Goal: Communication & Community: Answer question/provide support

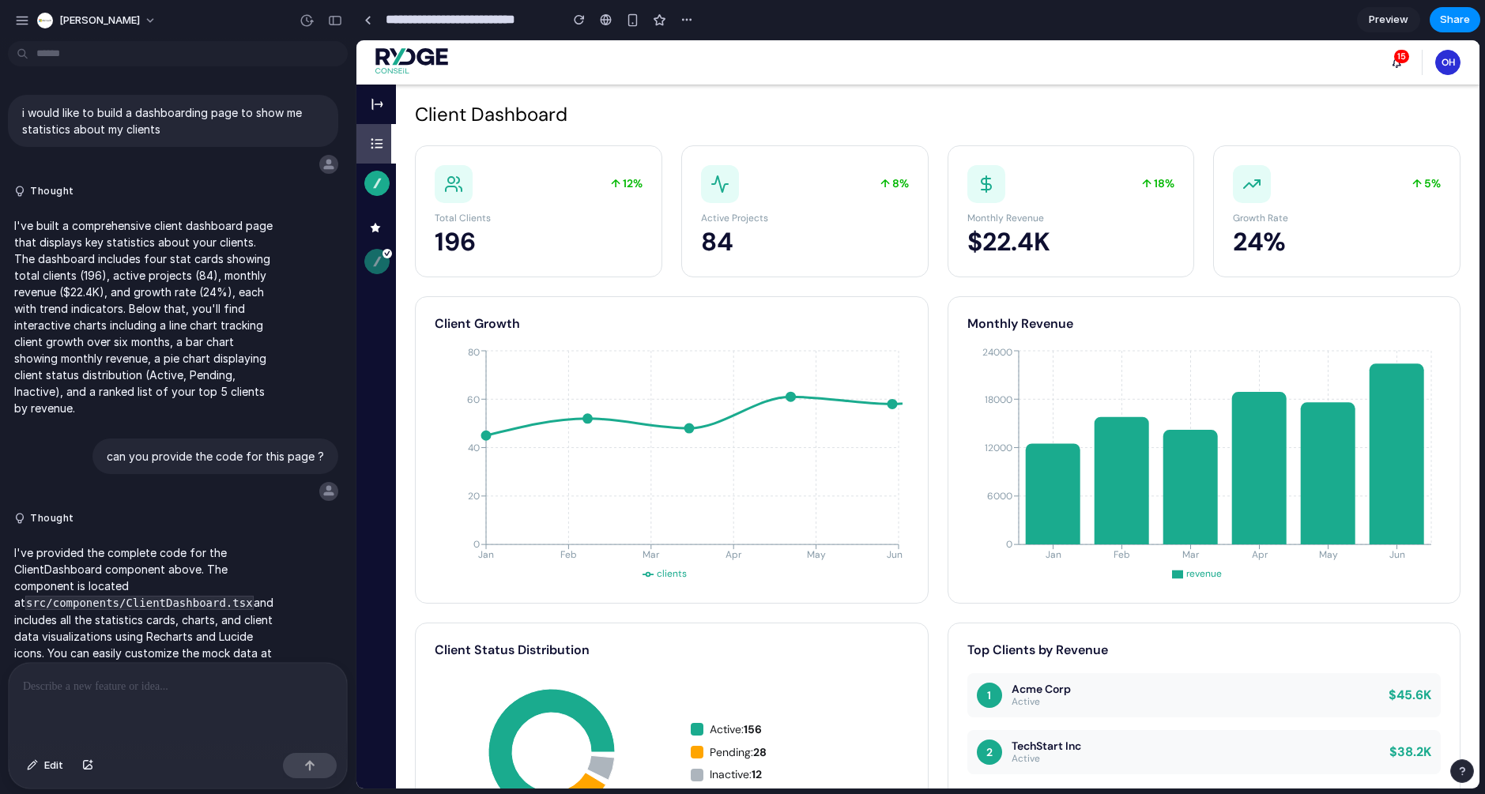
scroll to position [55, 0]
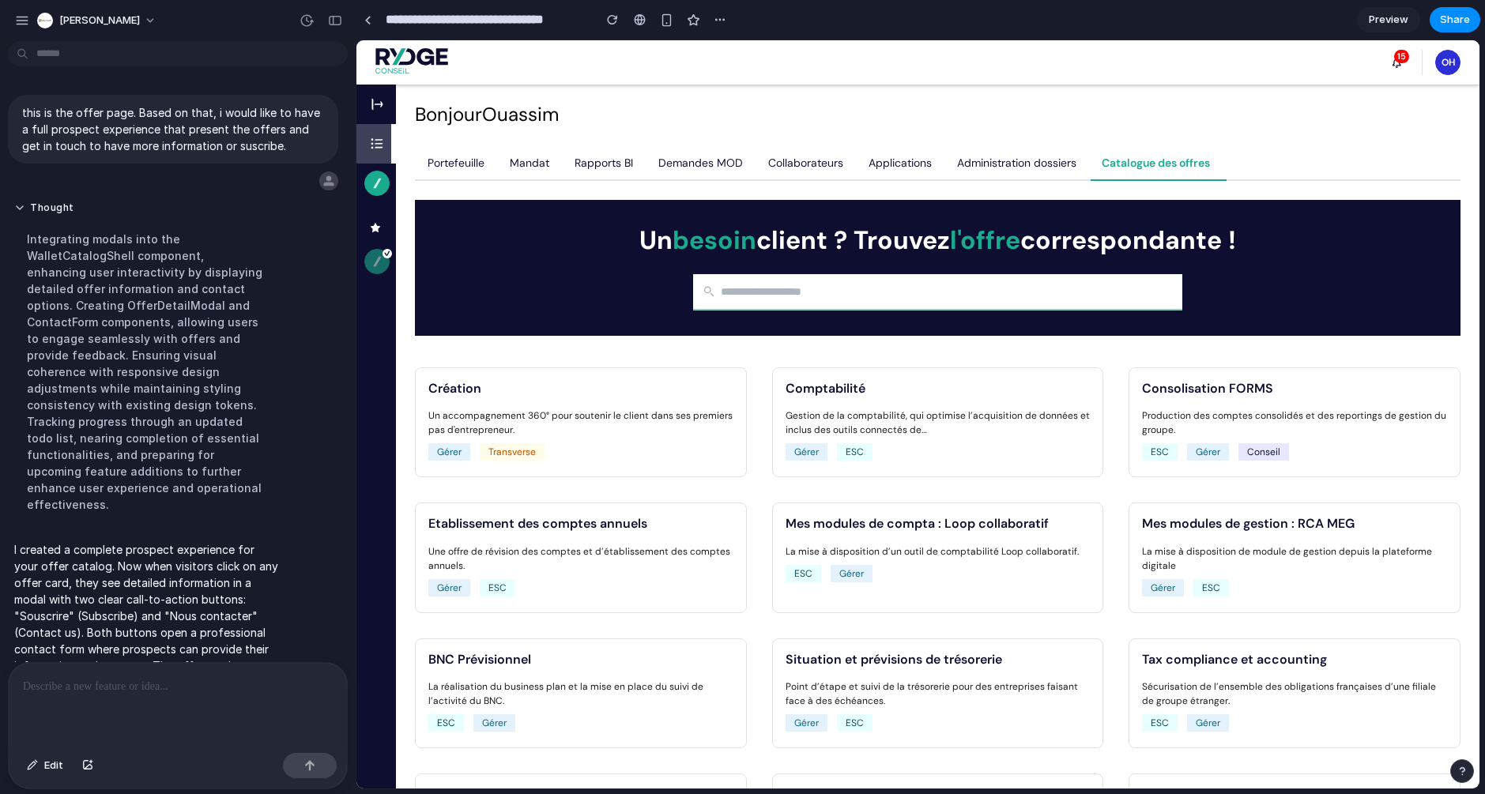
scroll to position [51, 0]
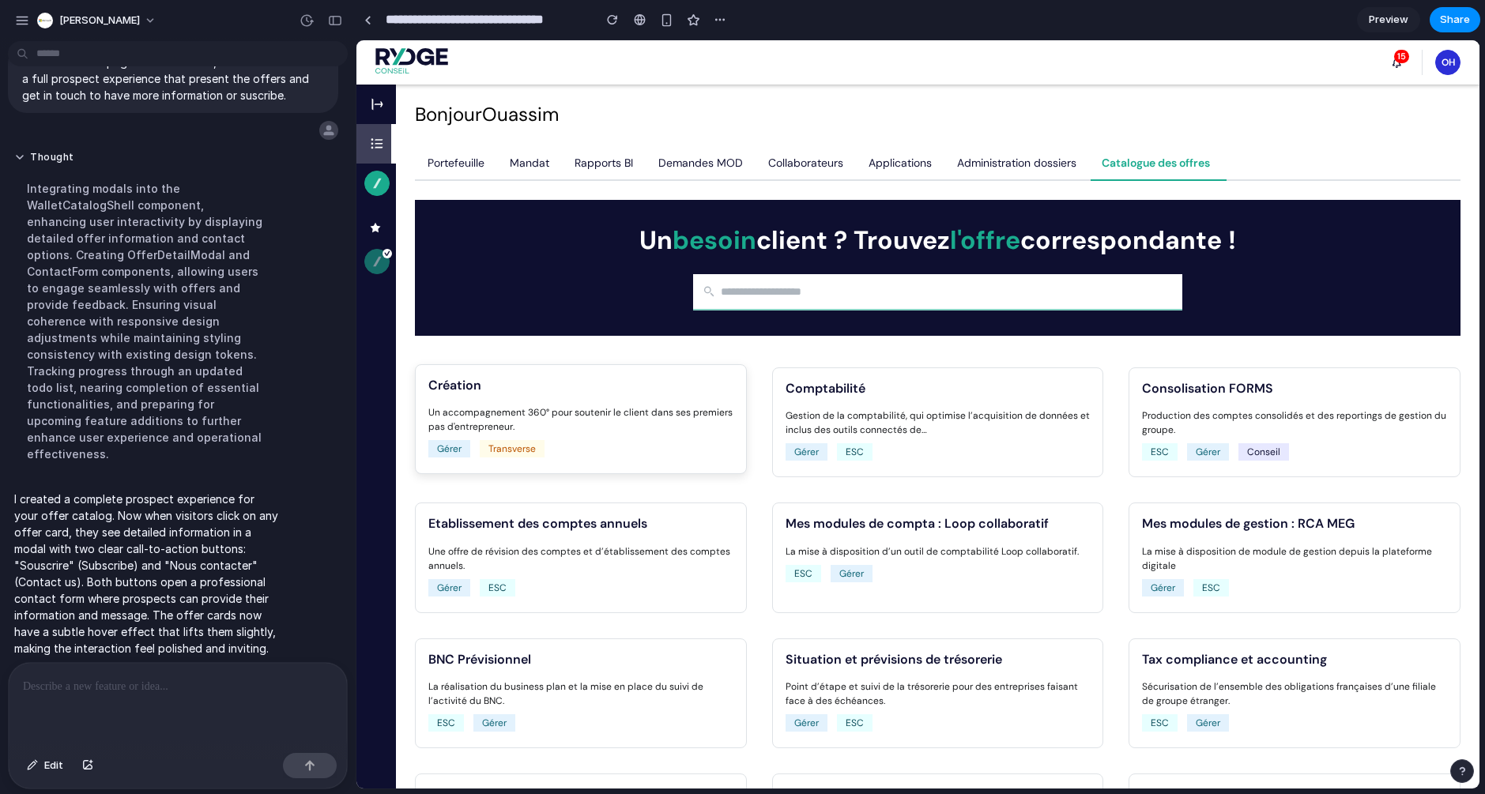
click at [573, 412] on li "Un accompagnement 360° pour soutenir le client dans ses premiers pas d'entrepre…" at bounding box center [580, 419] width 305 height 28
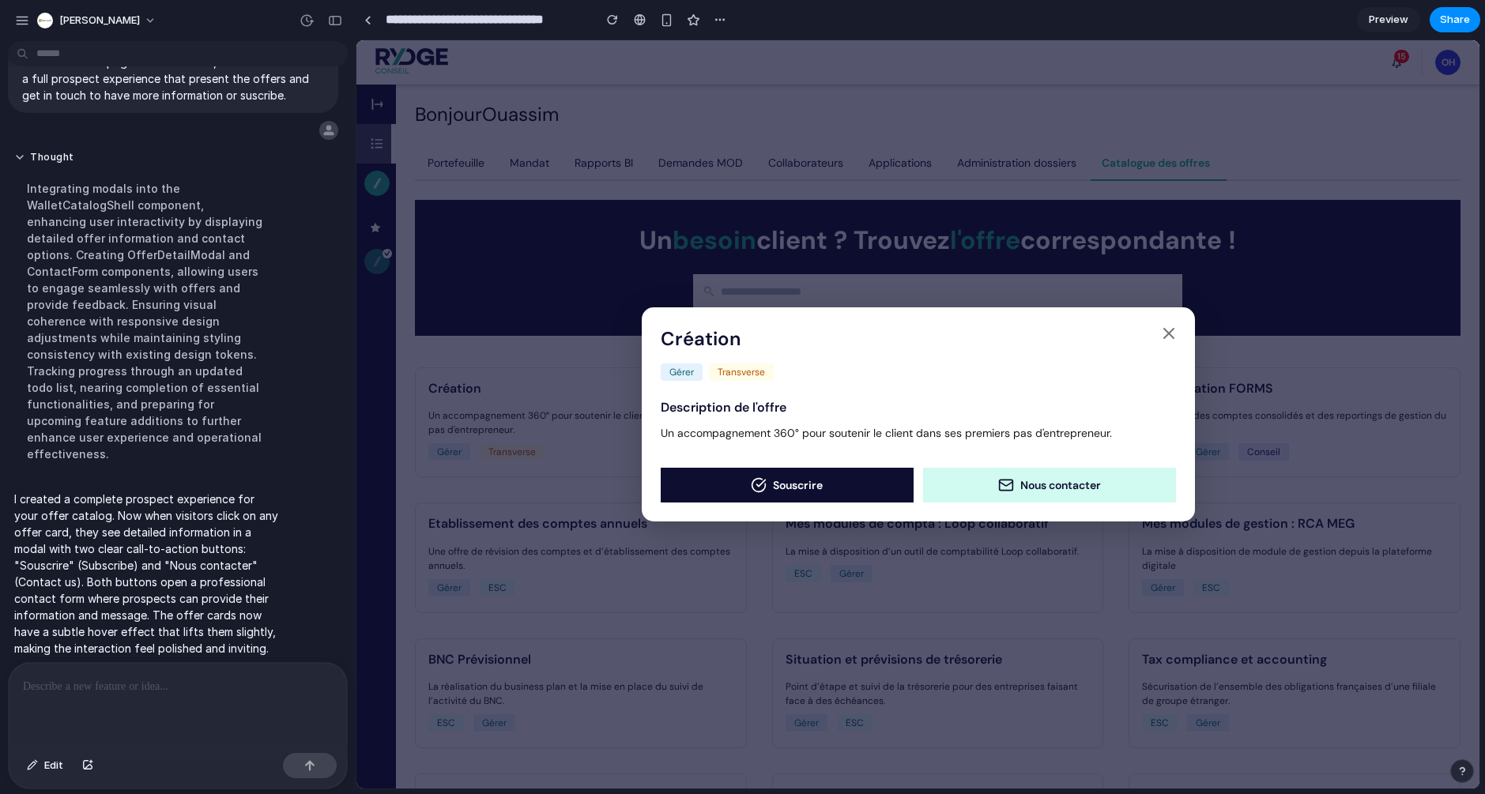
click at [1021, 495] on button "Nous contacter" at bounding box center [1049, 485] width 253 height 35
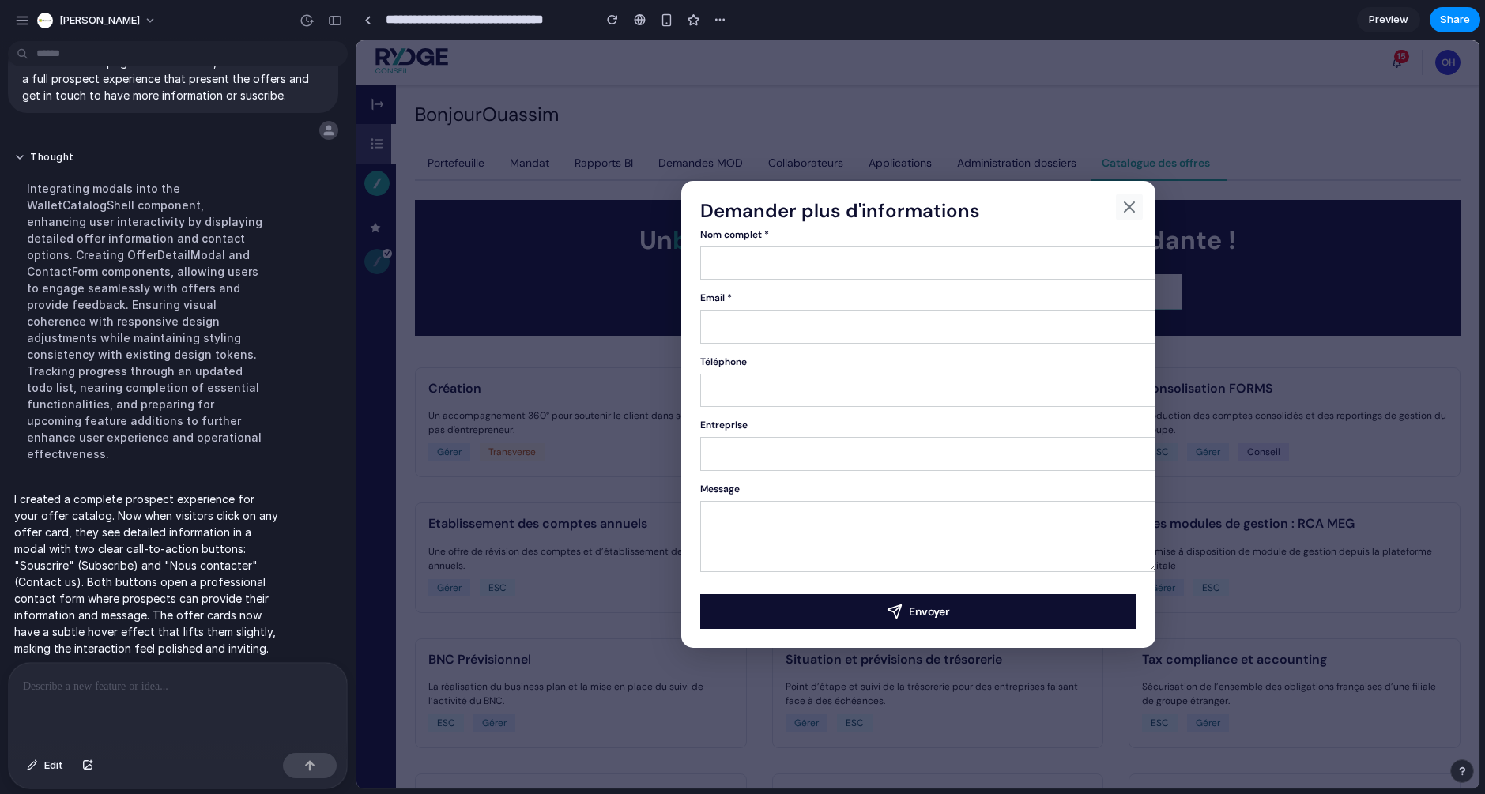
click at [1128, 204] on icon at bounding box center [1129, 207] width 19 height 19
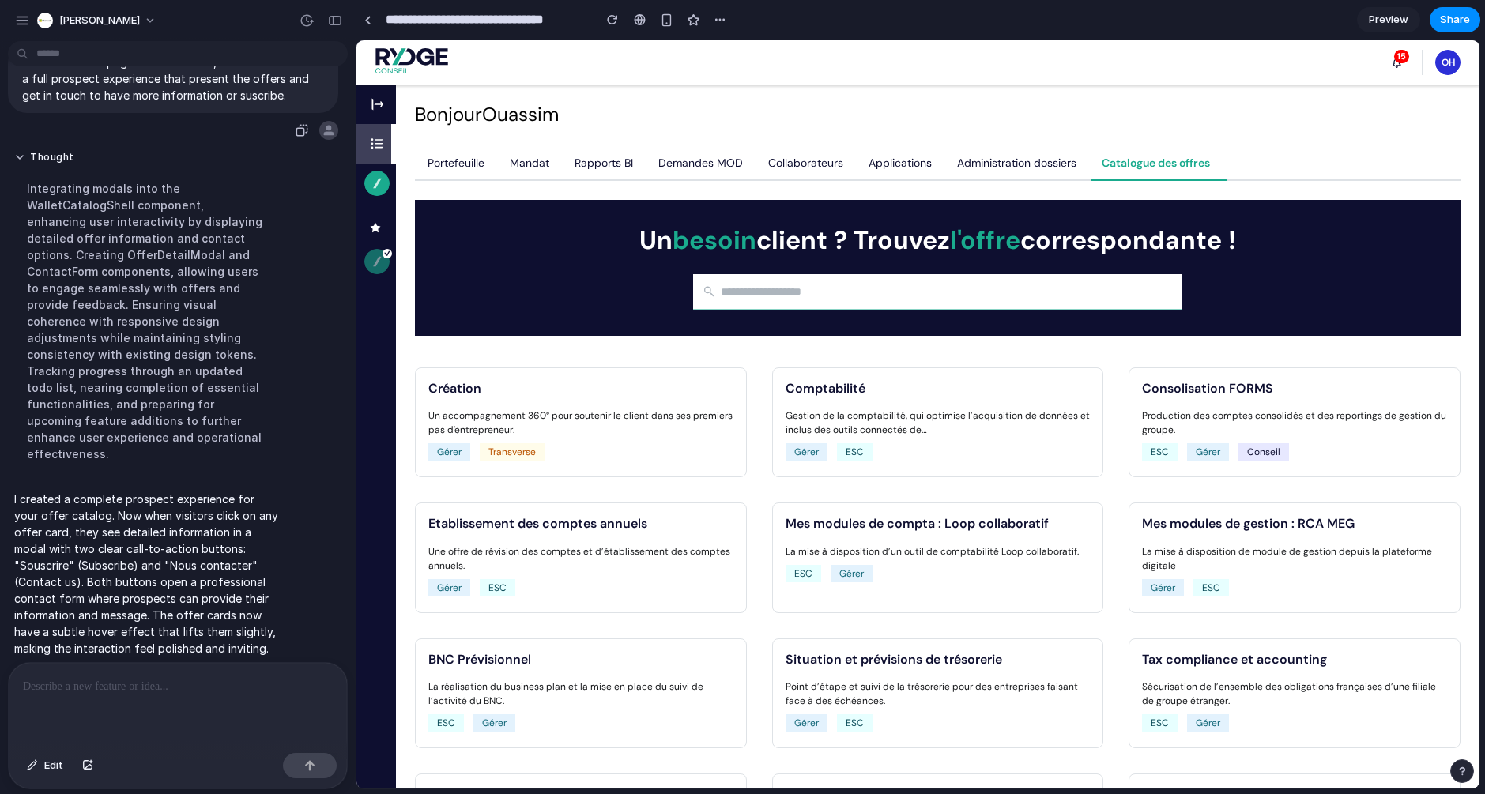
click at [322, 73] on div "this is the offer page. Based on that, i would like to have a full prospect exp…" at bounding box center [173, 78] width 330 height 69
click at [330, 23] on div "button" at bounding box center [335, 20] width 14 height 11
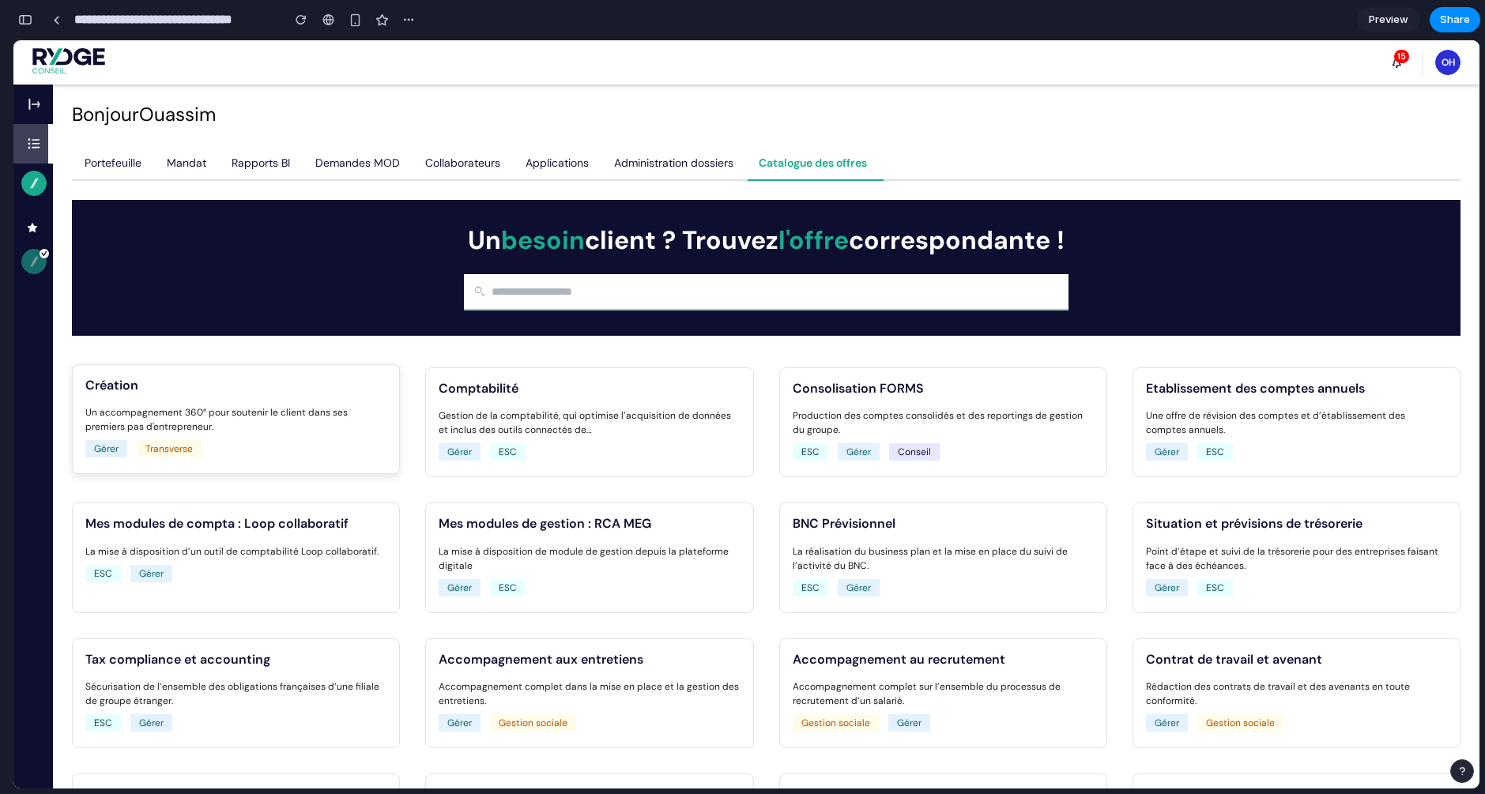
click at [241, 418] on li "Un accompagnement 360° pour soutenir le client dans ses premiers pas d'entrepre…" at bounding box center [235, 419] width 301 height 28
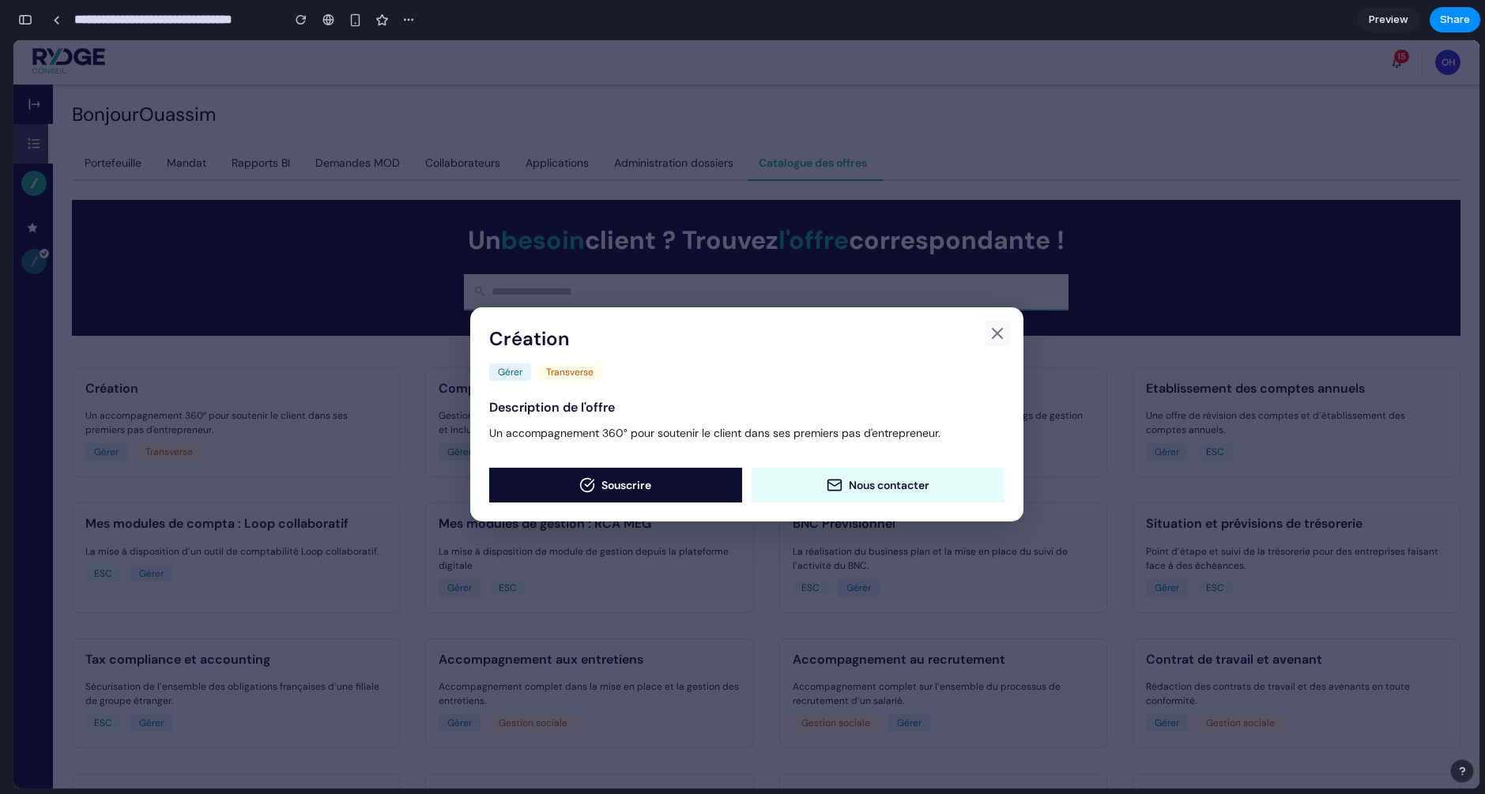
click at [993, 337] on icon at bounding box center [997, 333] width 9 height 9
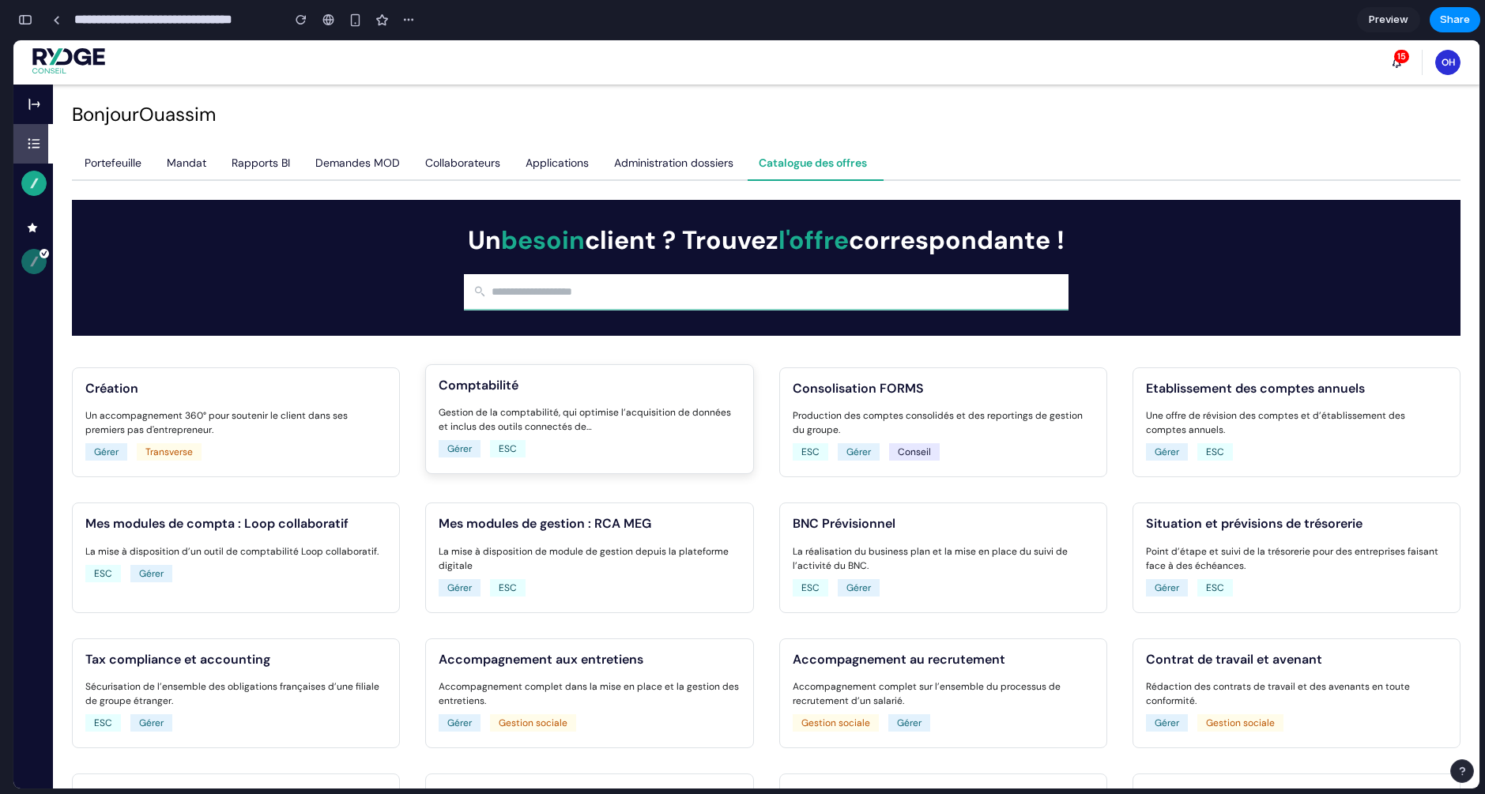
click at [612, 408] on li "Gestion de la comptabilité, qui optimise l’acquisition de données et inclus des…" at bounding box center [589, 419] width 301 height 28
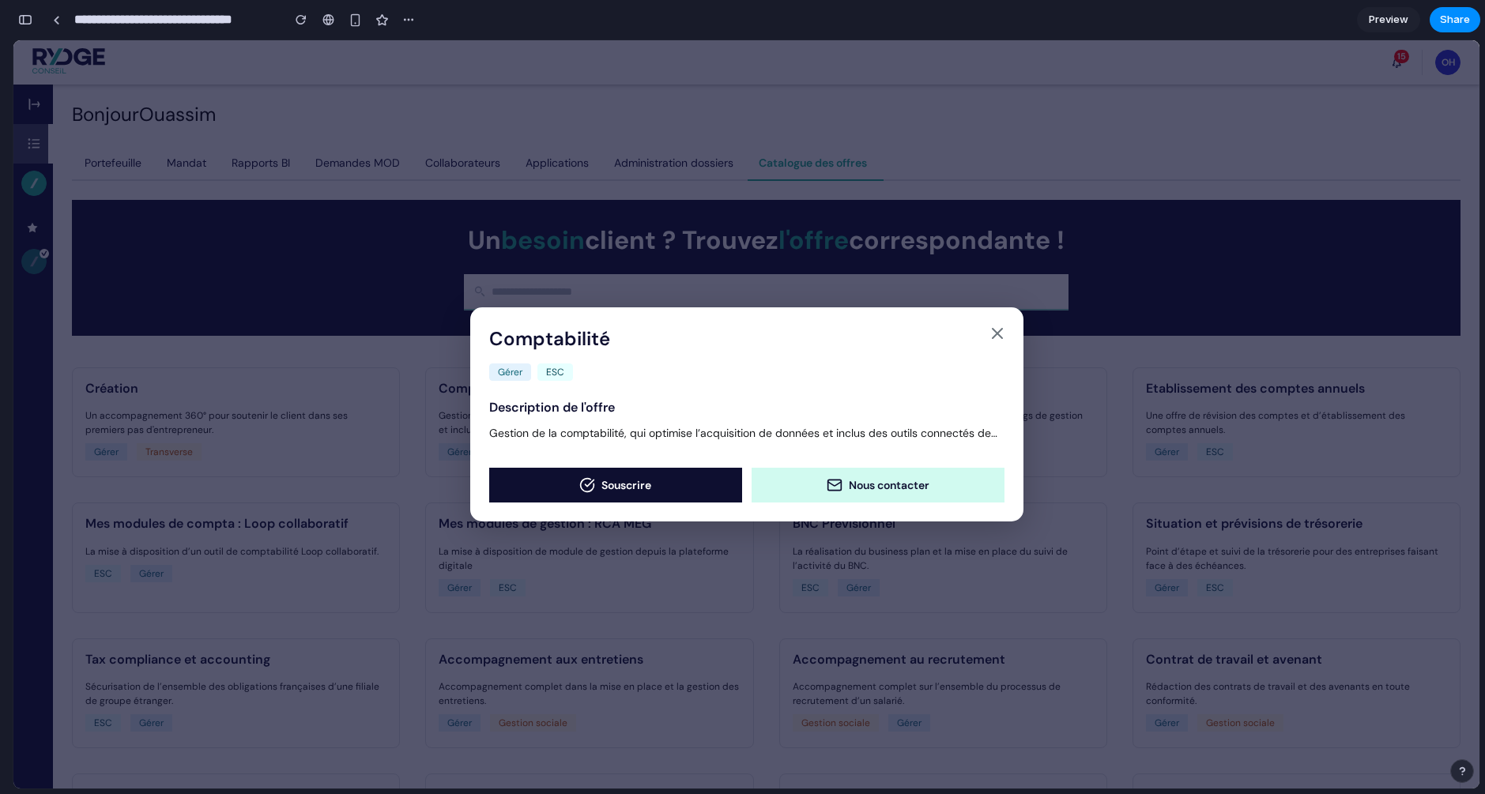
click at [871, 492] on button "Nous contacter" at bounding box center [878, 485] width 253 height 35
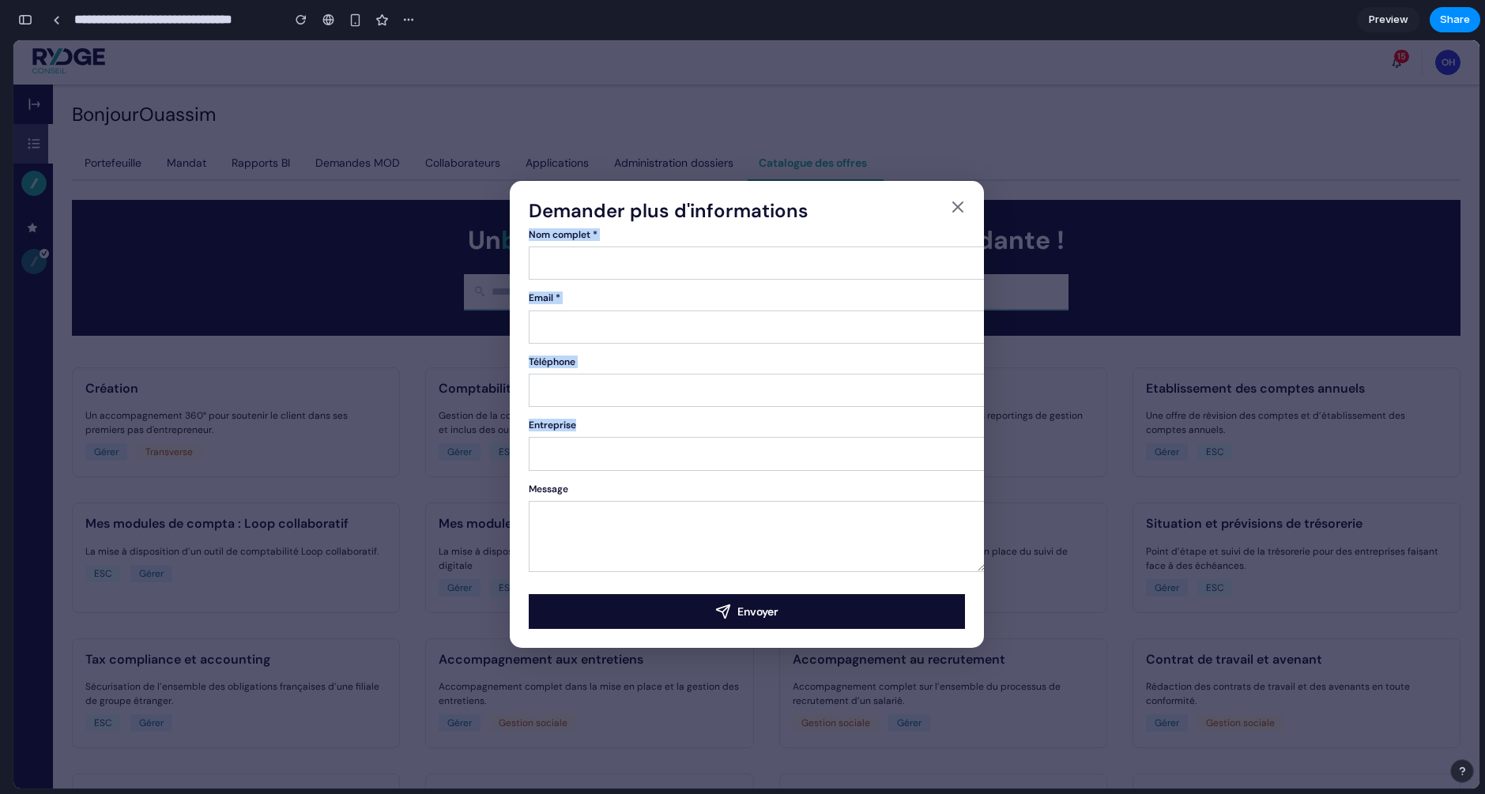
drag, startPoint x: 871, startPoint y: 492, endPoint x: 648, endPoint y: 249, distance: 329.5
click at [648, 249] on form "Demander plus d'informations Nom complet * Email * Téléphone Entreprise Message…" at bounding box center [747, 414] width 474 height 467
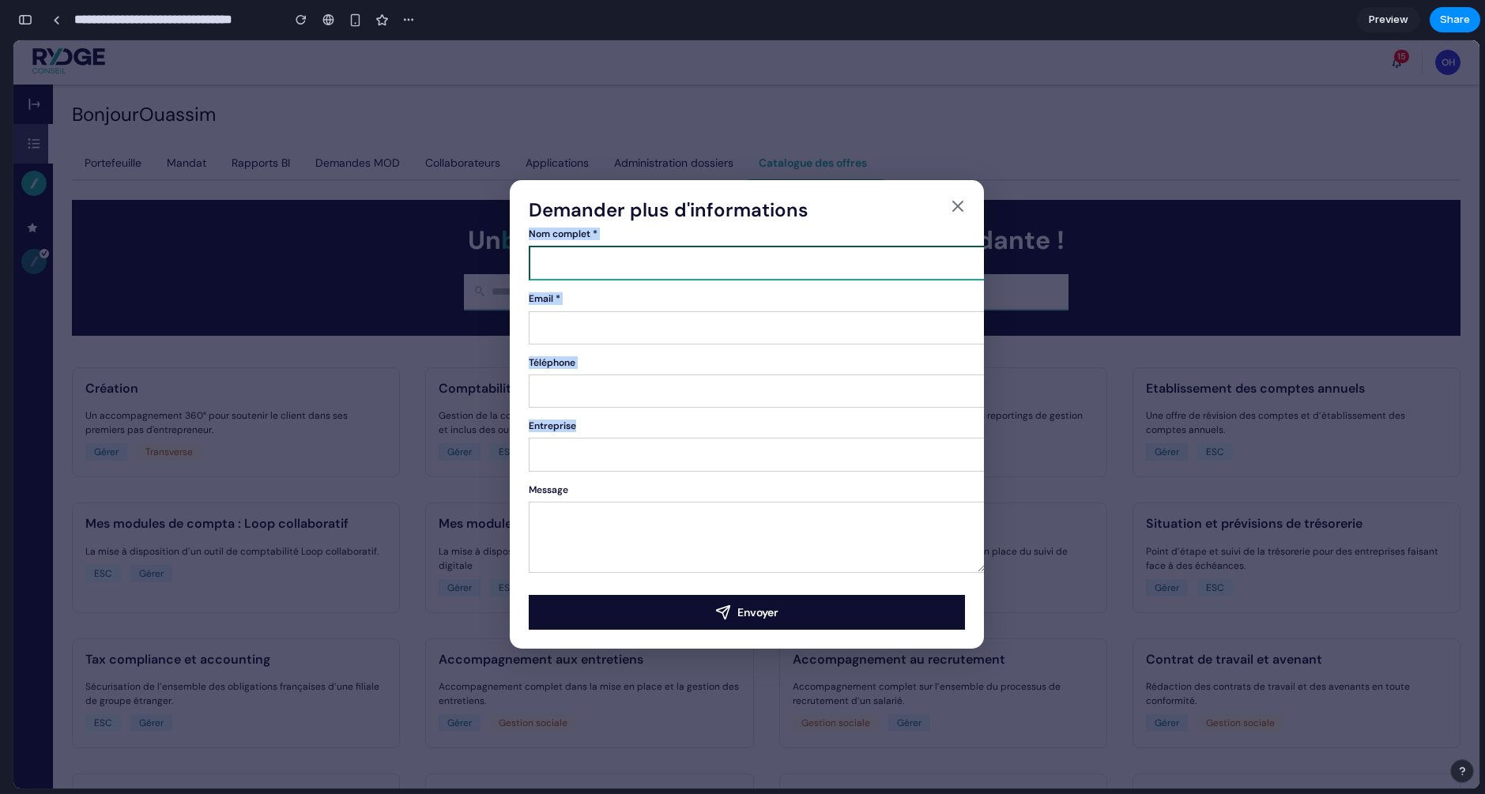
click at [613, 254] on input "Nom complet *" at bounding box center [758, 263] width 458 height 35
type input "******"
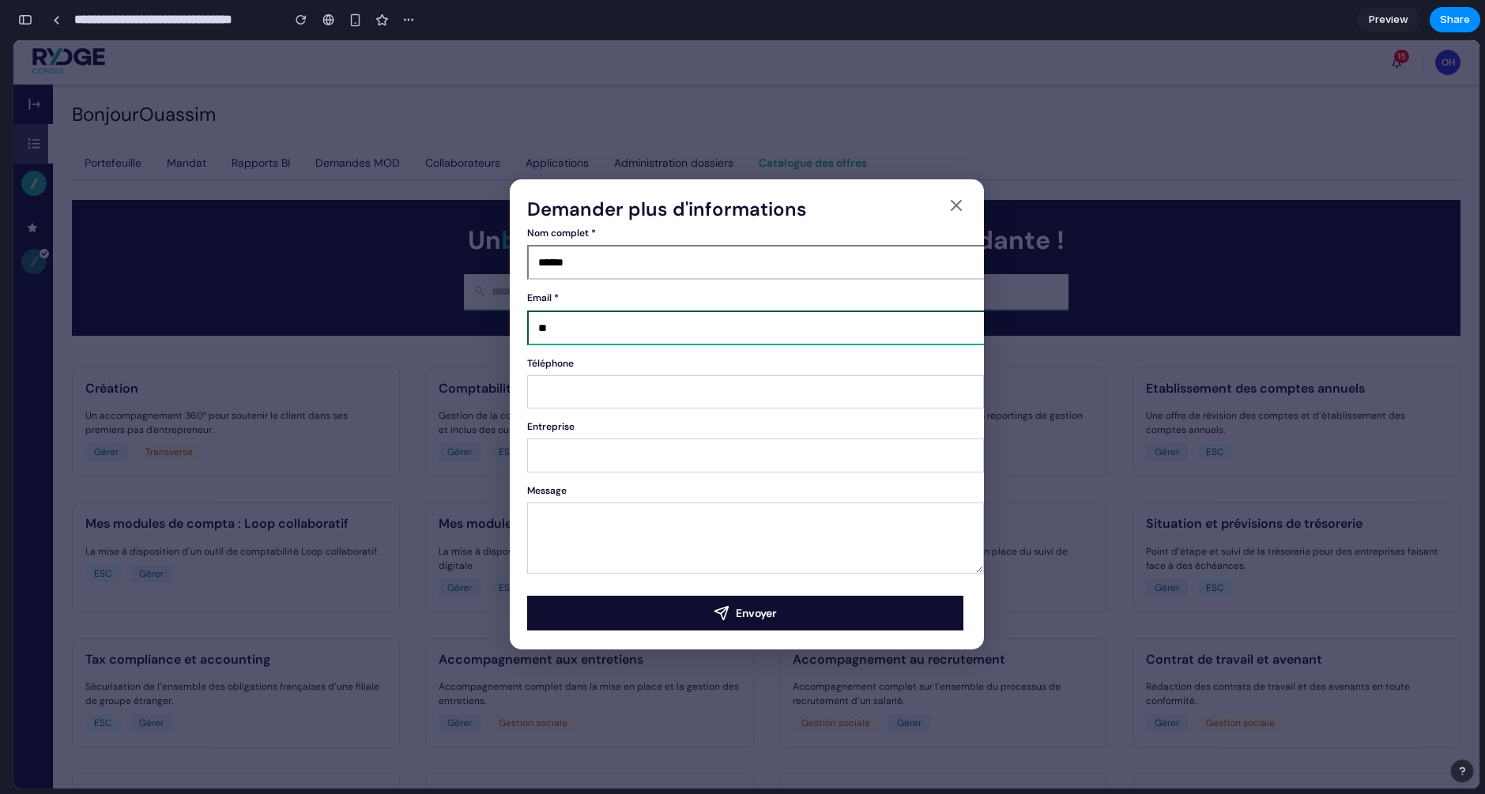
type input "*"
type input "**********"
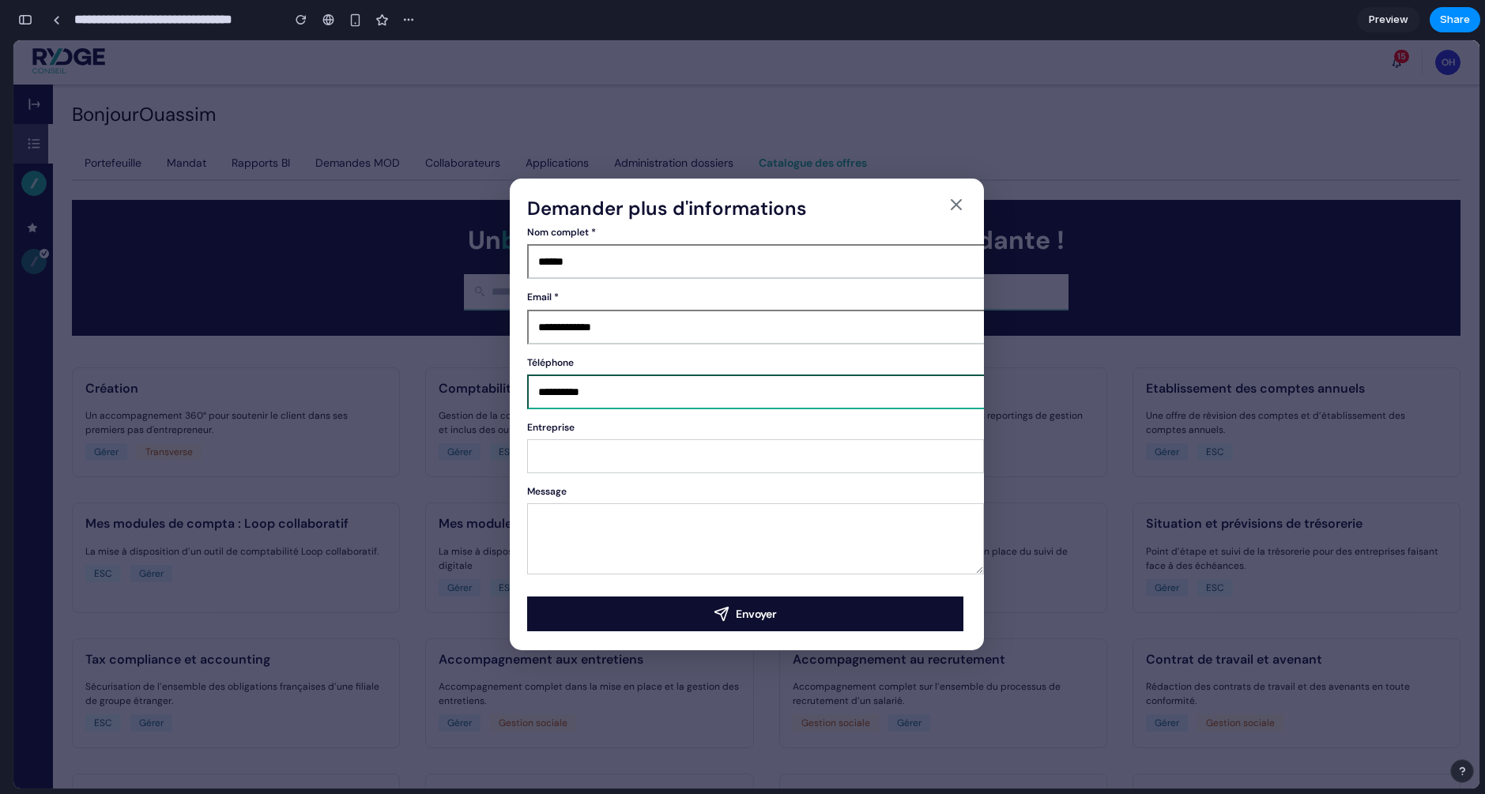
type input "**********"
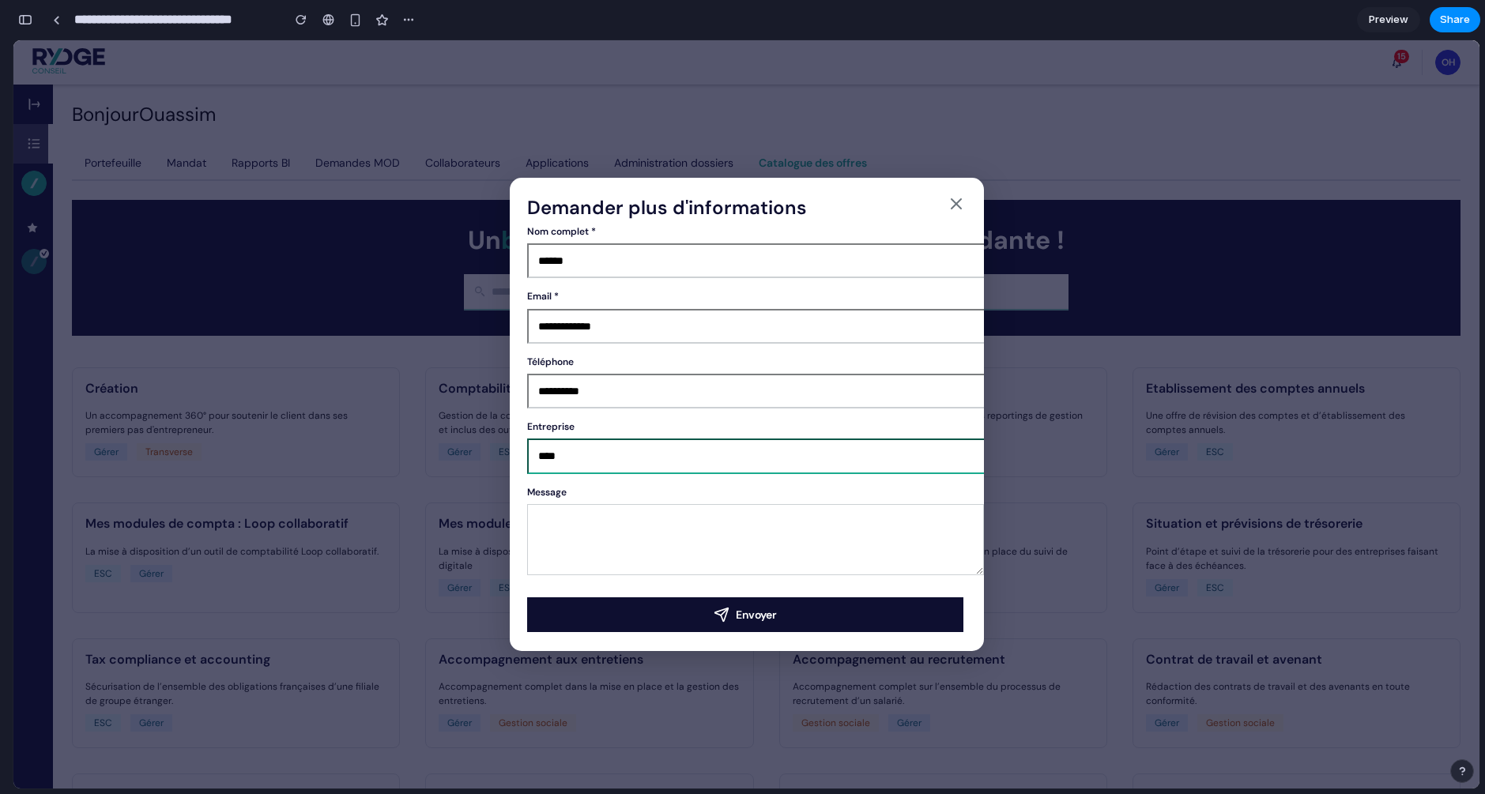
type input "****"
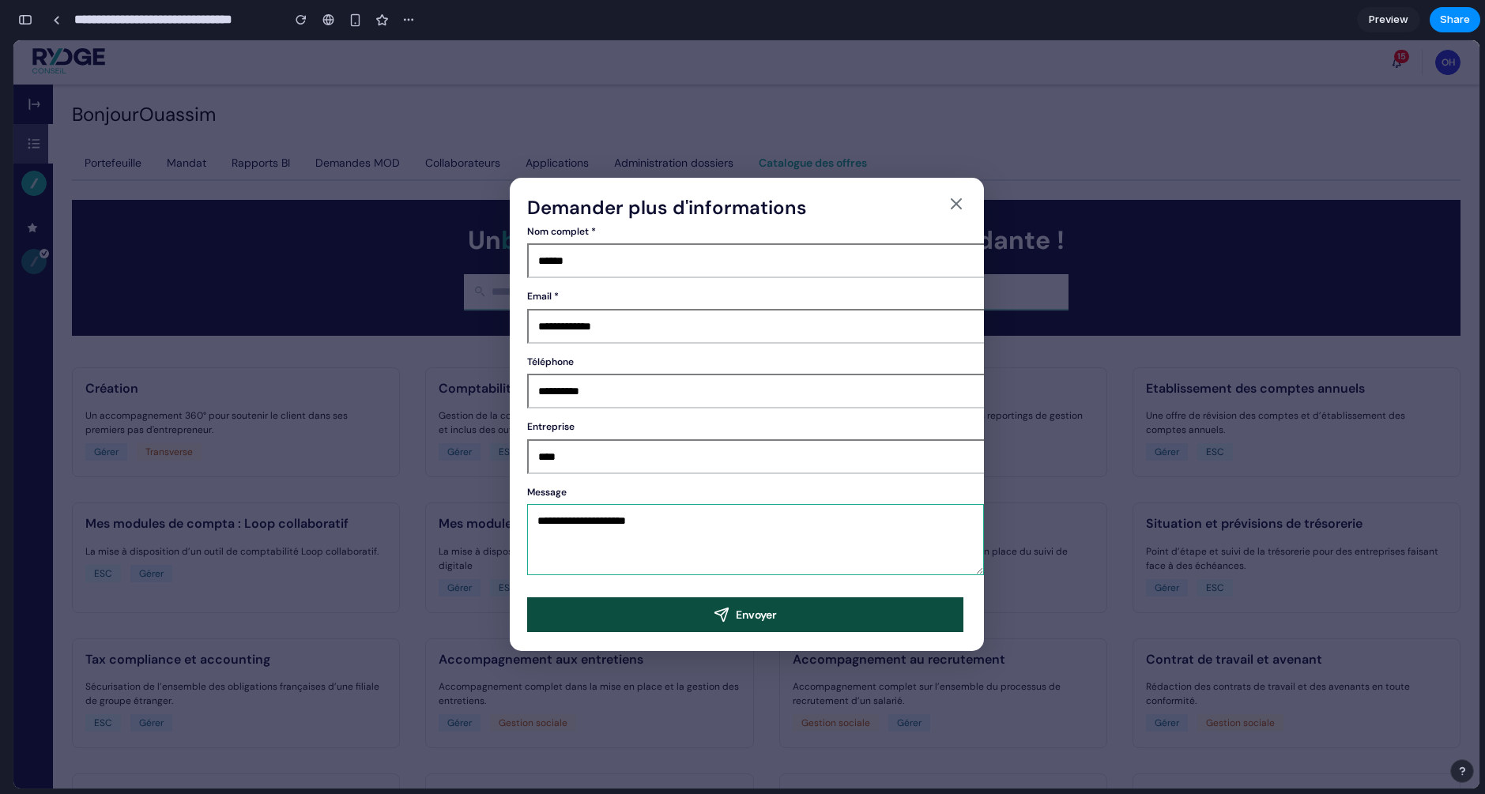
type textarea "**********"
click at [826, 618] on button "Envoyer" at bounding box center [745, 615] width 436 height 35
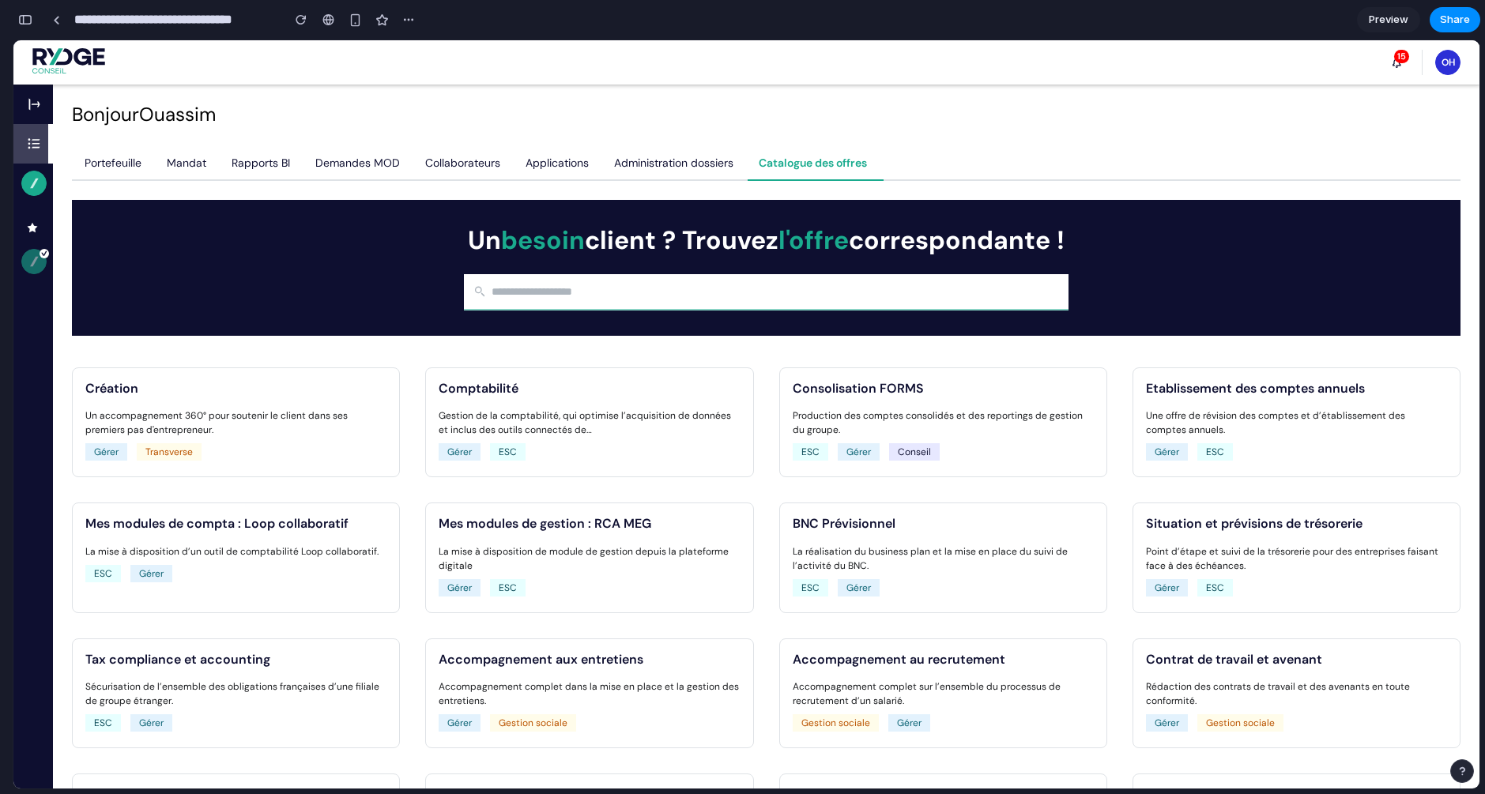
click at [919, 371] on ul "Consolisation FORMS Production des comptes consolidés et des reportings de gest…" at bounding box center [943, 423] width 328 height 110
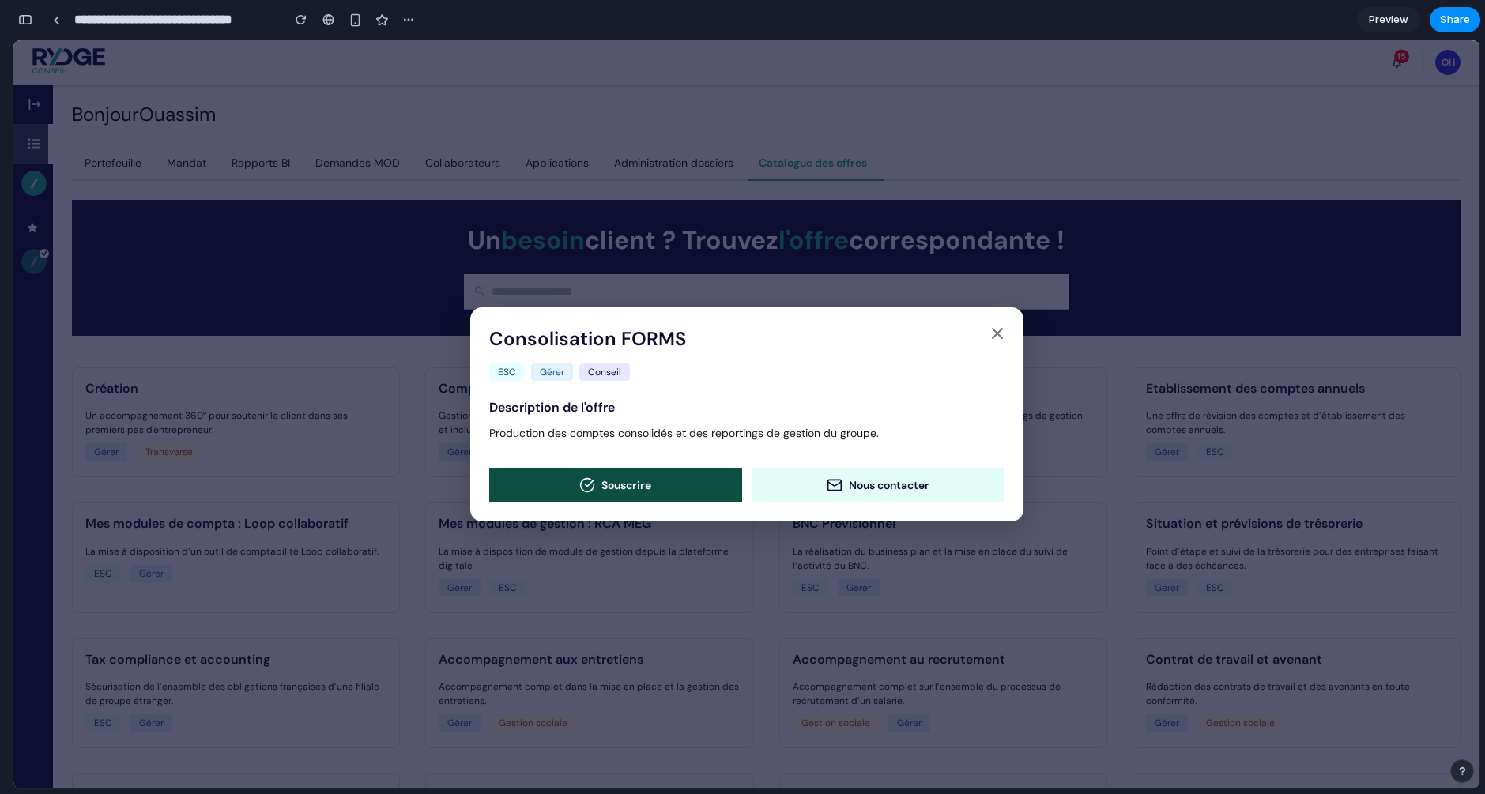
click at [614, 480] on button "Souscrire" at bounding box center [615, 485] width 253 height 35
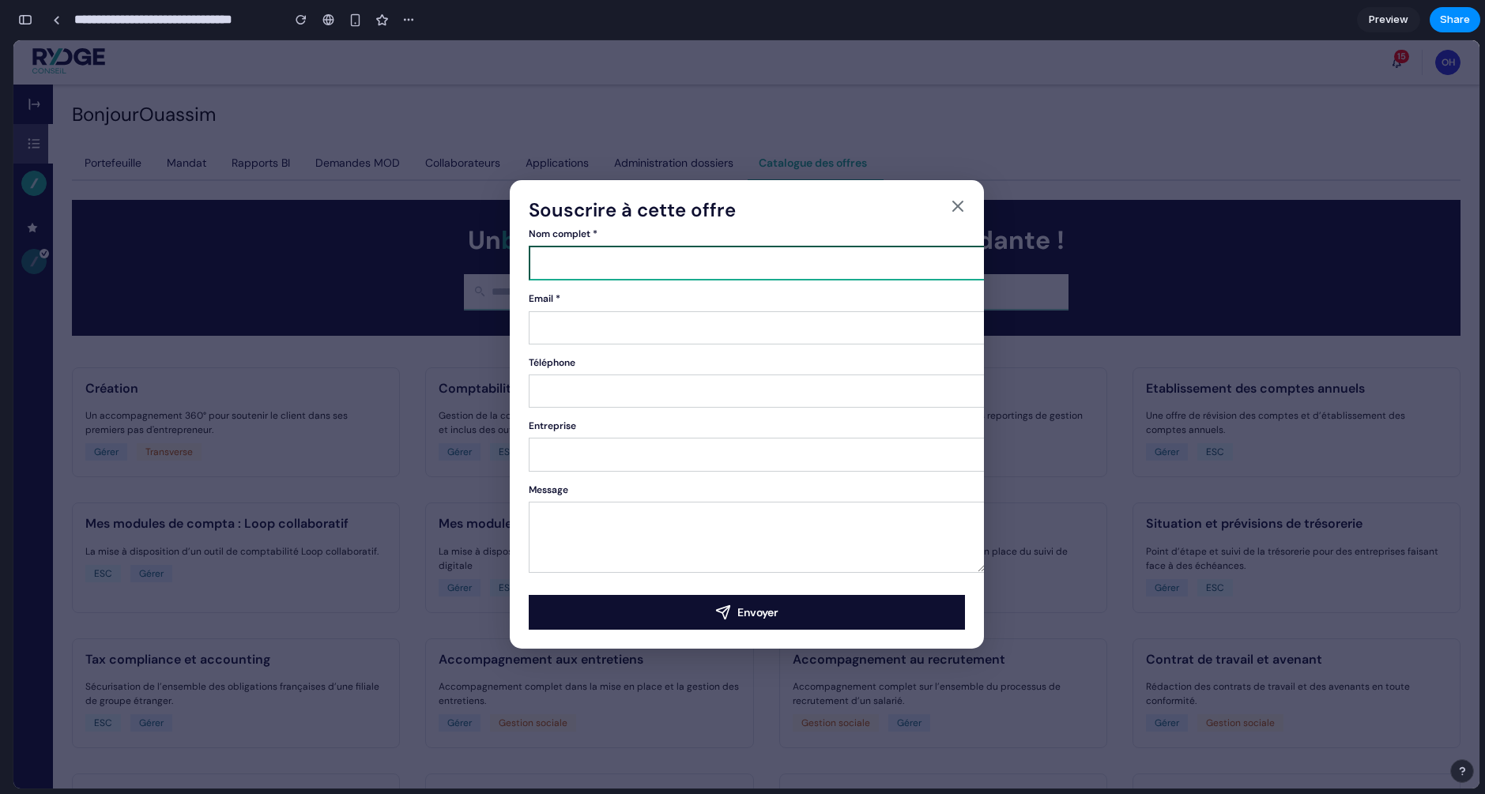
click at [638, 246] on input "Nom complet *" at bounding box center [758, 263] width 458 height 35
type input "**********"
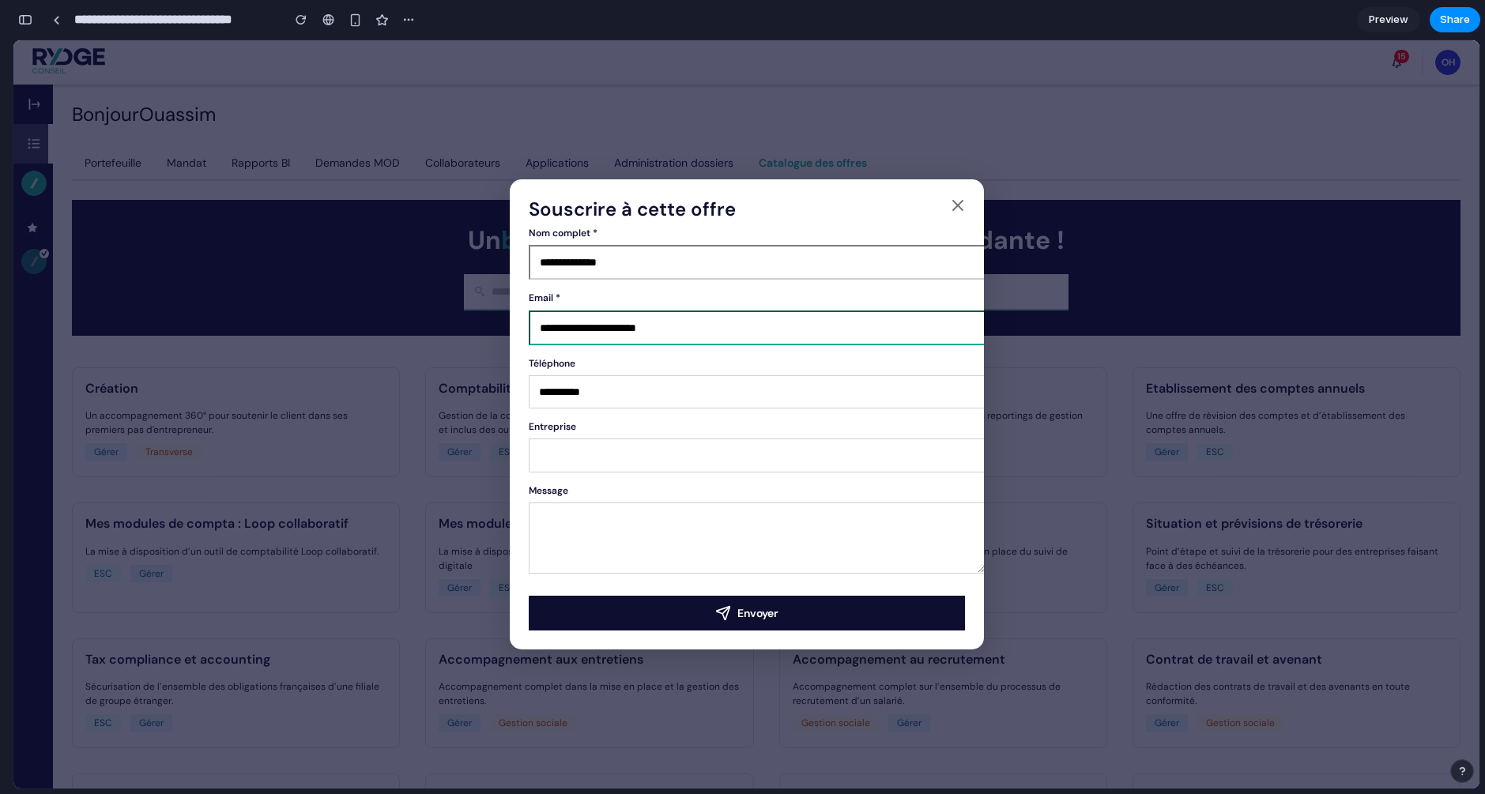
drag, startPoint x: 684, startPoint y: 322, endPoint x: 484, endPoint y: 334, distance: 200.4
click at [484, 334] on div "**********" at bounding box center [746, 414] width 1466 height 748
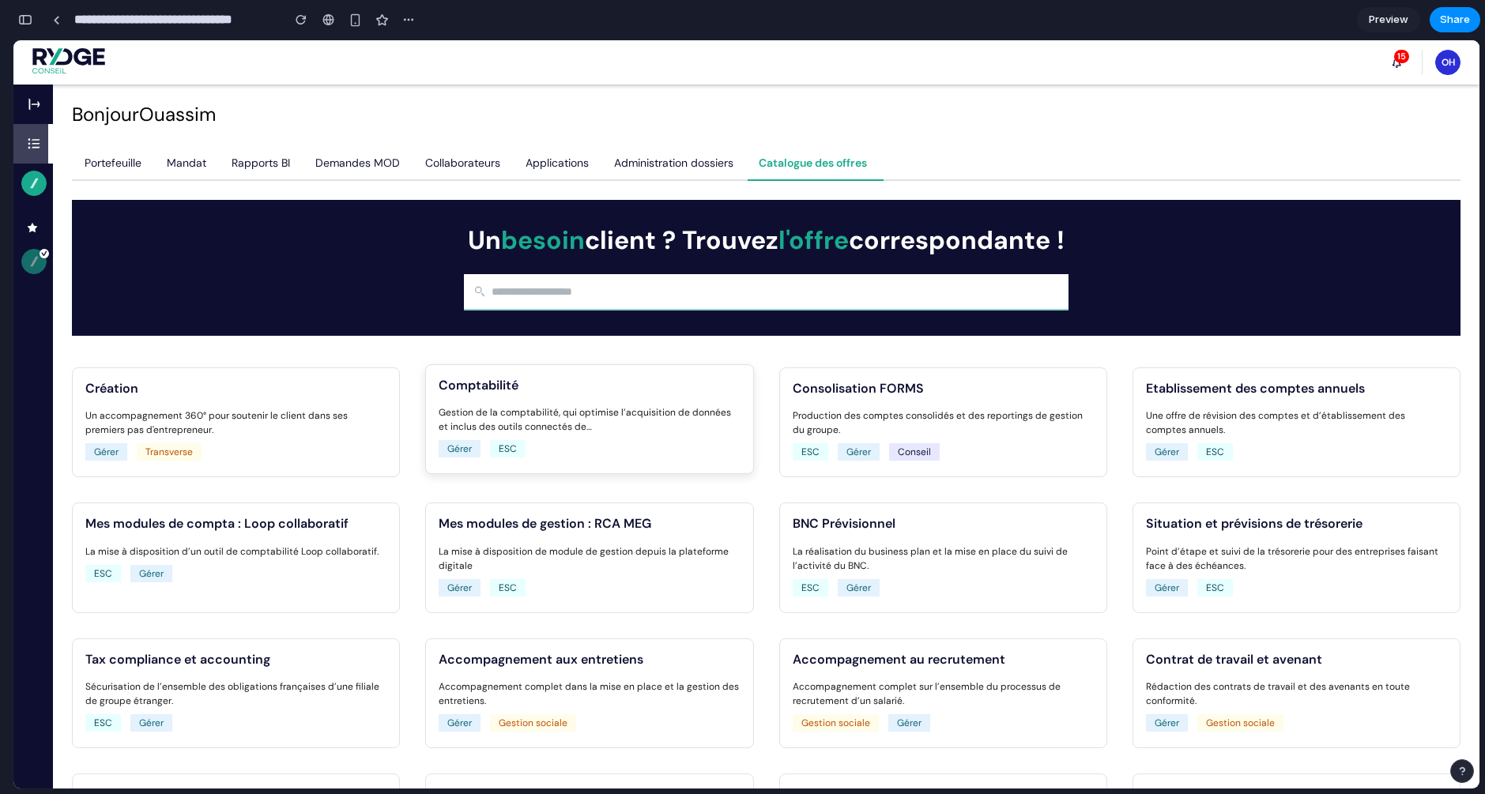
click at [511, 431] on li "Gestion de la comptabilité, qui optimise l’acquisition de données et inclus des…" at bounding box center [589, 419] width 301 height 28
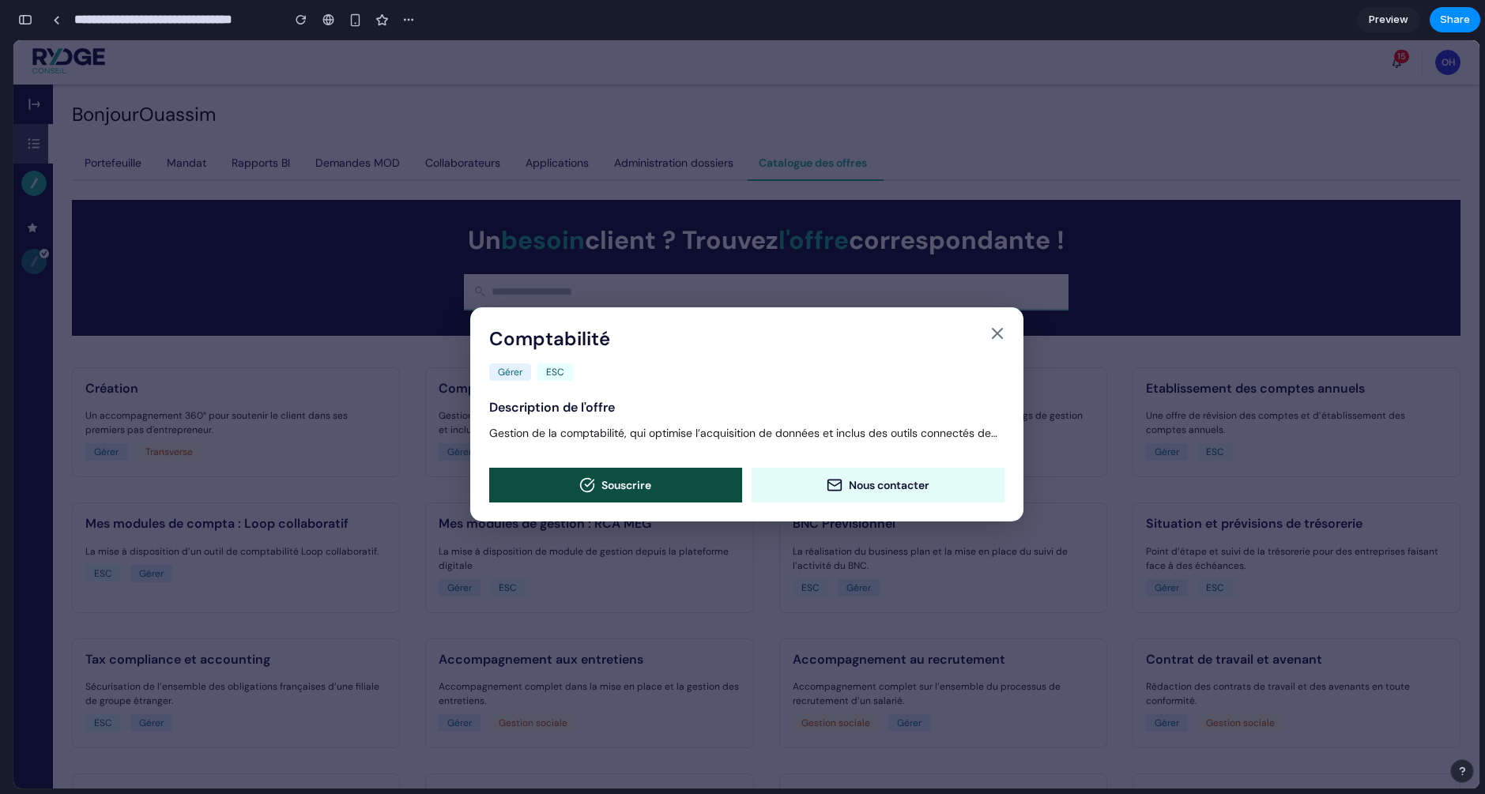
click at [605, 493] on button "Souscrire" at bounding box center [615, 485] width 253 height 35
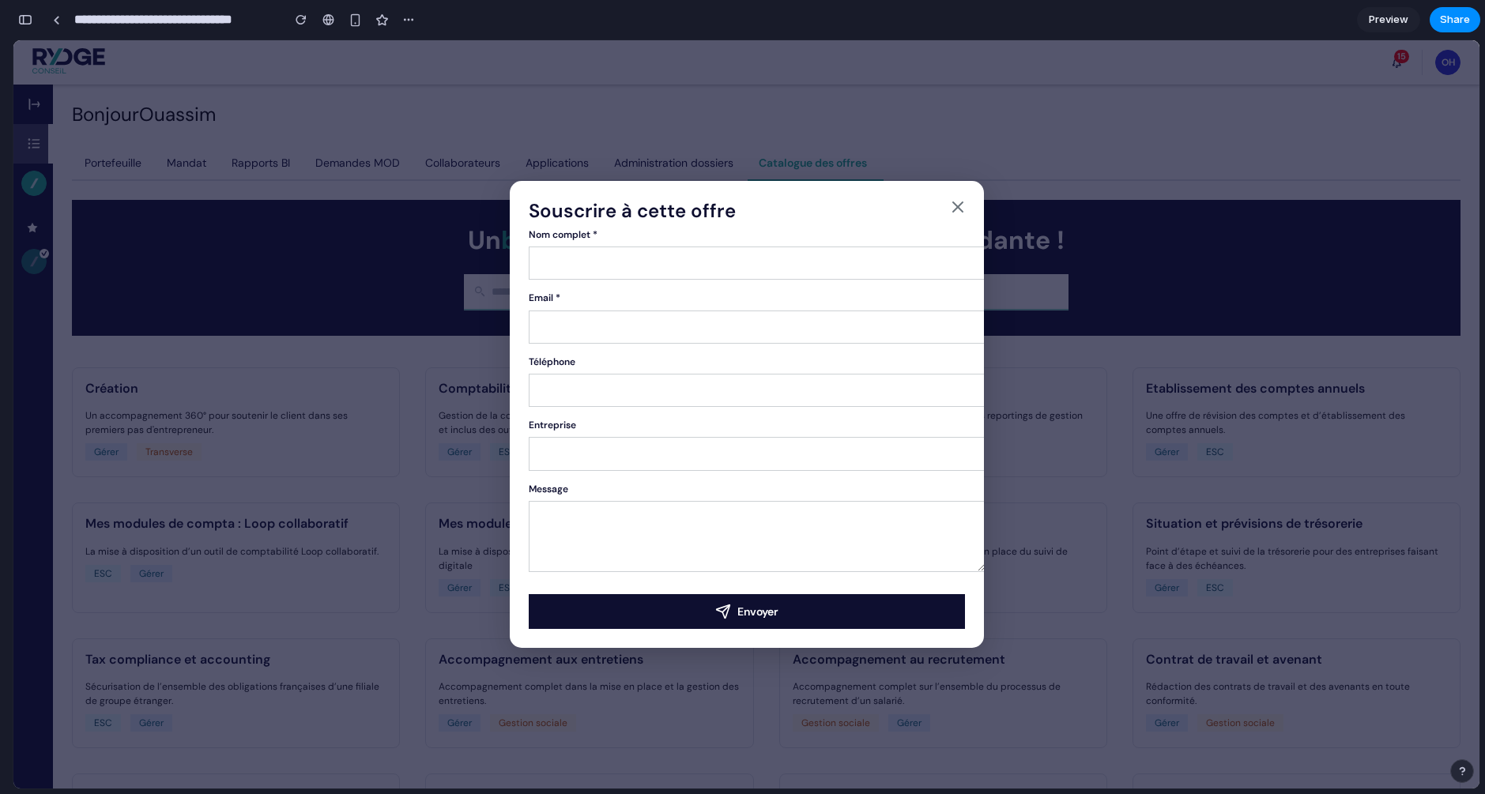
click at [648, 263] on input "Nom complet *" at bounding box center [757, 263] width 457 height 33
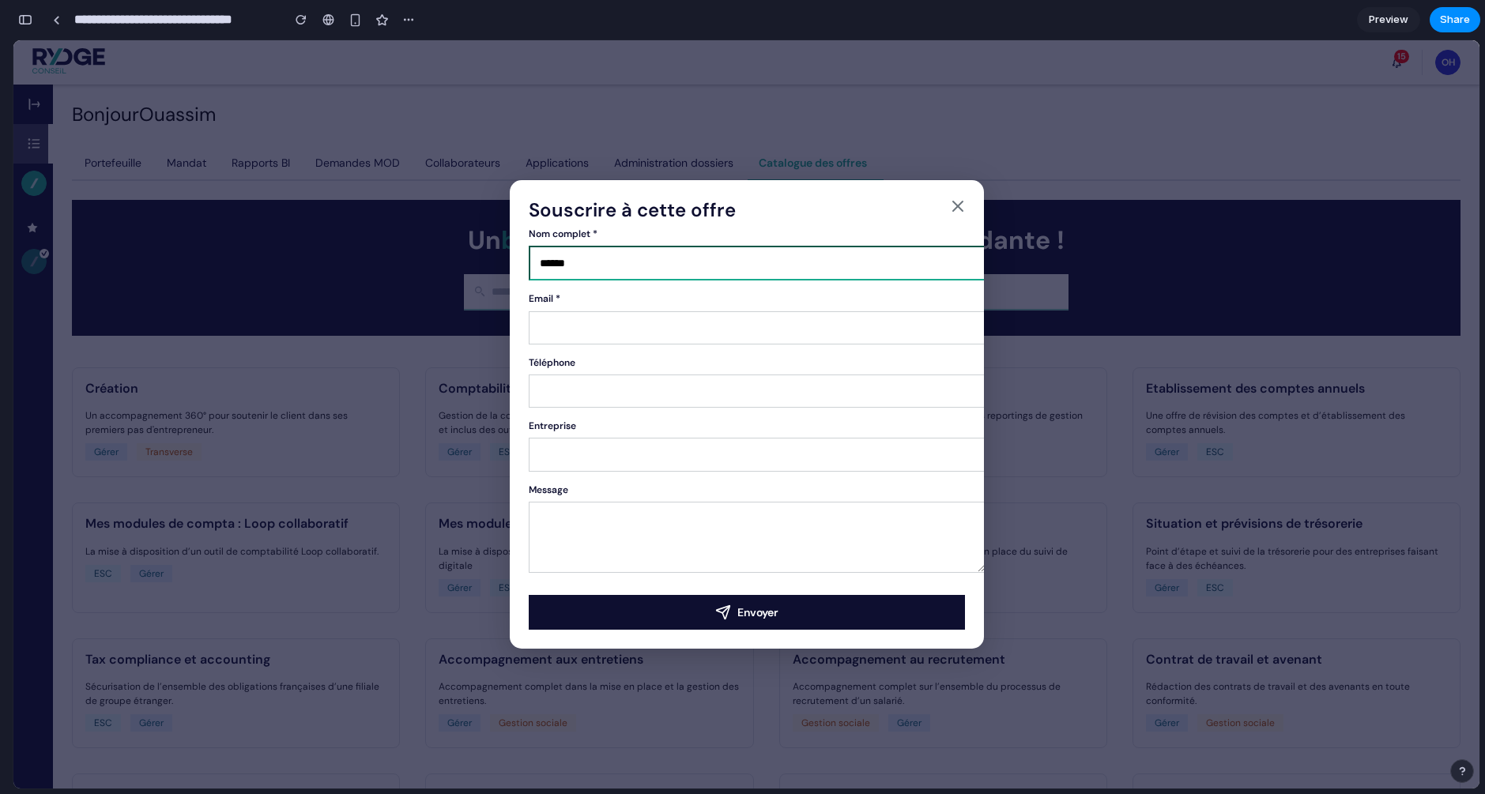
type input "******"
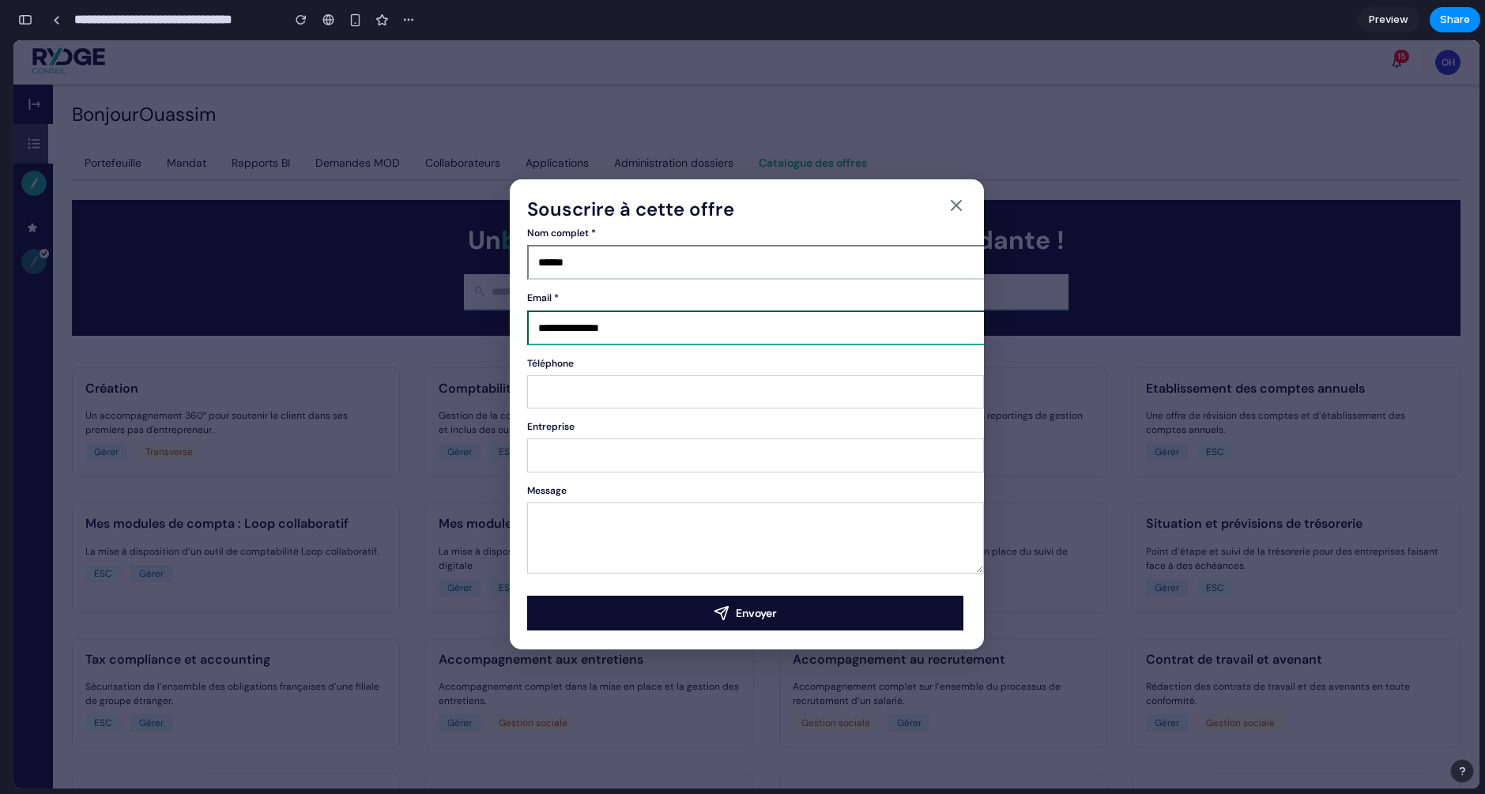
type input "**********"
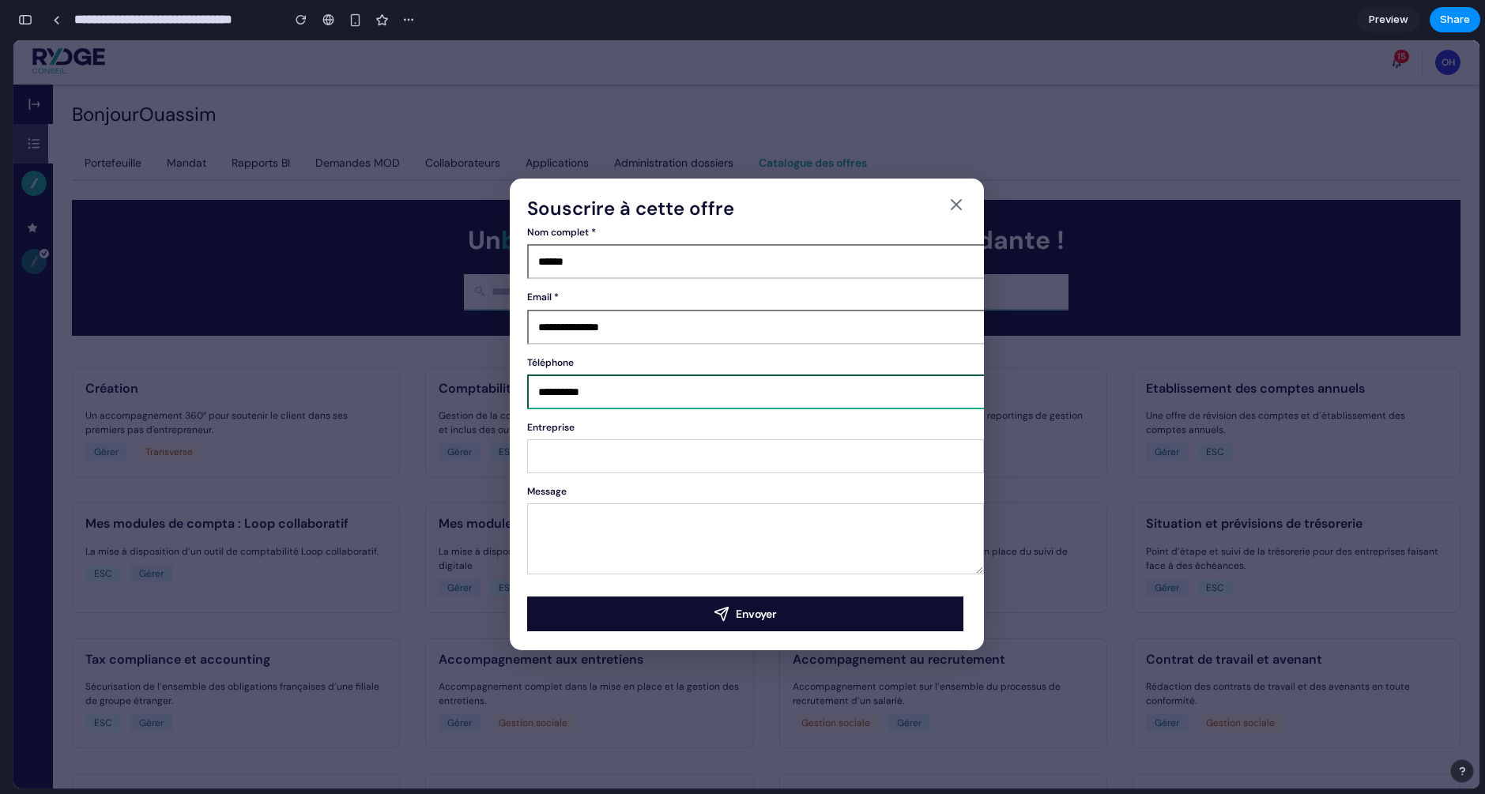
type input "**********"
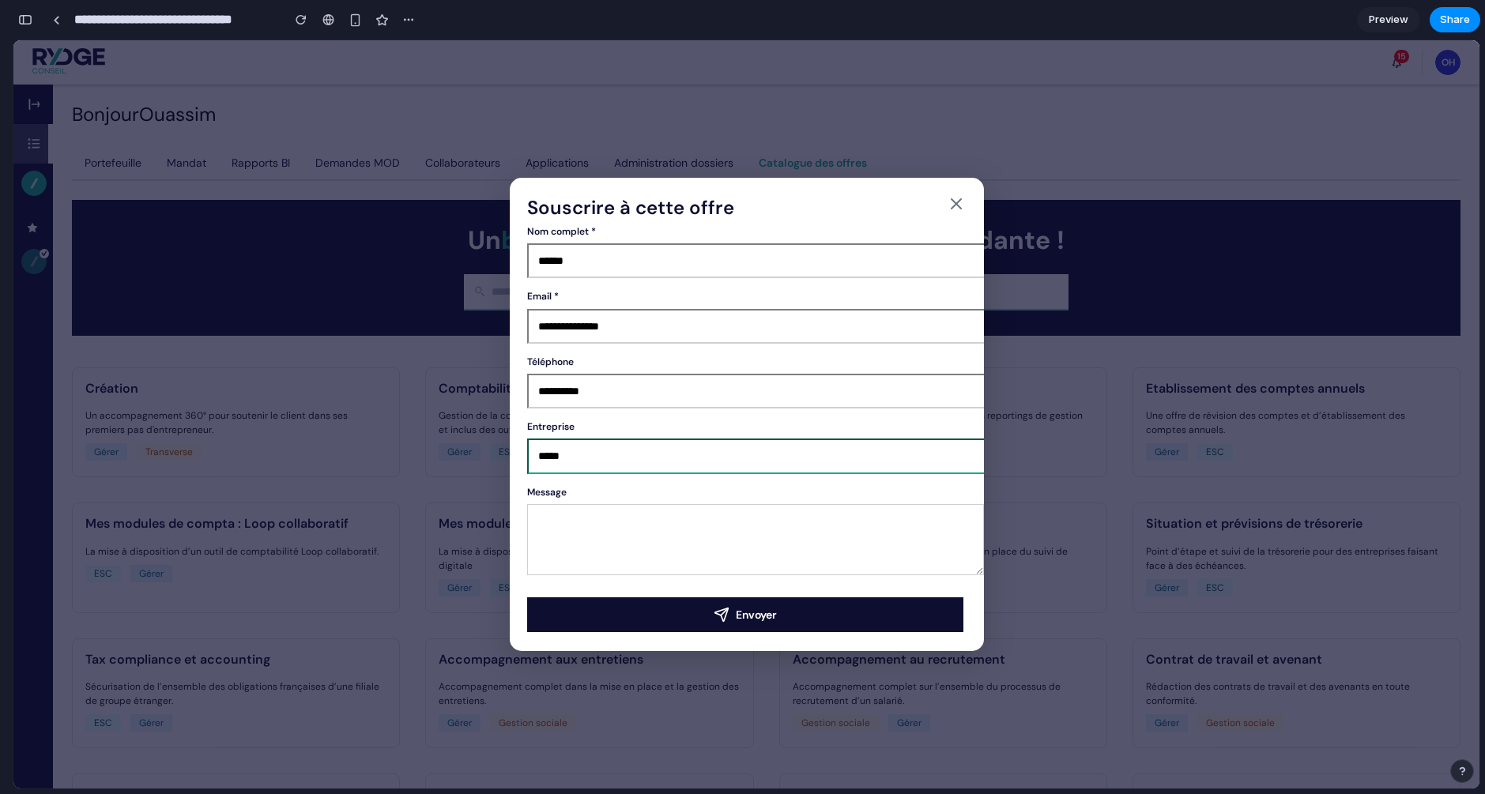
type input "*****"
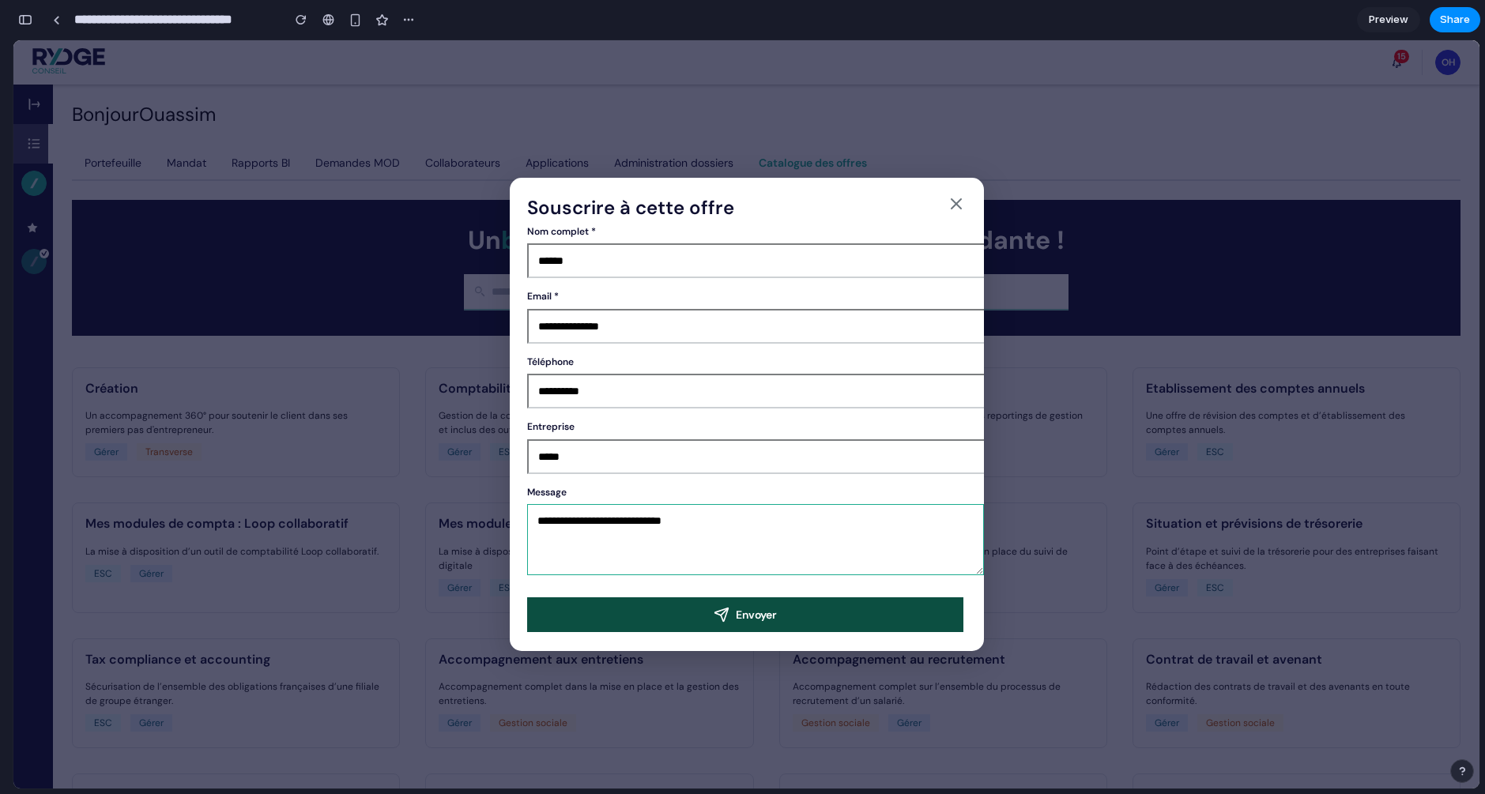
type textarea "**********"
click at [772, 615] on button "Envoyer" at bounding box center [745, 615] width 436 height 35
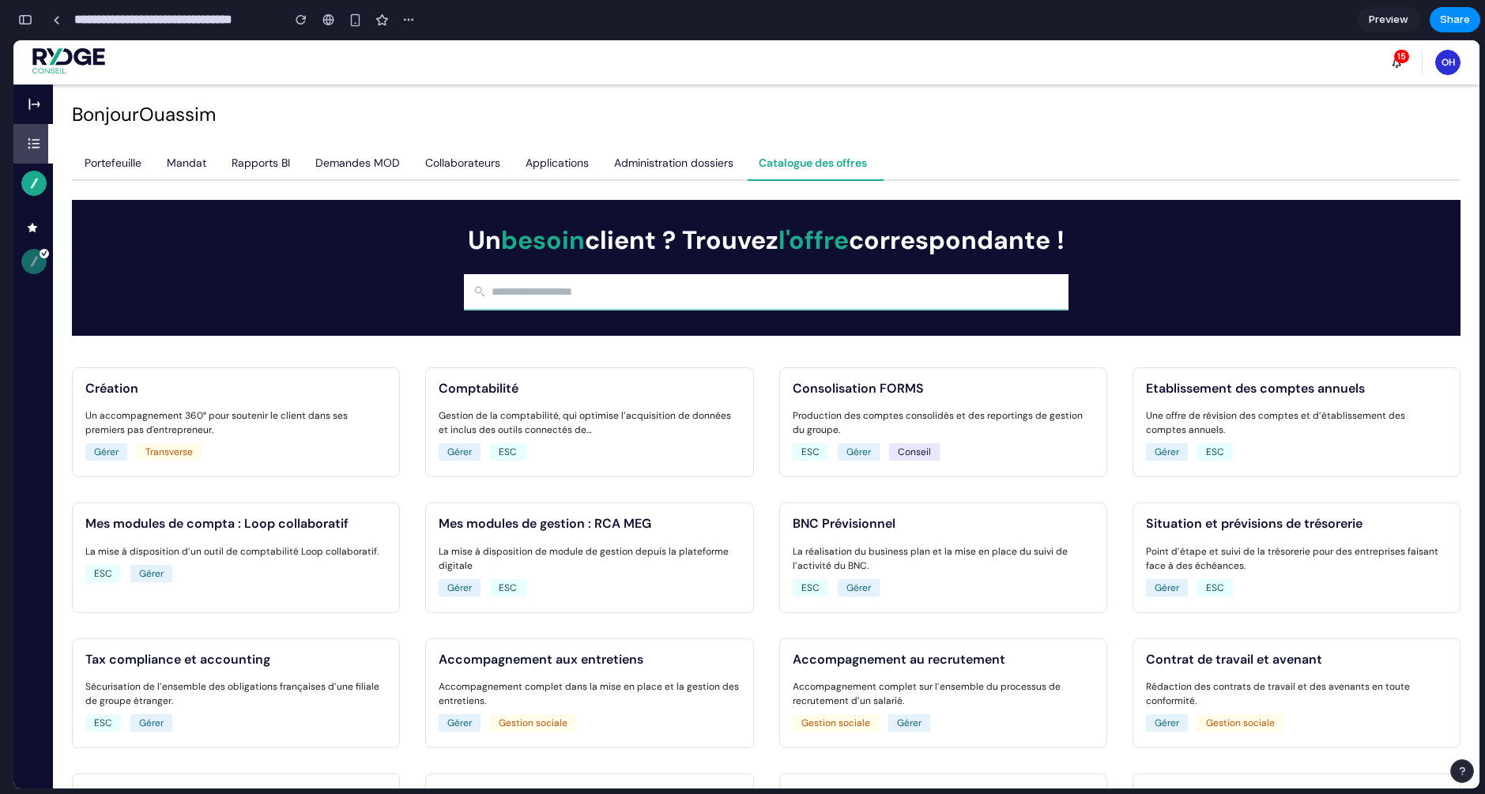
click at [25, 25] on div "button" at bounding box center [25, 19] width 14 height 11
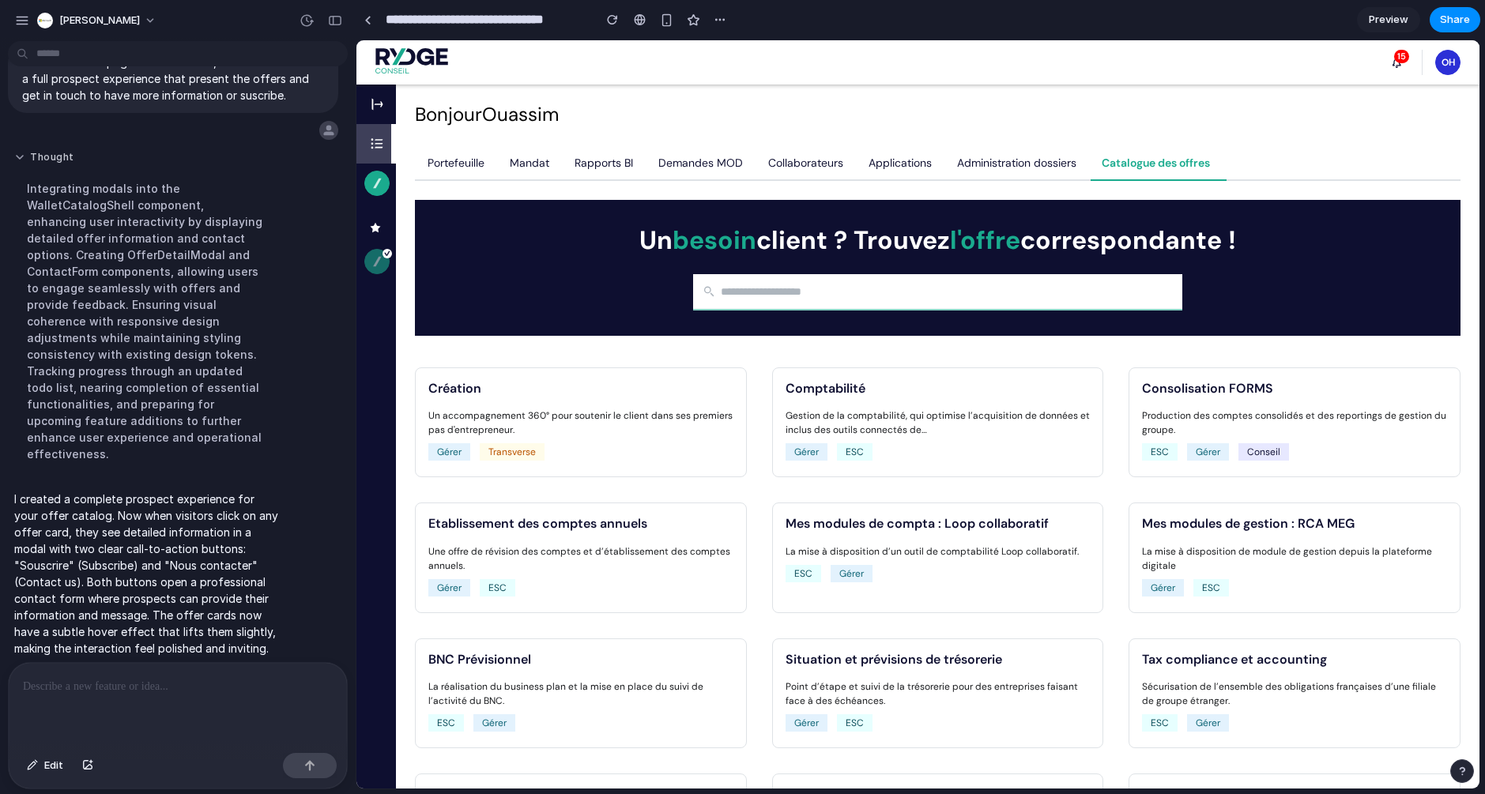
scroll to position [0, 0]
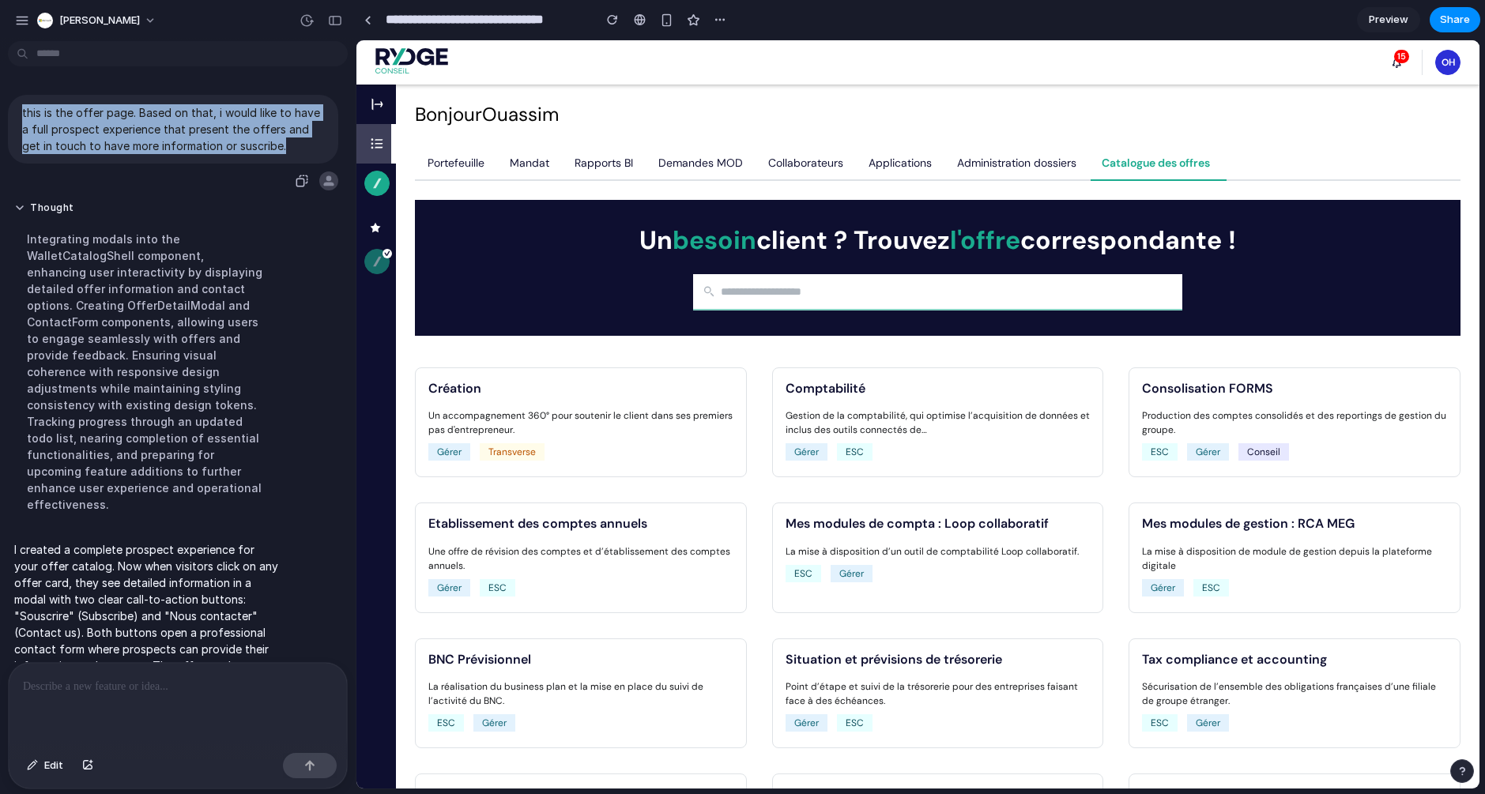
drag, startPoint x: 21, startPoint y: 111, endPoint x: 288, endPoint y: 148, distance: 269.7
click at [288, 148] on div "this is the offer page. Based on that, i would like to have a full prospect exp…" at bounding box center [173, 129] width 330 height 69
copy p "this is the offer page. Based on that, i would like to have a full prospect exp…"
click at [164, 106] on p "this is the offer page. Based on that, i would like to have a full prospect exp…" at bounding box center [173, 129] width 302 height 50
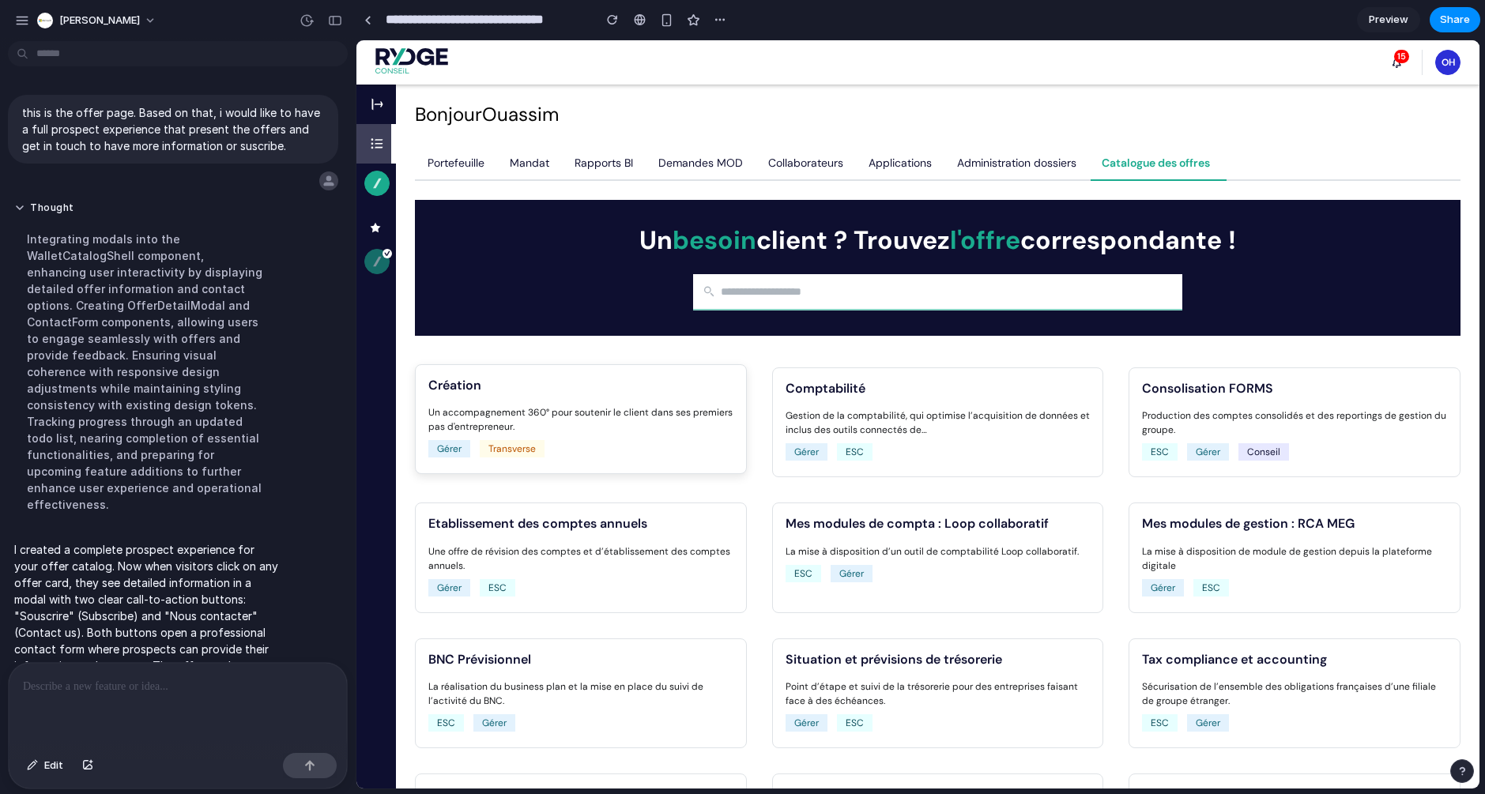
click at [582, 424] on li "Un accompagnement 360° pour soutenir le client dans ses premiers pas d'entrepre…" at bounding box center [580, 419] width 305 height 28
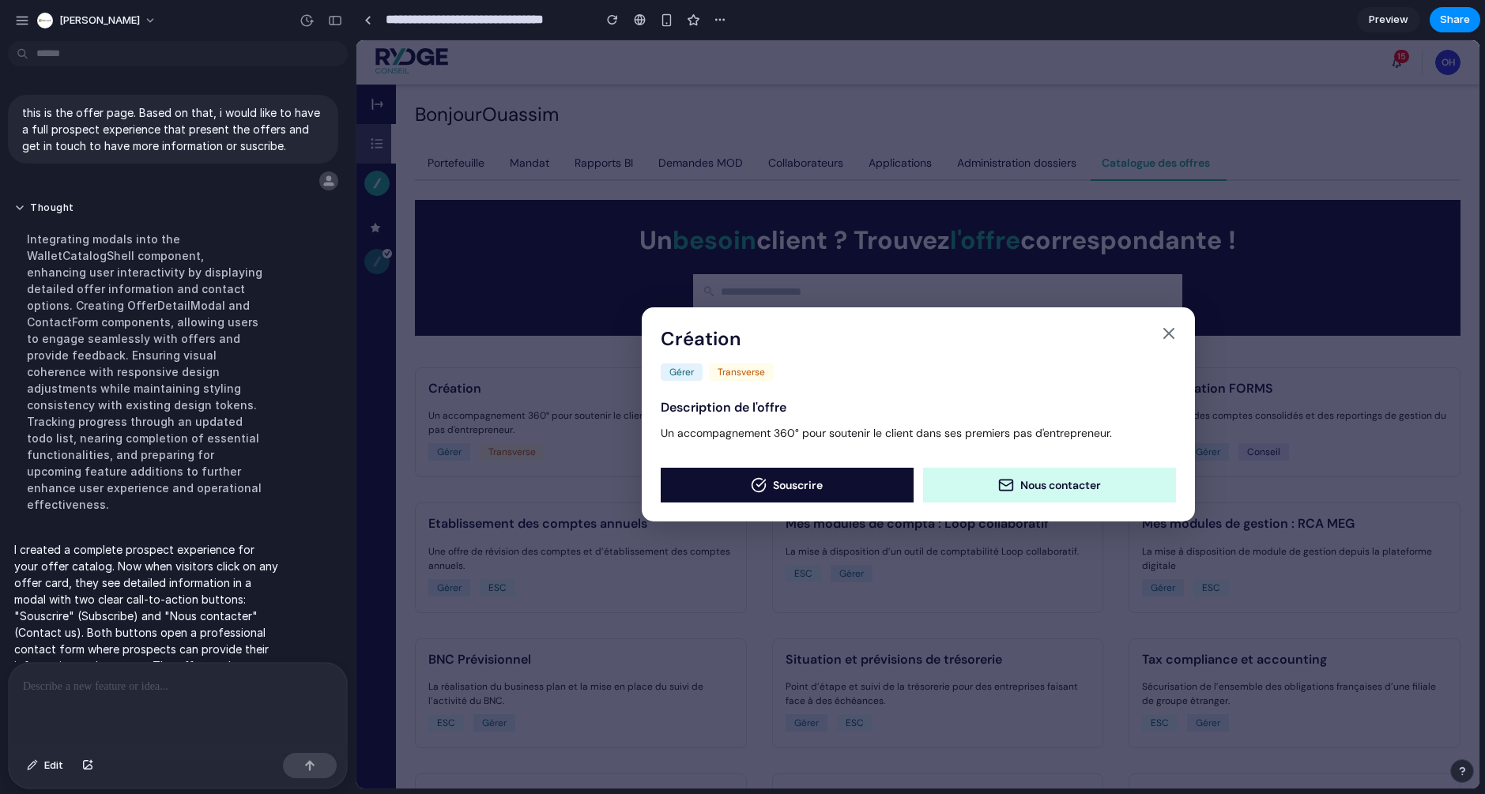
click at [1058, 490] on button "Nous contacter" at bounding box center [1049, 485] width 253 height 35
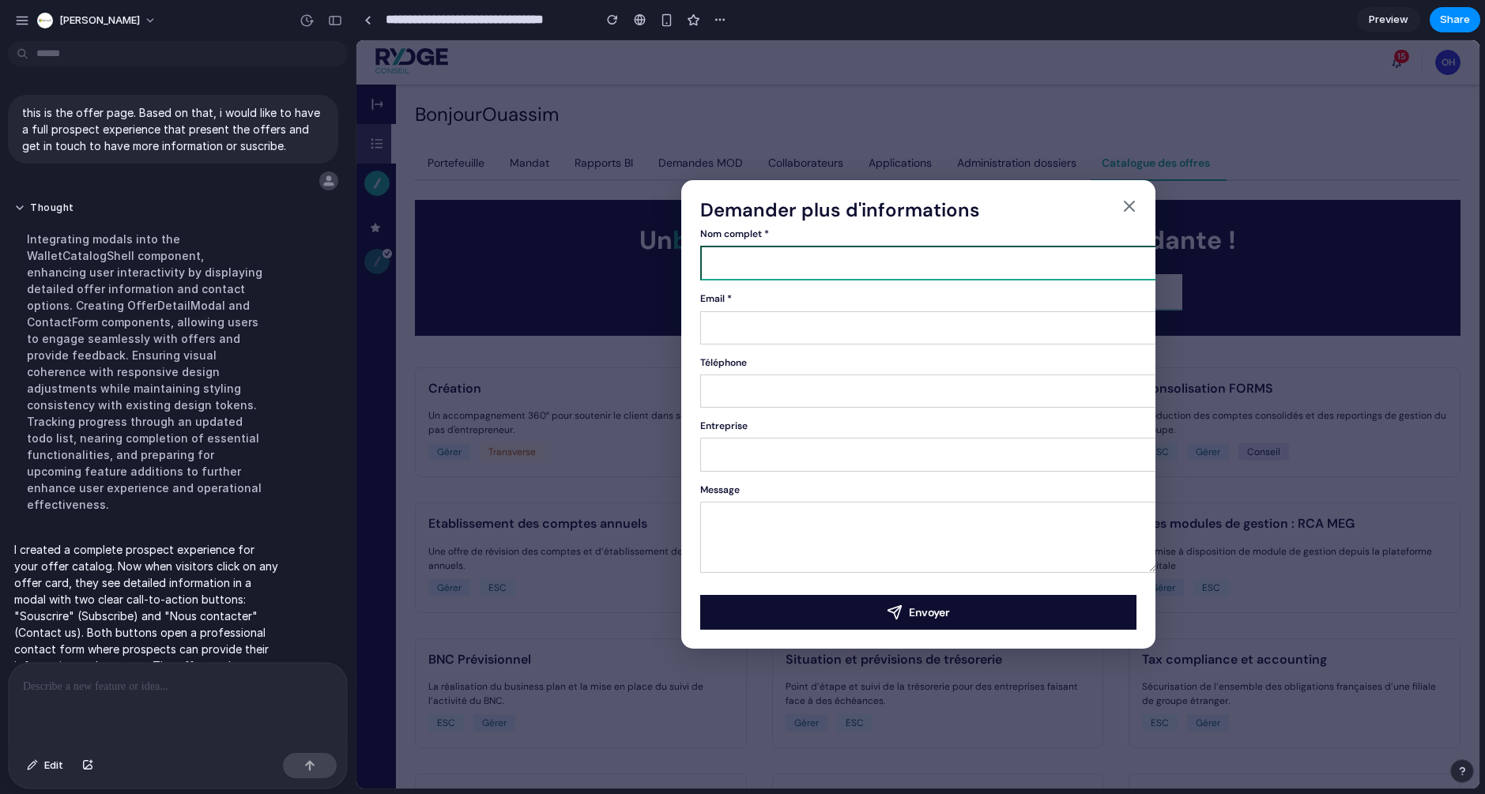
click at [850, 258] on input "Nom complet *" at bounding box center [929, 263] width 458 height 35
type input "**********"
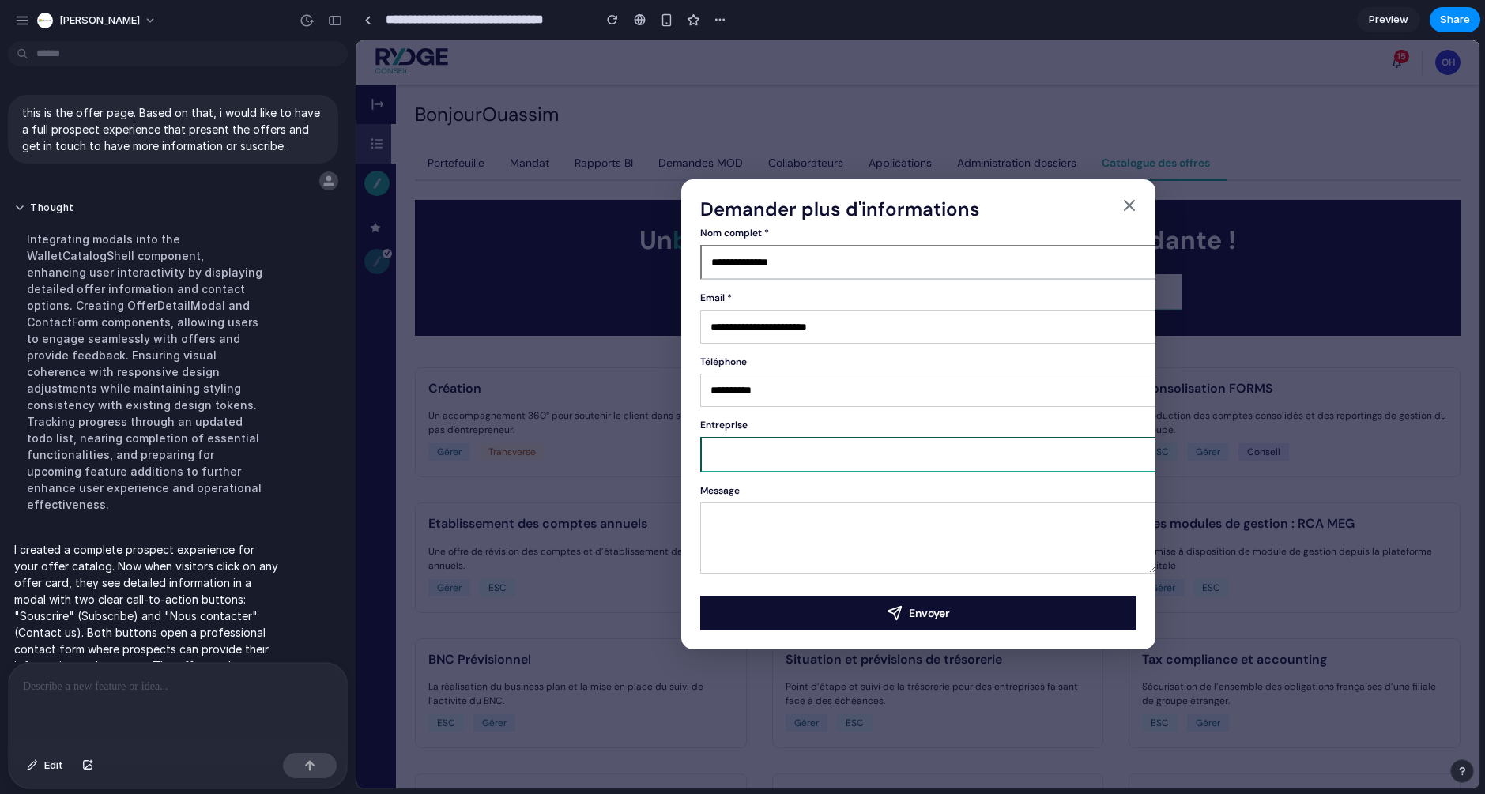
click at [774, 448] on input "Entreprise" at bounding box center [929, 454] width 458 height 35
type input "****"
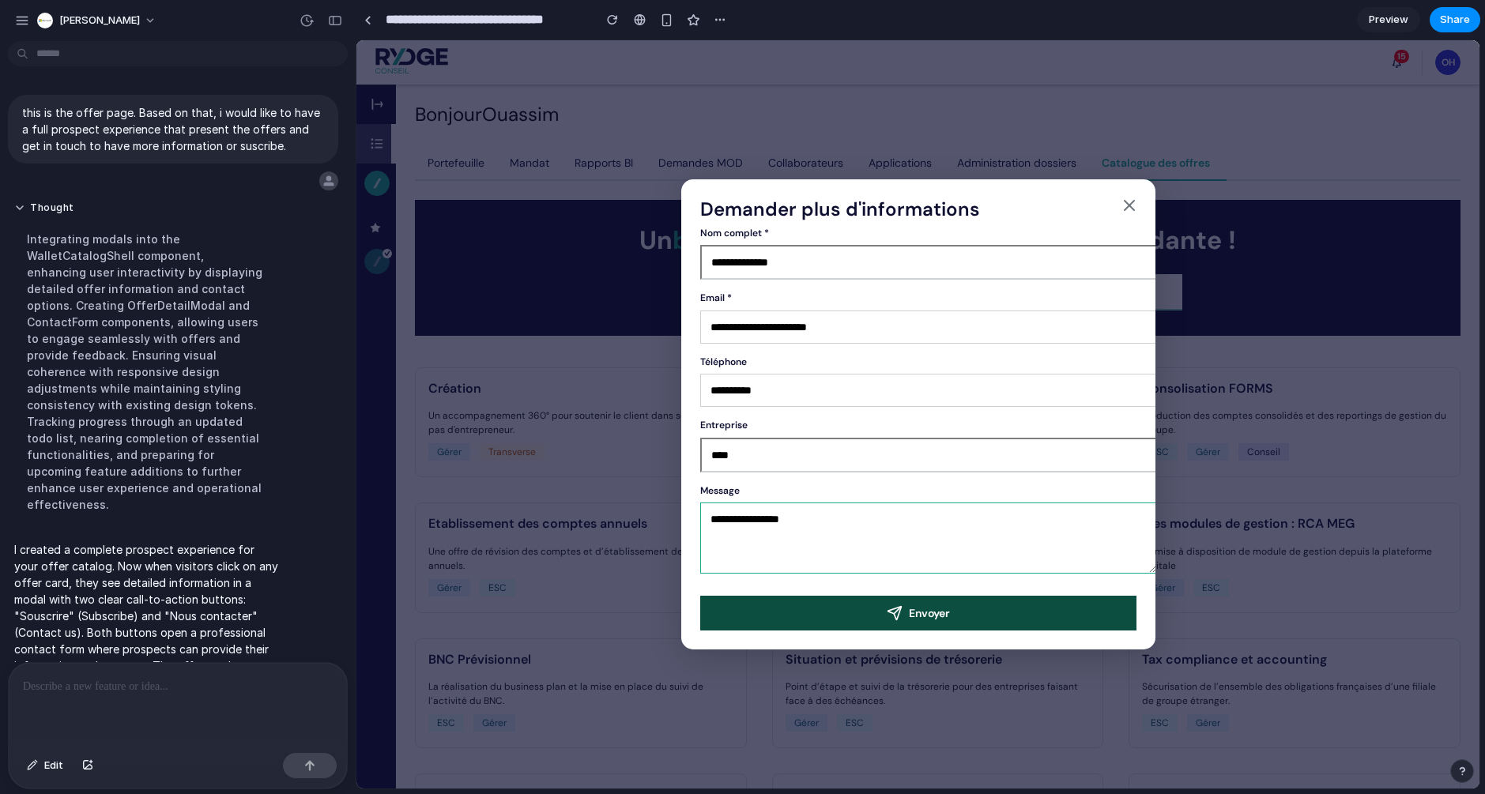
type textarea "**********"
click at [898, 607] on icon "submit" at bounding box center [894, 613] width 13 height 13
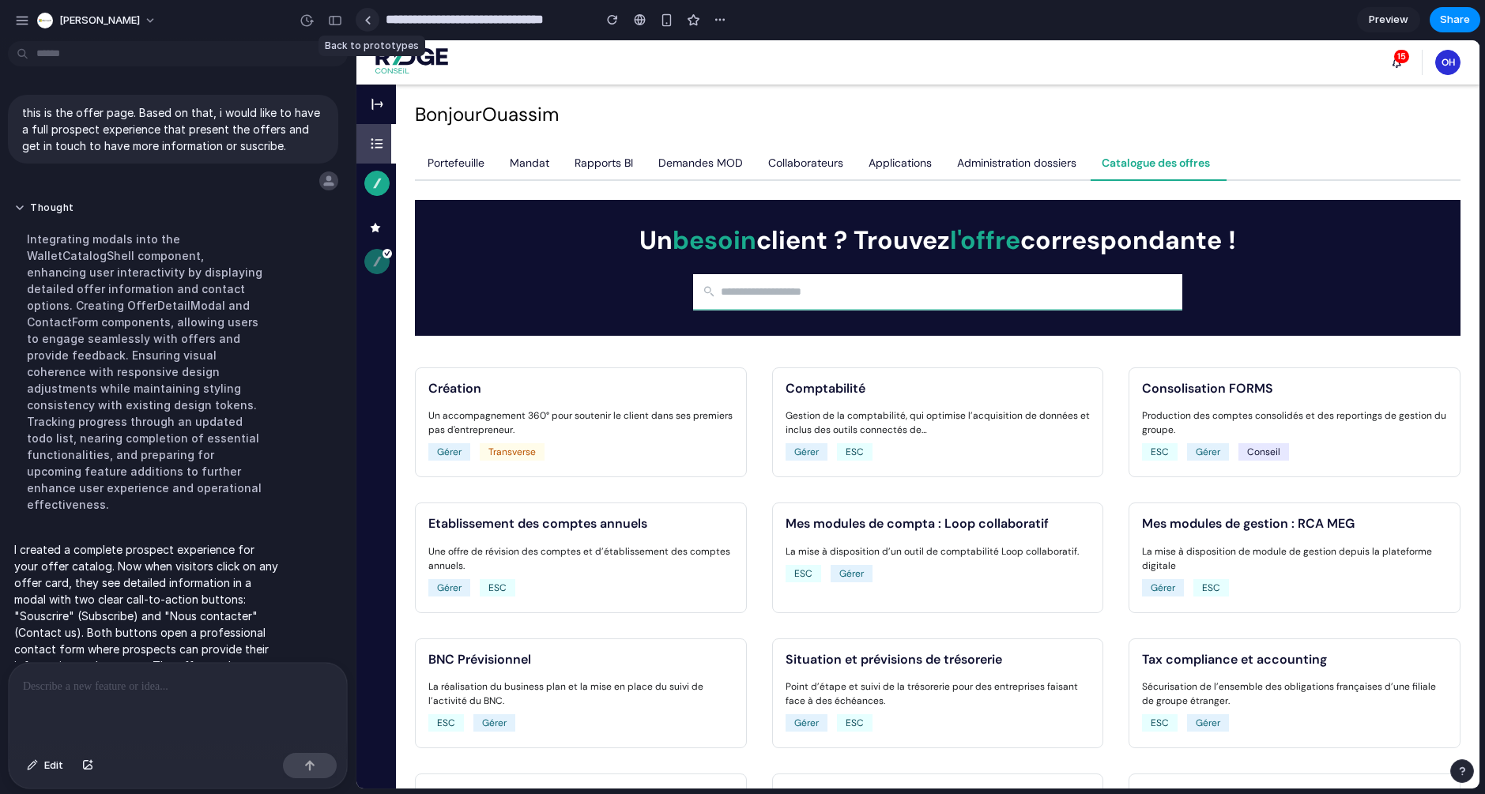
click at [368, 22] on div at bounding box center [367, 20] width 7 height 9
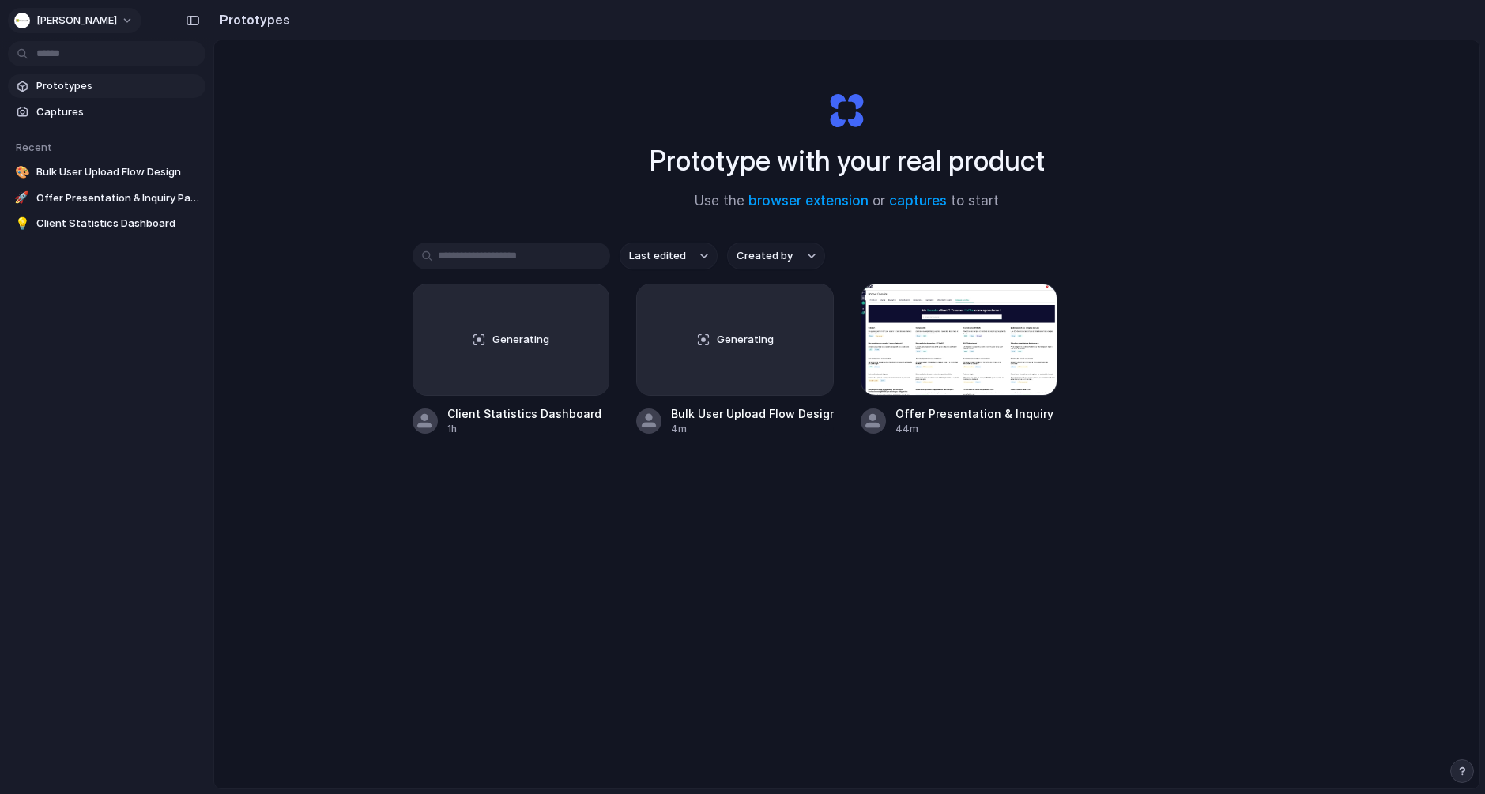
click at [135, 20] on button "[PERSON_NAME]" at bounding box center [75, 20] width 134 height 25
click at [1467, 769] on div "button" at bounding box center [1462, 771] width 11 height 11
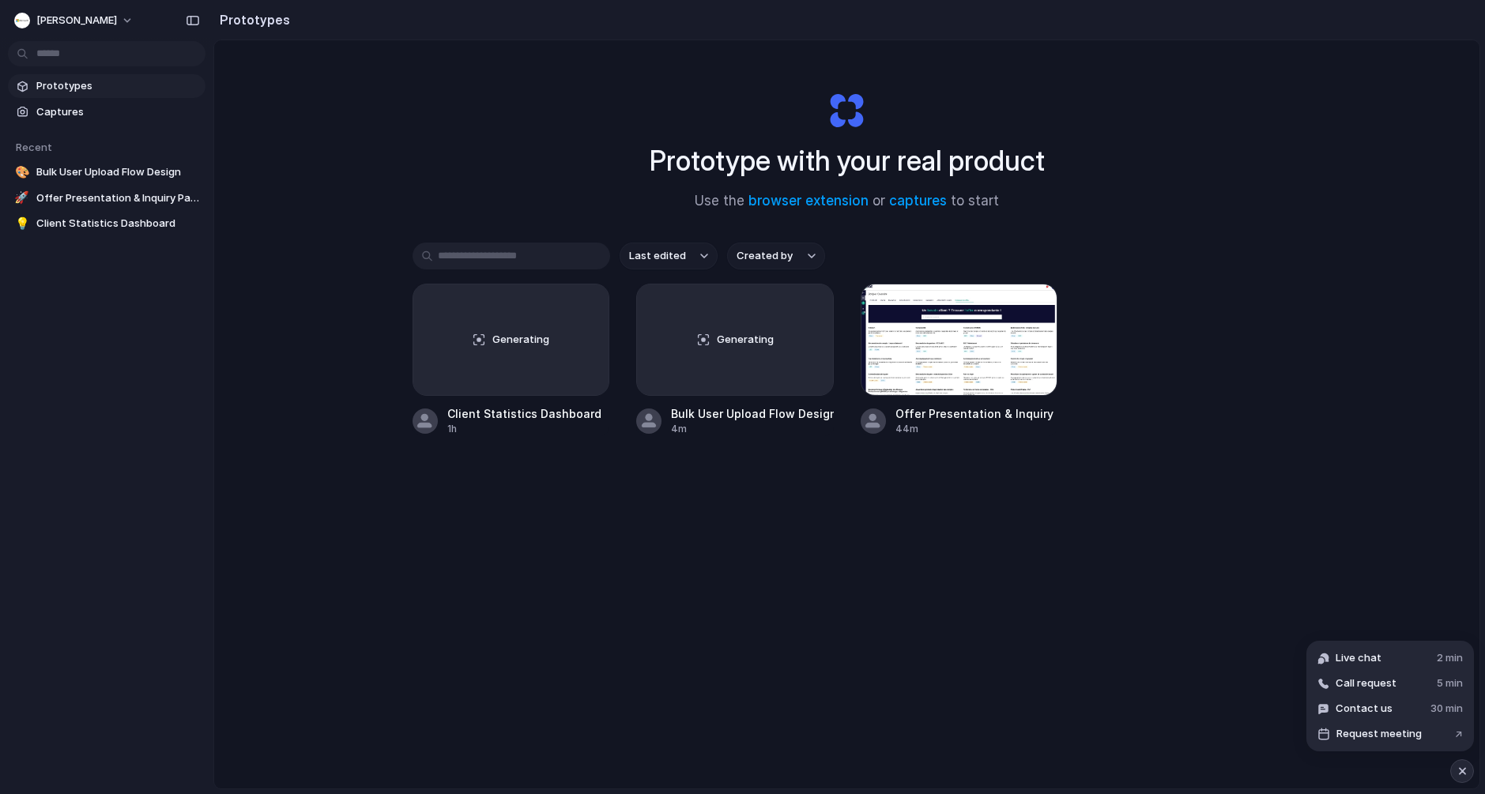
click at [1465, 777] on div "button" at bounding box center [1462, 771] width 13 height 19
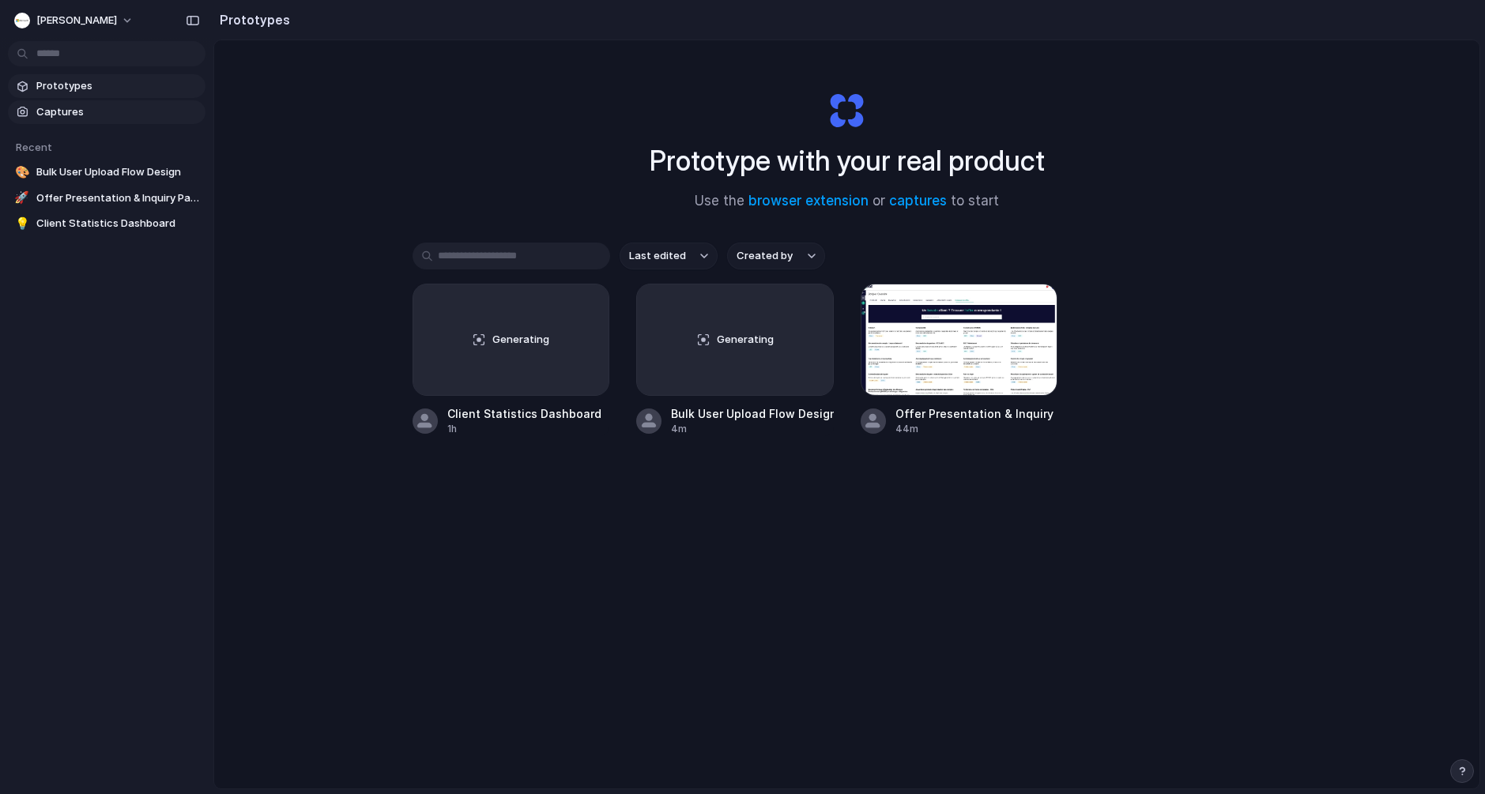
click at [89, 111] on span "Captures" at bounding box center [117, 112] width 163 height 16
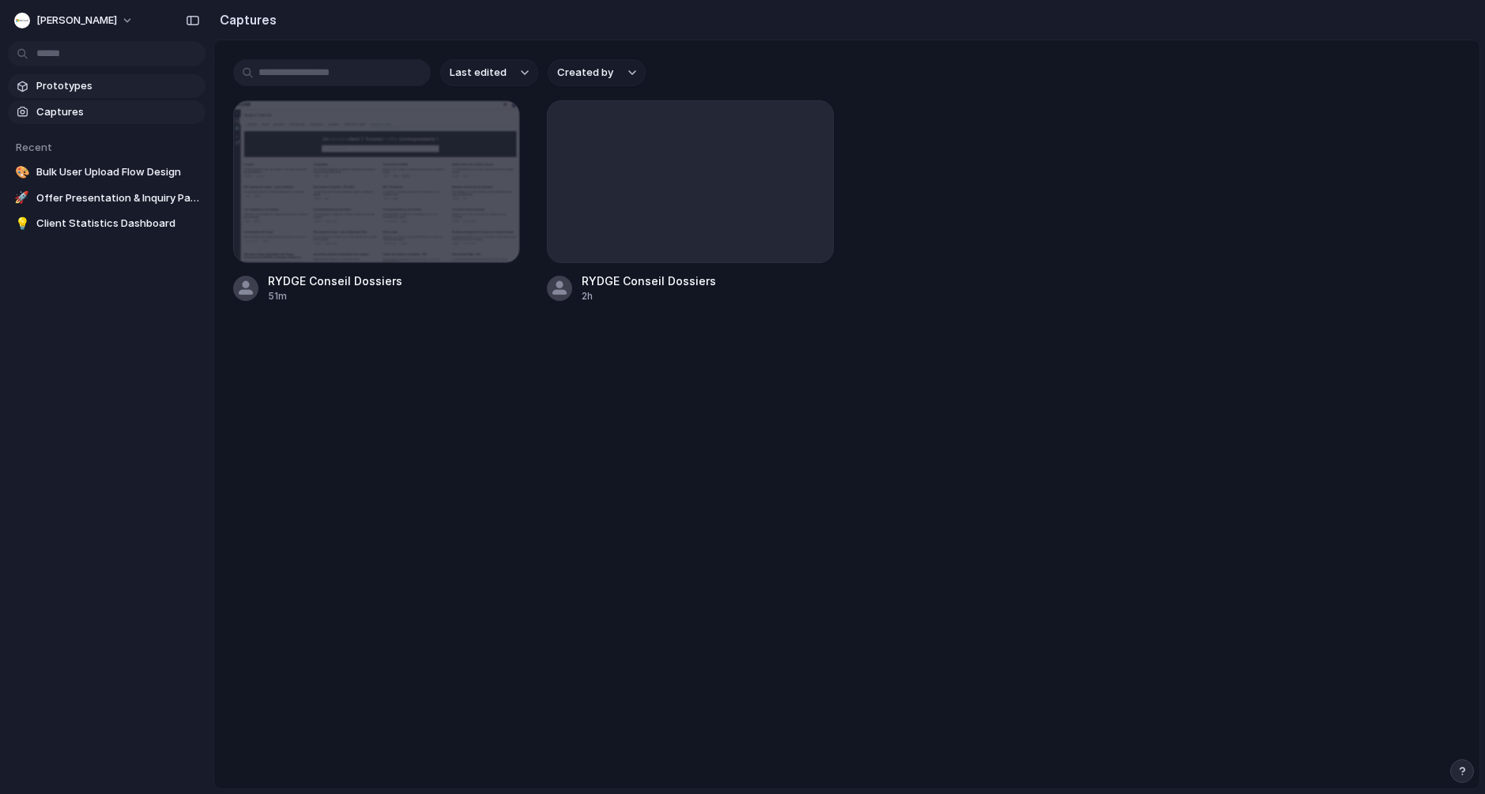
click at [89, 96] on link "Prototypes" at bounding box center [107, 86] width 198 height 24
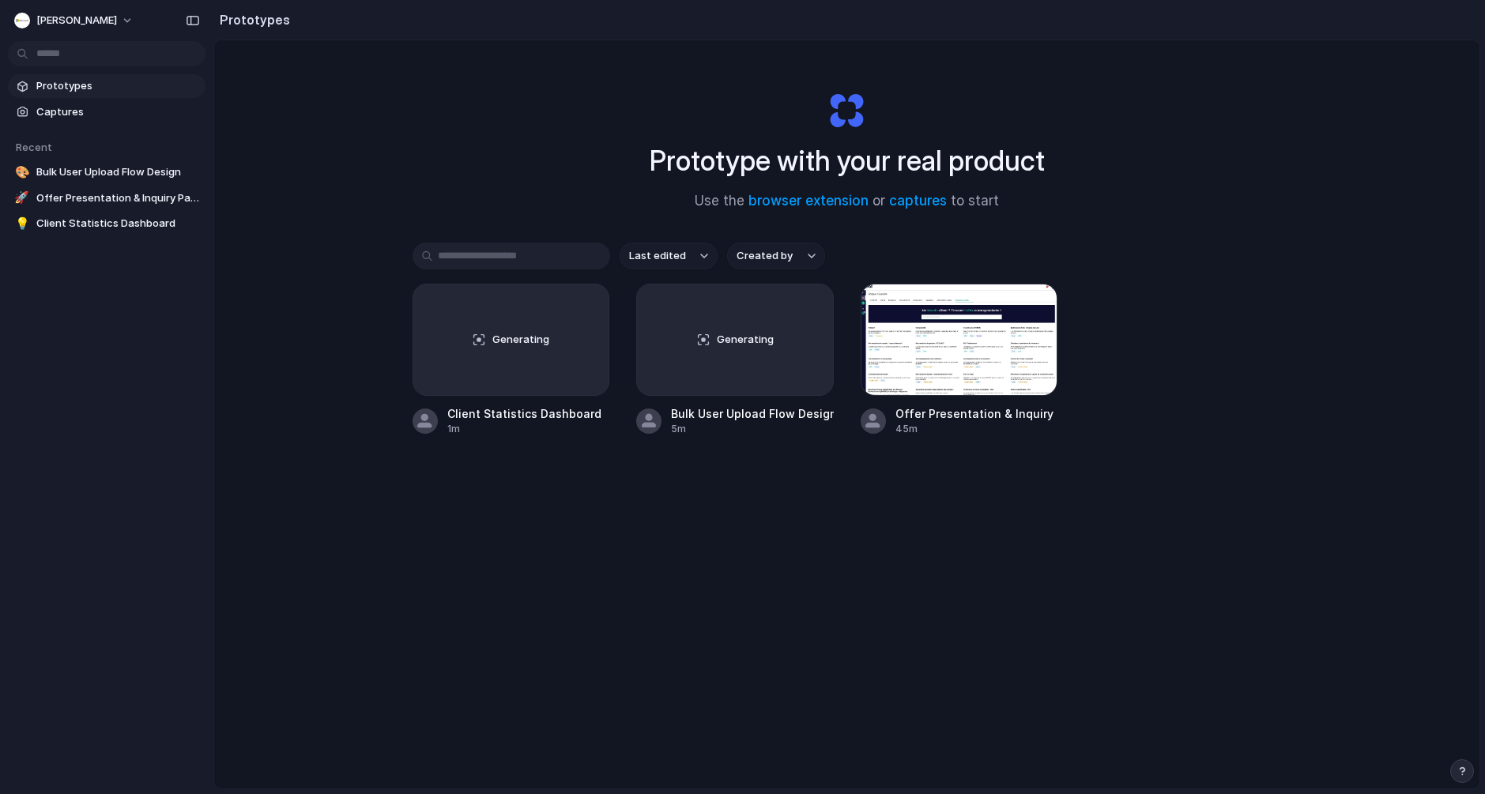
click at [89, 96] on link "Prototypes" at bounding box center [107, 86] width 198 height 24
click at [261, 18] on h2 "Prototypes" at bounding box center [251, 19] width 77 height 19
click at [104, 18] on span "[PERSON_NAME]" at bounding box center [76, 21] width 81 height 16
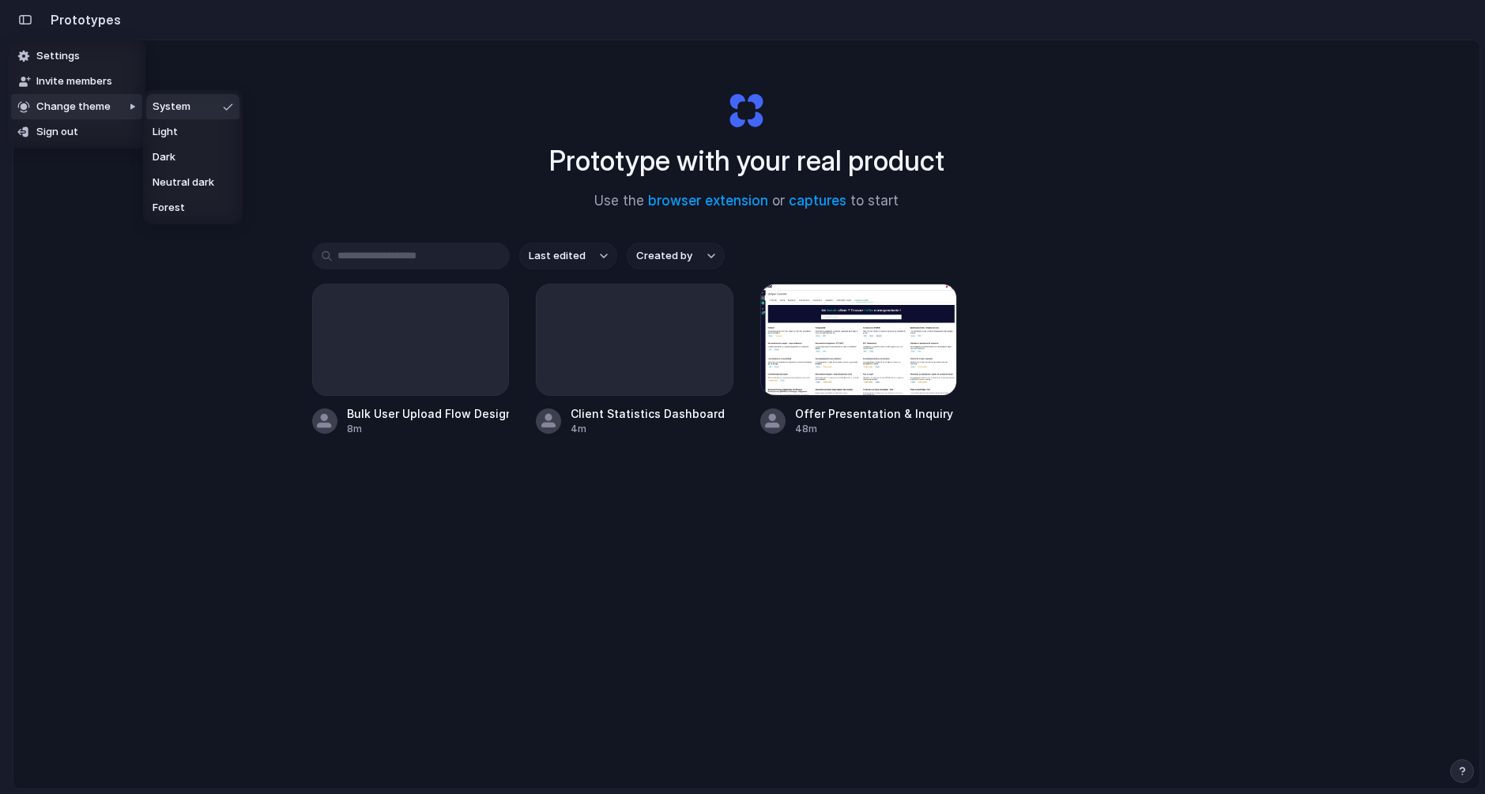
click at [605, 323] on div "Settings Invite members Change theme Sign out" at bounding box center [742, 397] width 1485 height 794
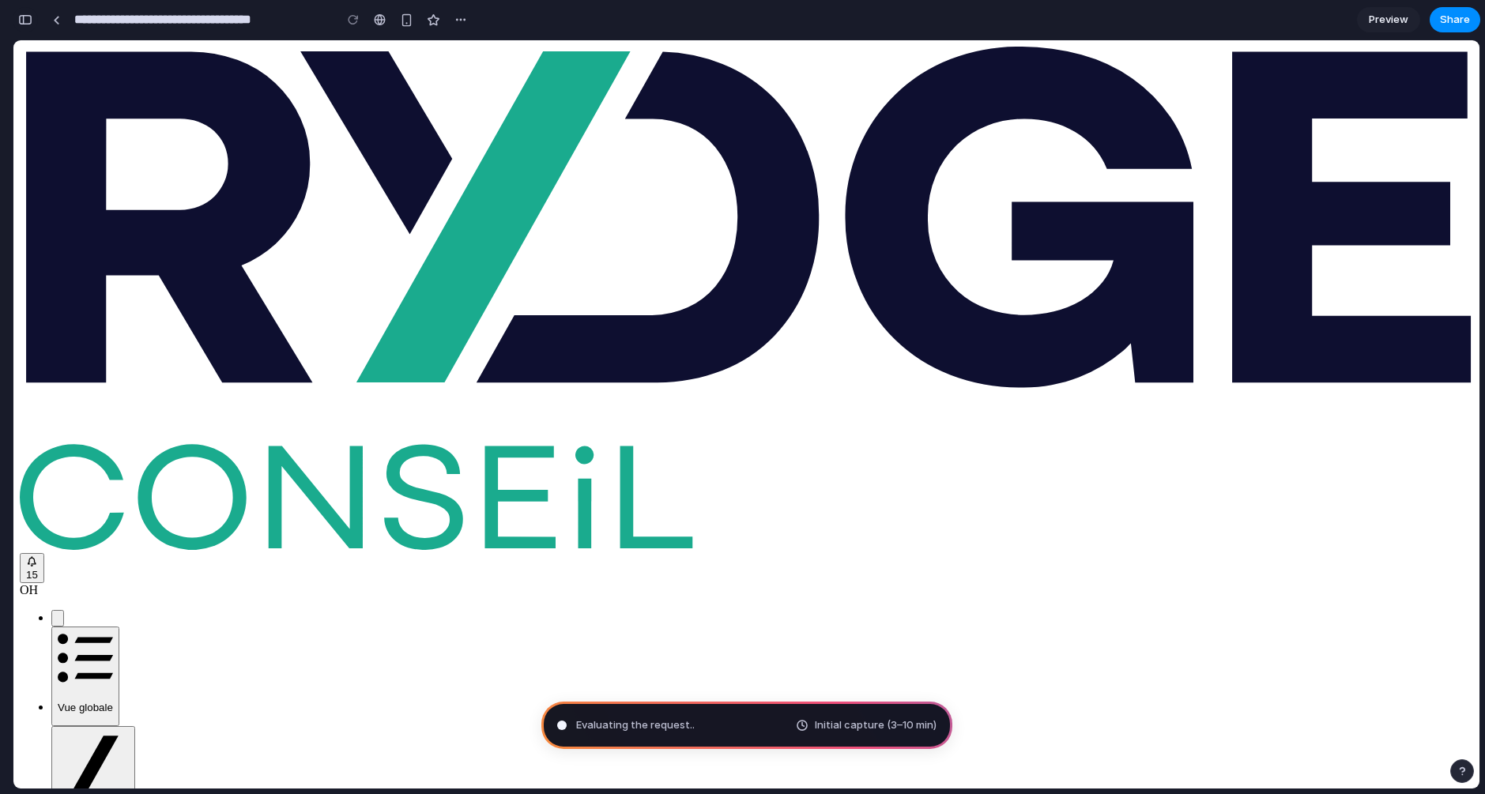
click at [29, 16] on div "button" at bounding box center [25, 19] width 14 height 11
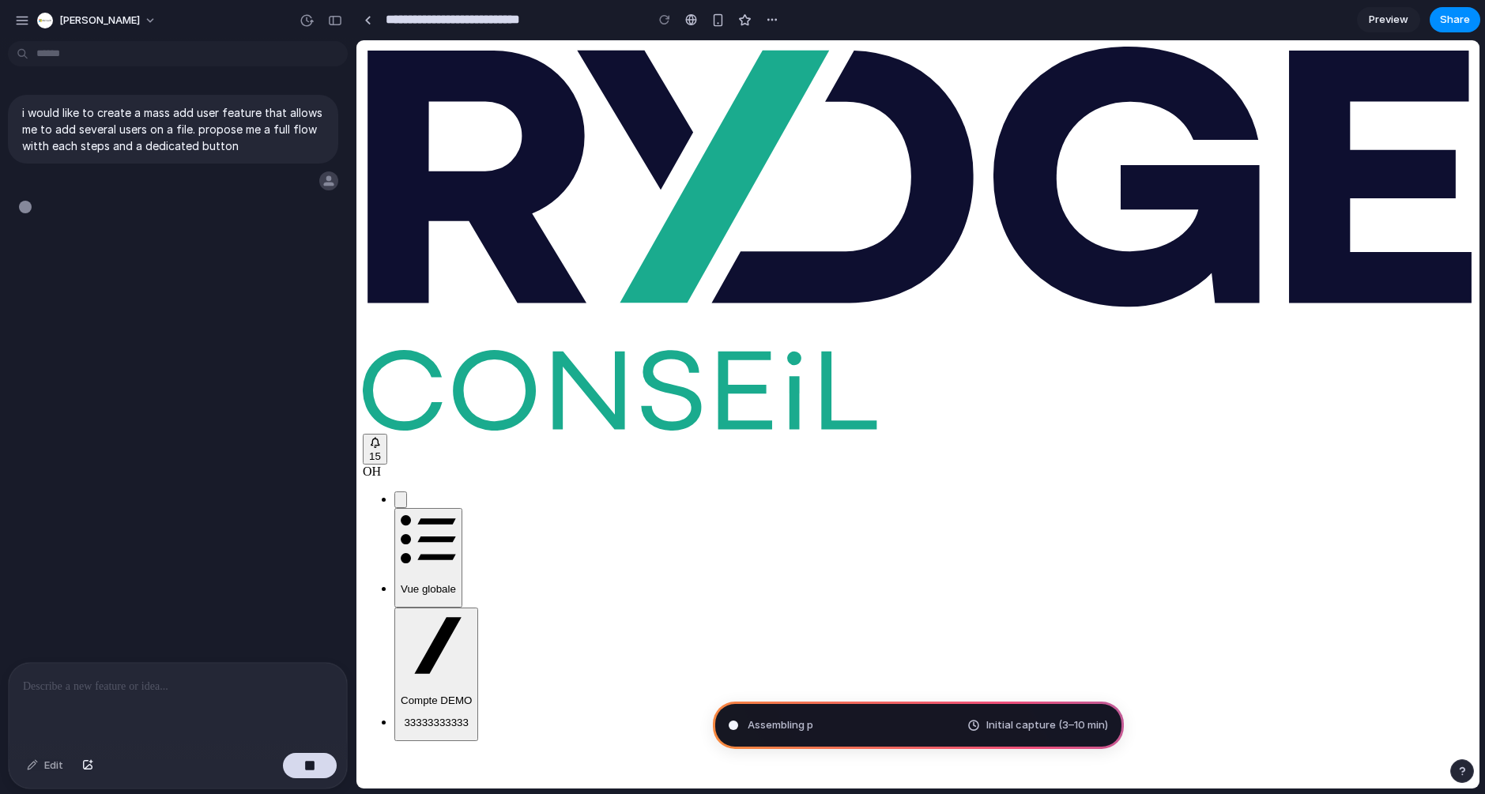
type input "**********"
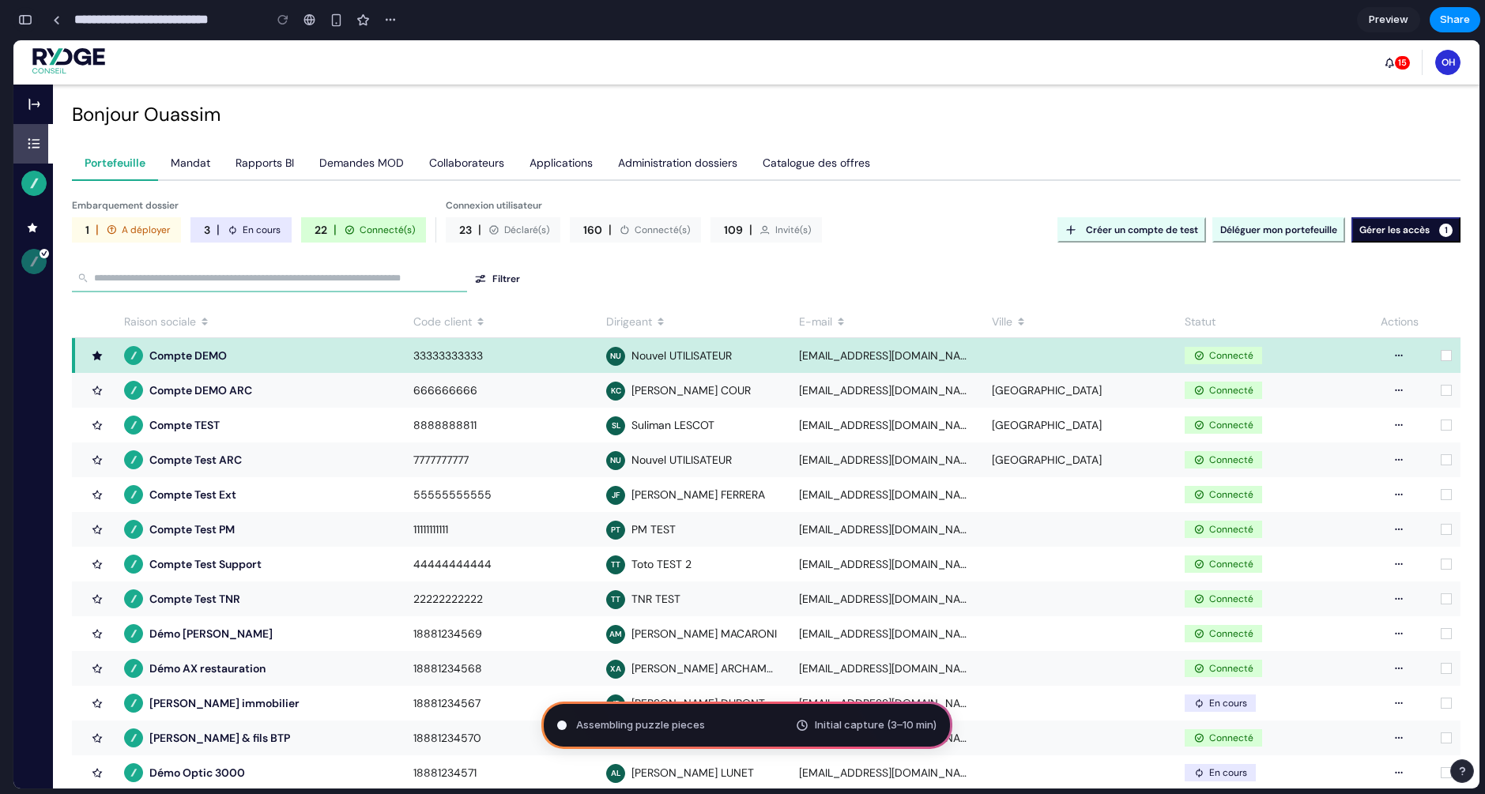
click at [25, 24] on div "button" at bounding box center [25, 19] width 14 height 11
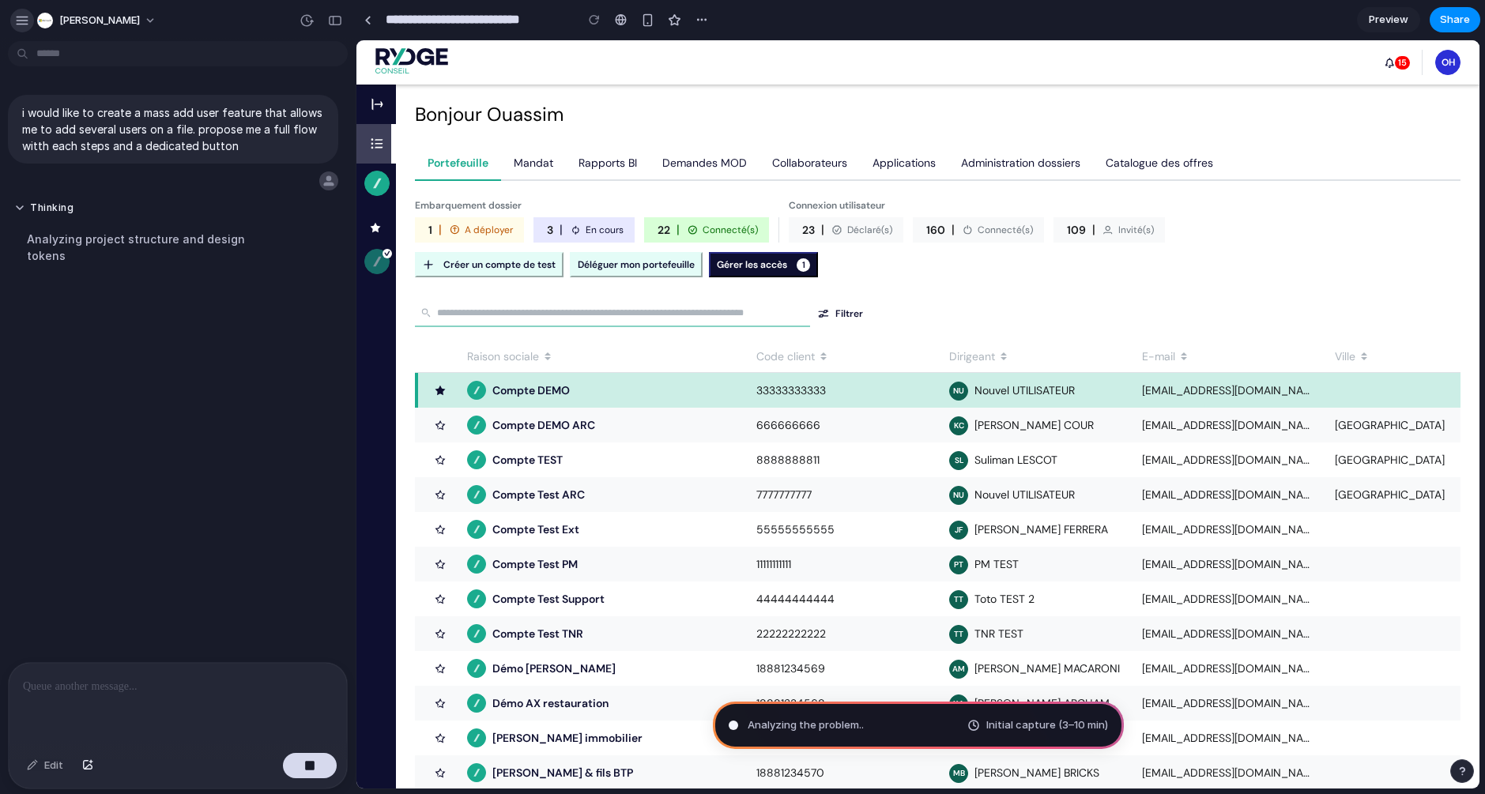
click at [24, 28] on button "button" at bounding box center [22, 21] width 24 height 24
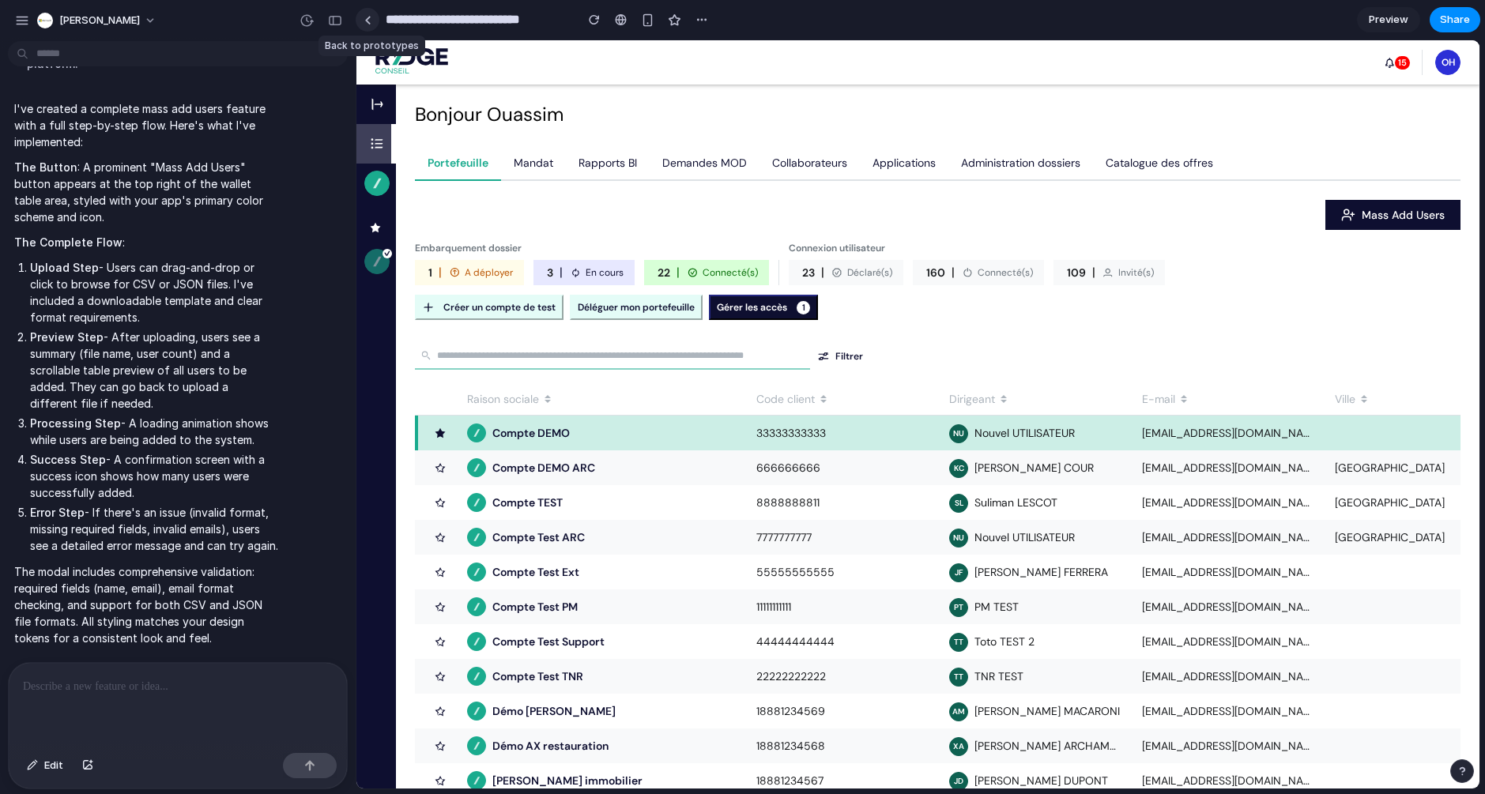
click at [364, 22] on div at bounding box center [367, 20] width 7 height 9
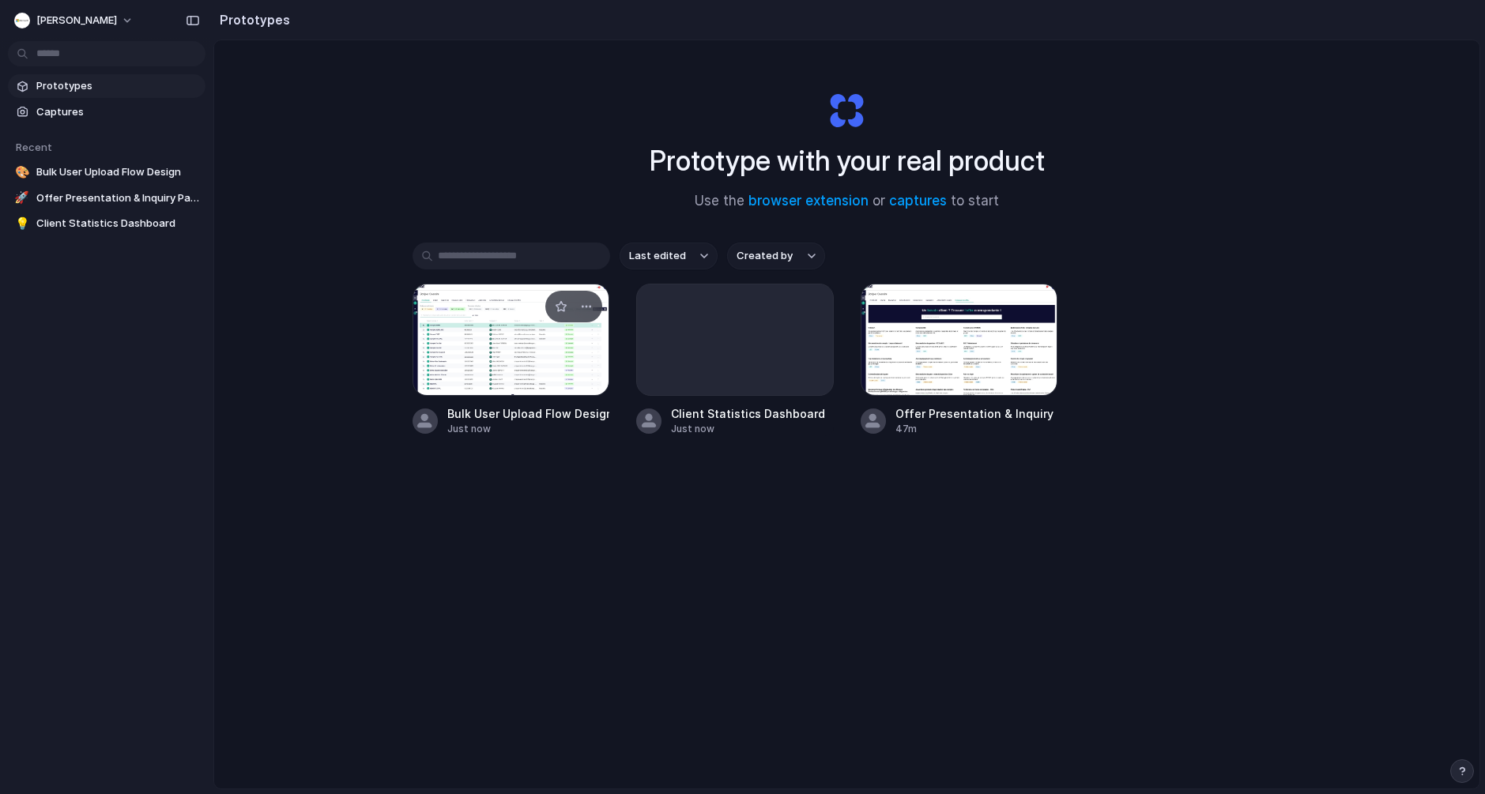
click at [452, 350] on div at bounding box center [512, 340] width 198 height 112
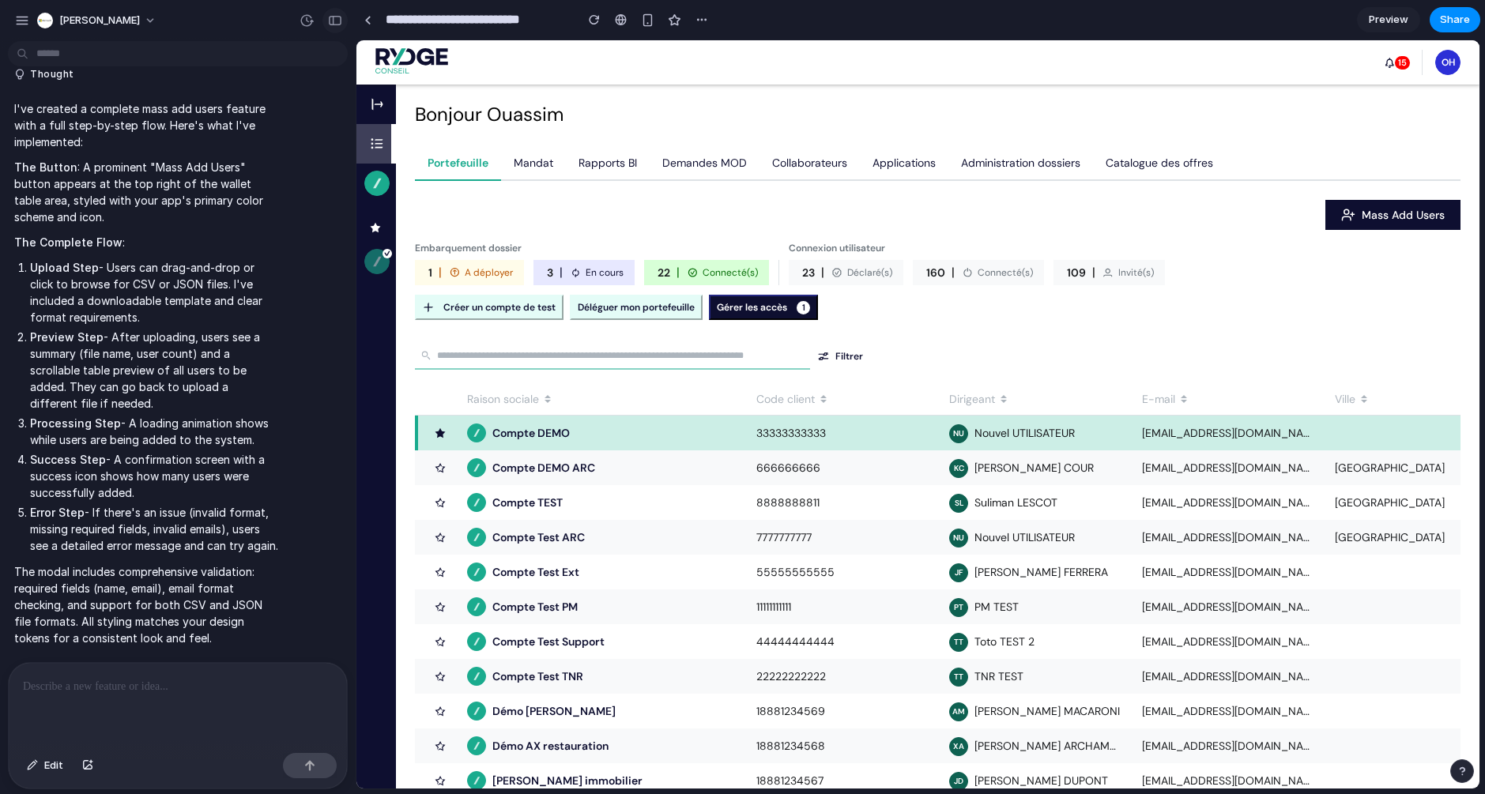
click at [331, 26] on button "button" at bounding box center [334, 20] width 25 height 25
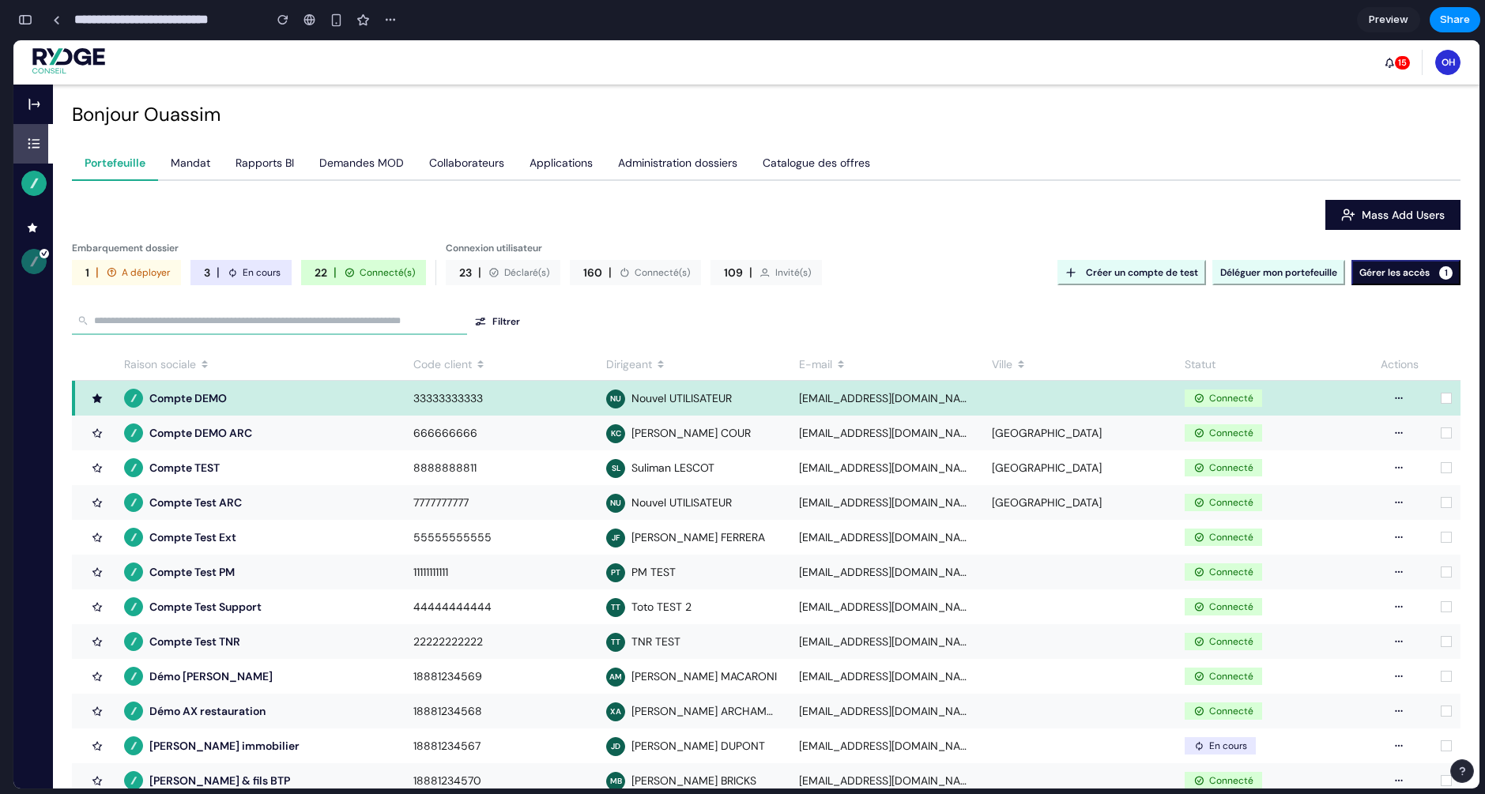
scroll to position [754, 0]
click at [1368, 217] on button "Mass Add Users" at bounding box center [1392, 215] width 135 height 30
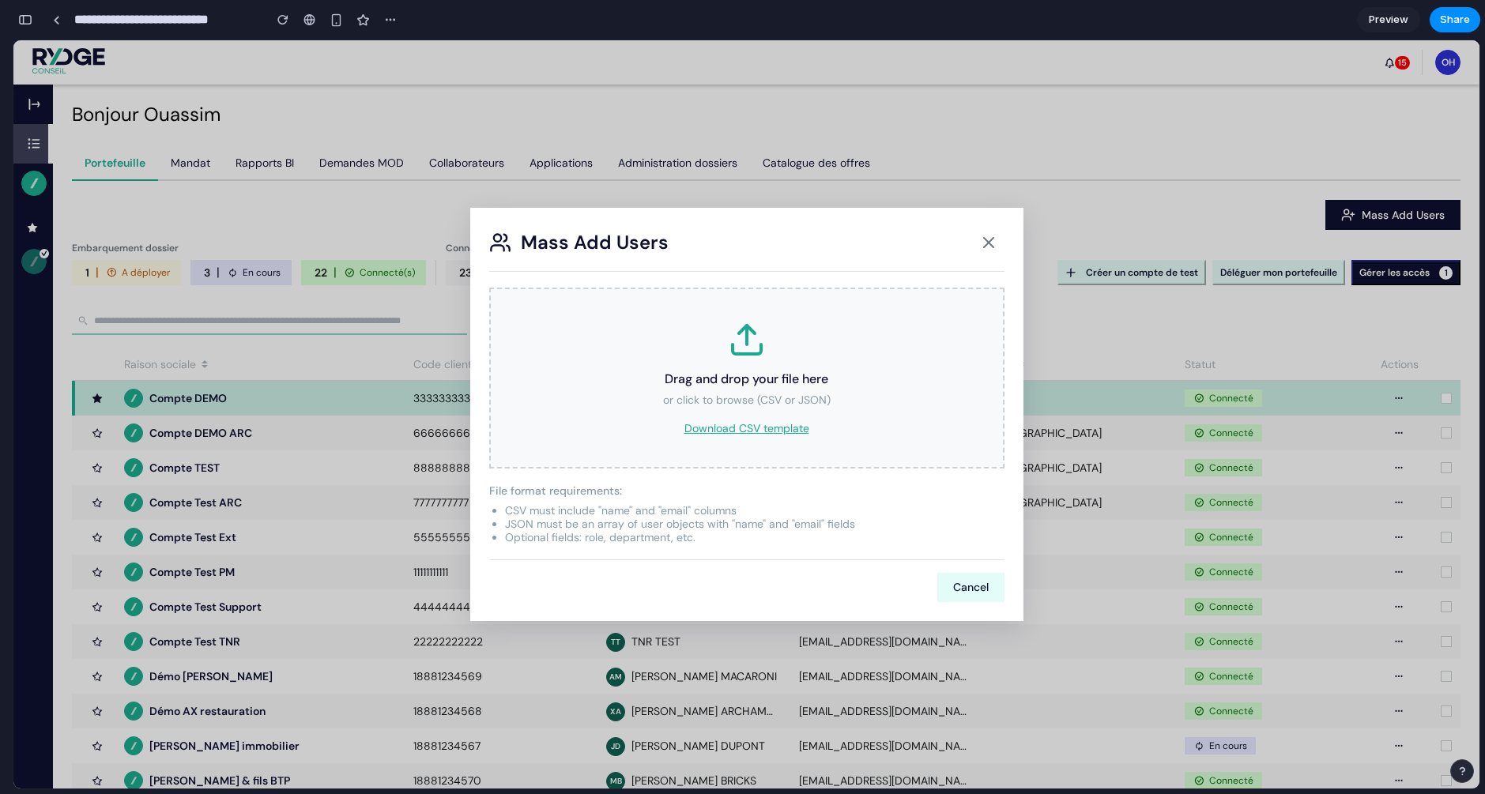
click at [744, 409] on div "Drag and drop your file here or click to browse (CSV or JSON) Download CSV temp…" at bounding box center [746, 378] width 515 height 181
drag, startPoint x: 599, startPoint y: 510, endPoint x: 728, endPoint y: 508, distance: 128.8
click at [728, 508] on li "CSV must include "name" and "email" columns" at bounding box center [755, 510] width 500 height 13
click at [737, 510] on li "CSV must include "name" and "email" columns" at bounding box center [755, 510] width 500 height 13
drag, startPoint x: 745, startPoint y: 510, endPoint x: 610, endPoint y: 511, distance: 135.2
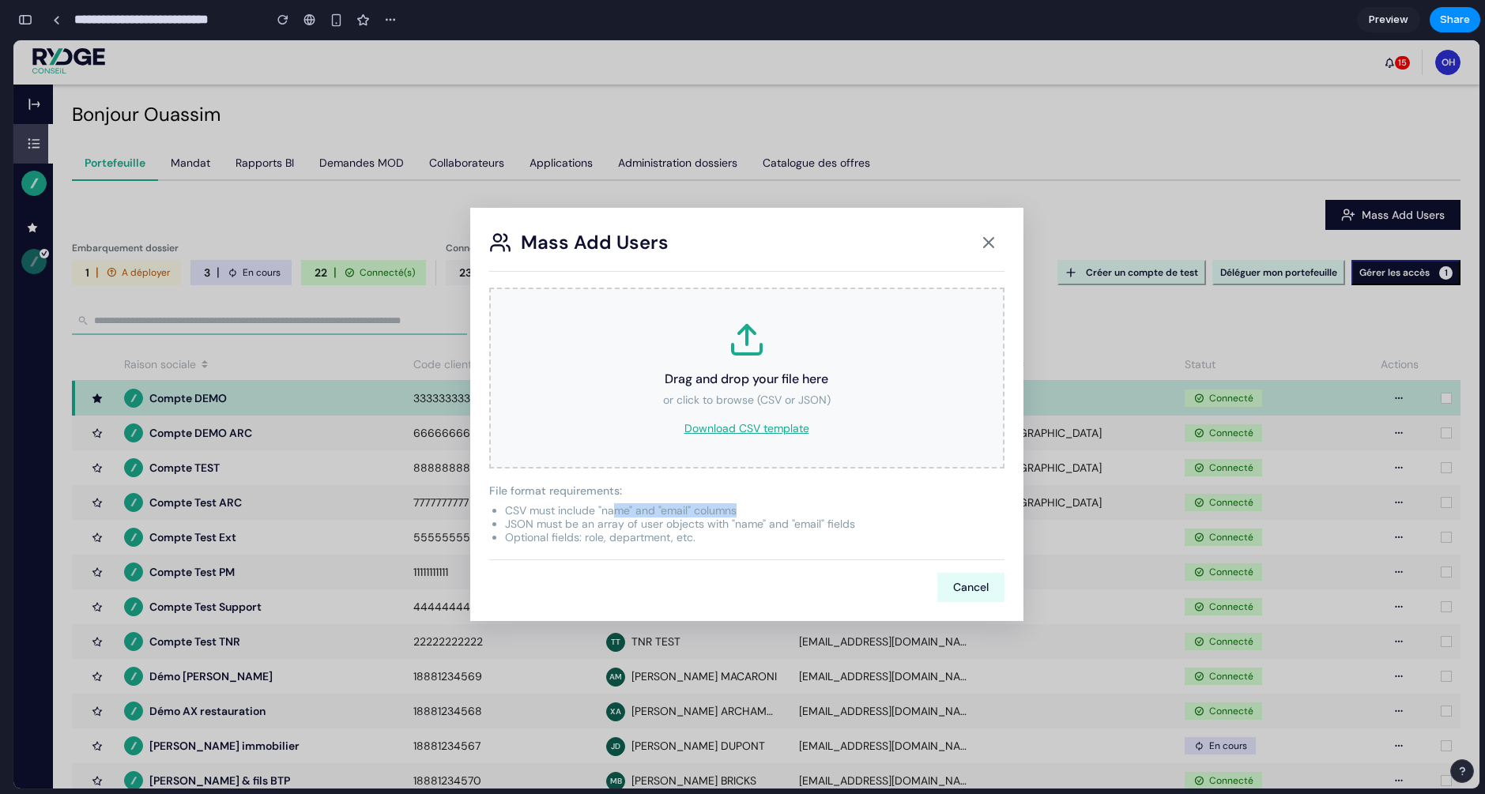
click at [610, 511] on li "CSV must include "name" and "email" columns" at bounding box center [755, 510] width 500 height 13
drag, startPoint x: 593, startPoint y: 505, endPoint x: 738, endPoint y: 503, distance: 145.4
click at [738, 503] on div "File format requirements: CSV must include "name" and "email" columns JSON must…" at bounding box center [746, 513] width 515 height 59
copy li ""name" and "email" columns"
click at [735, 353] on icon at bounding box center [747, 349] width 28 height 9
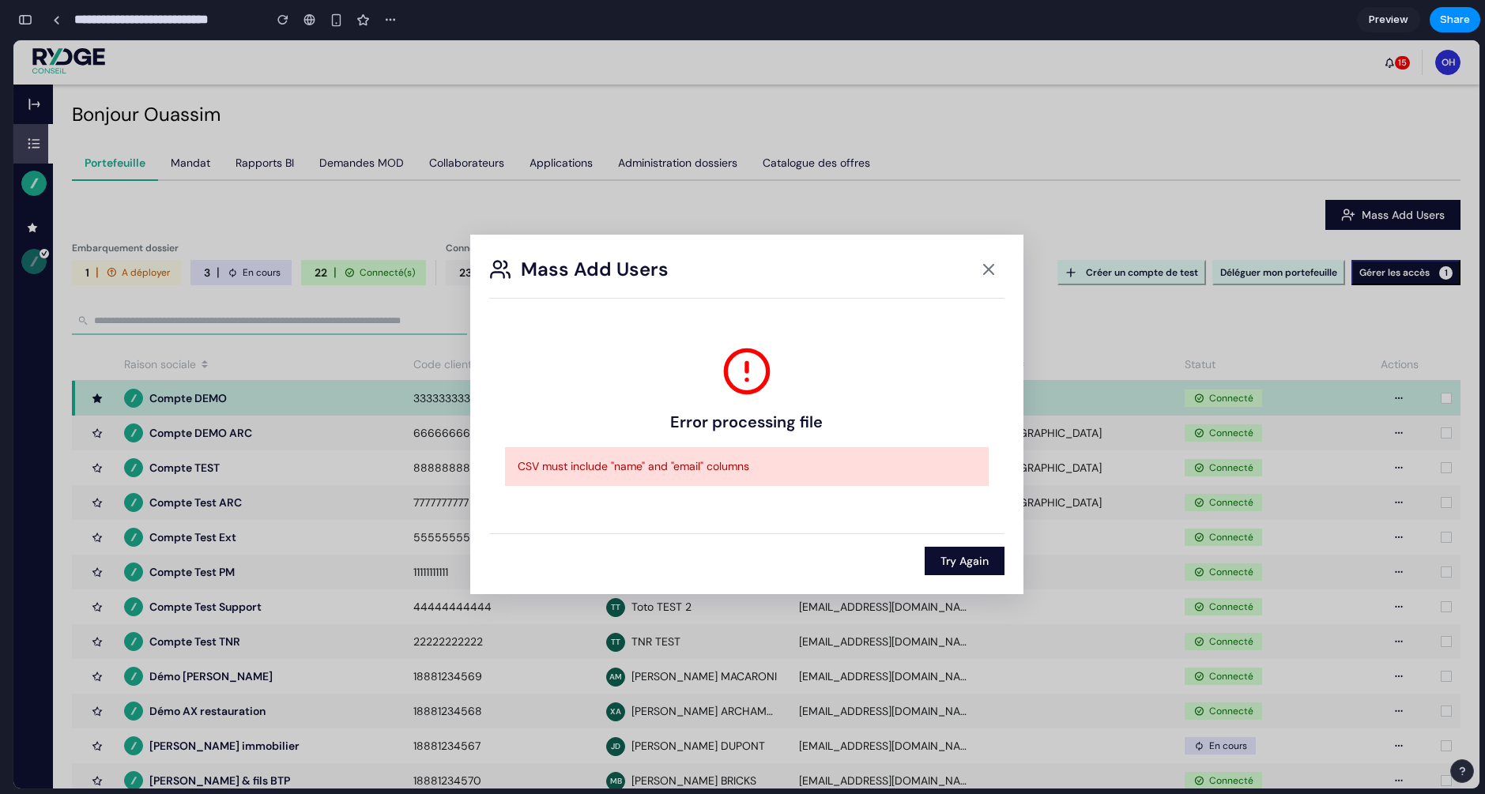
click at [967, 562] on button "Try Again" at bounding box center [965, 561] width 80 height 28
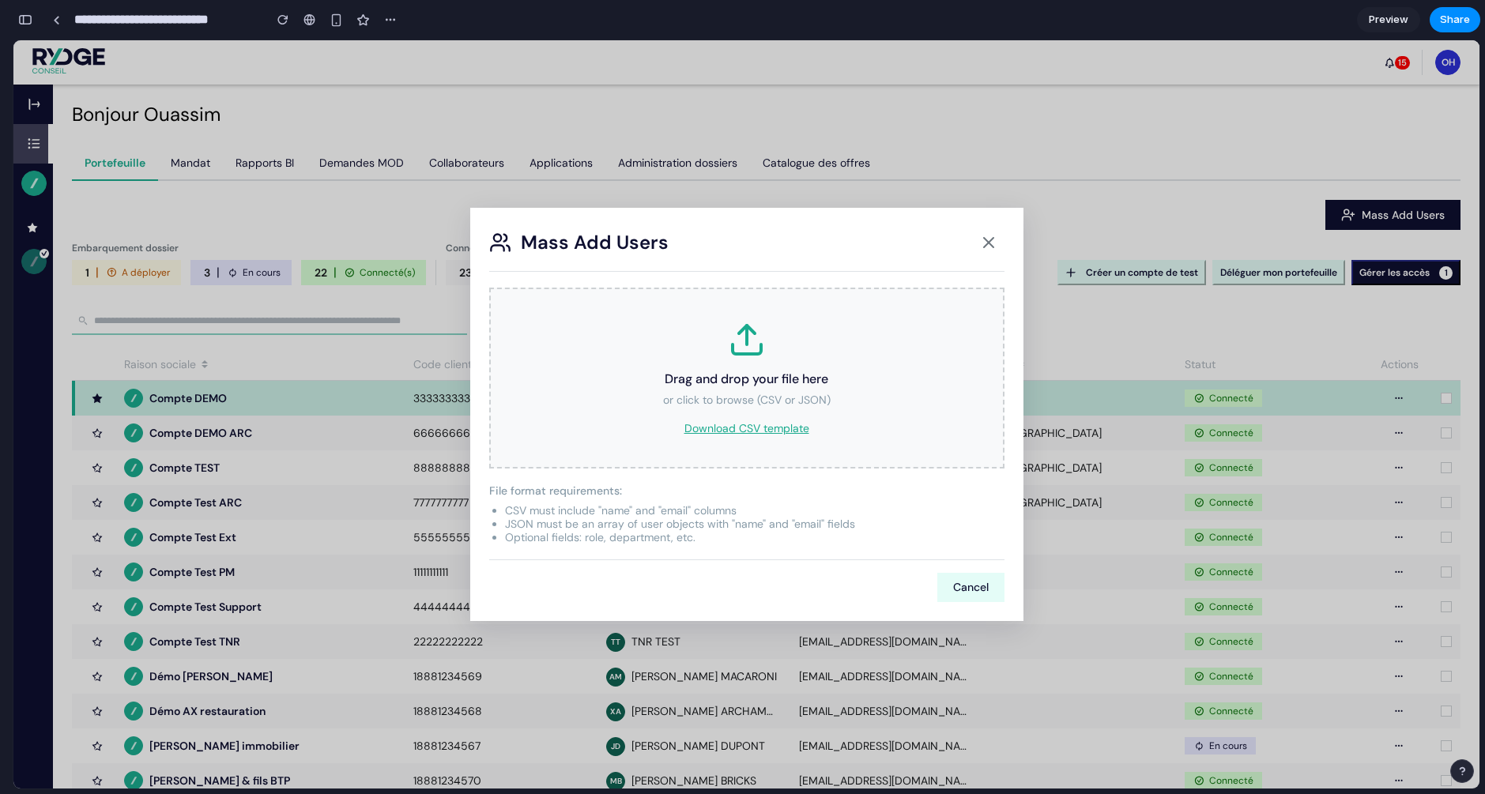
click at [765, 418] on div "Drag and drop your file here or click to browse (CSV or JSON) Download CSV temp…" at bounding box center [746, 378] width 515 height 181
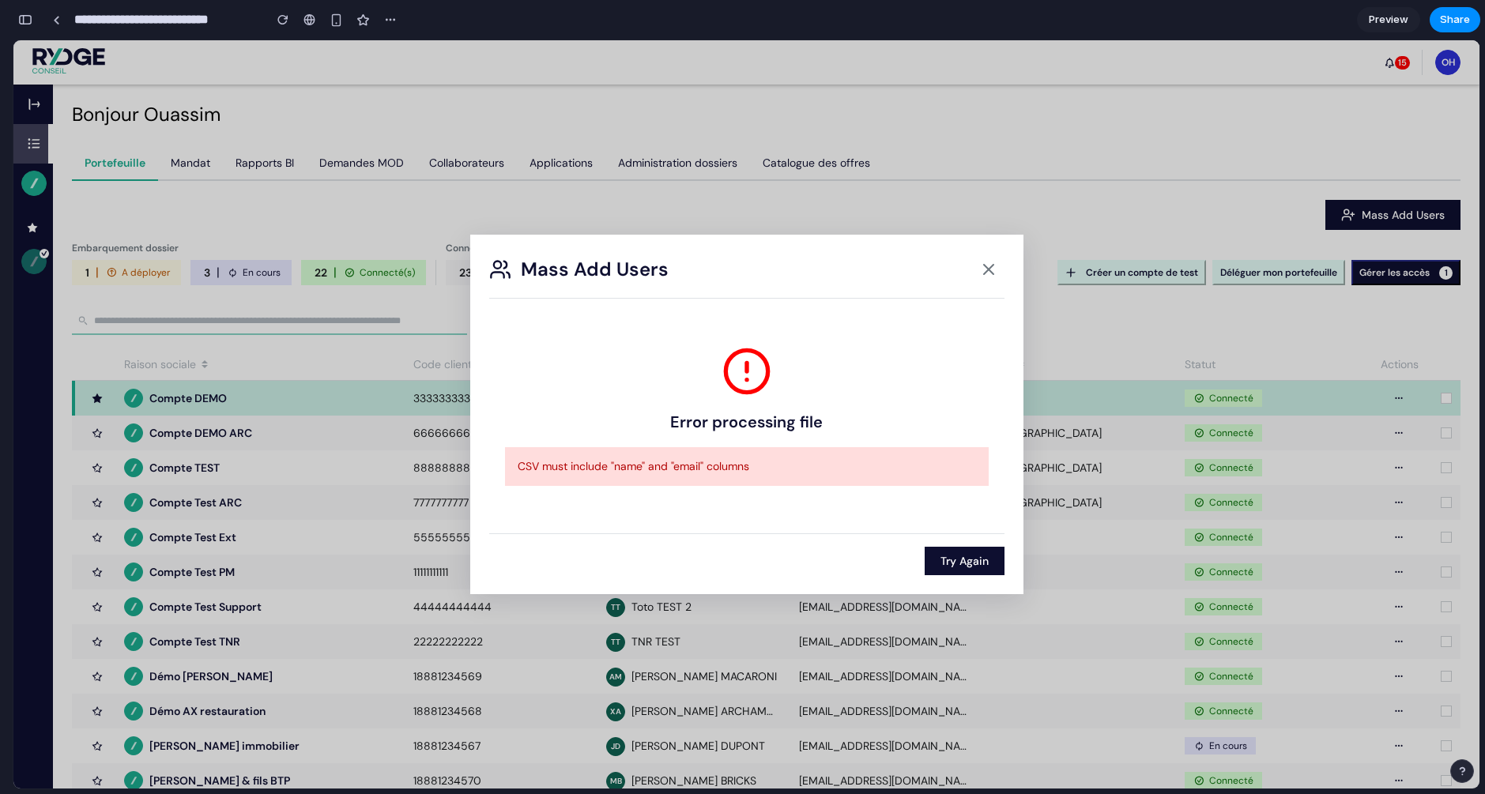
click at [952, 557] on button "Try Again" at bounding box center [965, 561] width 80 height 28
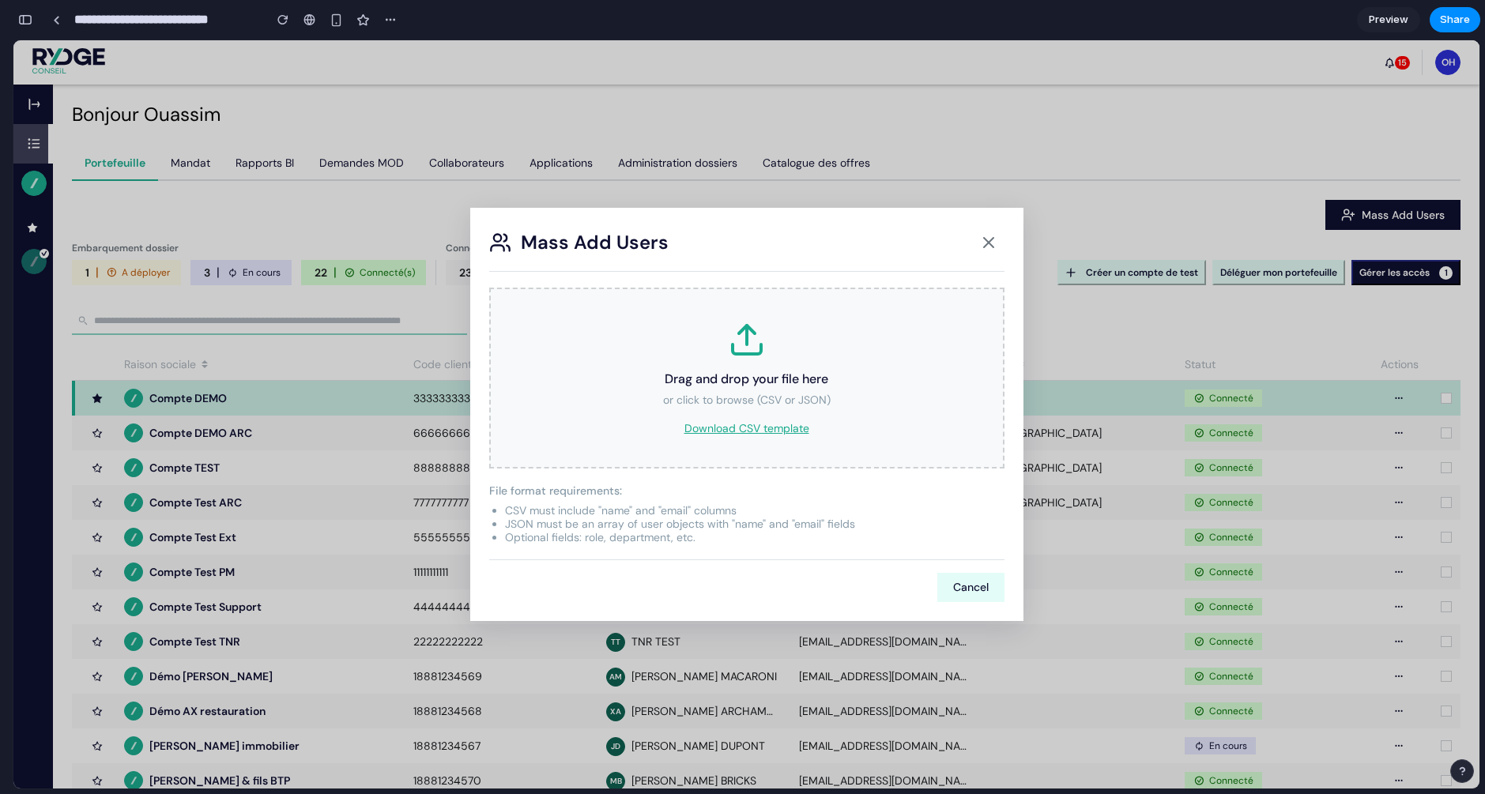
click at [766, 414] on div "Drag and drop your file here or click to browse (CSV or JSON) Download CSV temp…" at bounding box center [746, 378] width 515 height 181
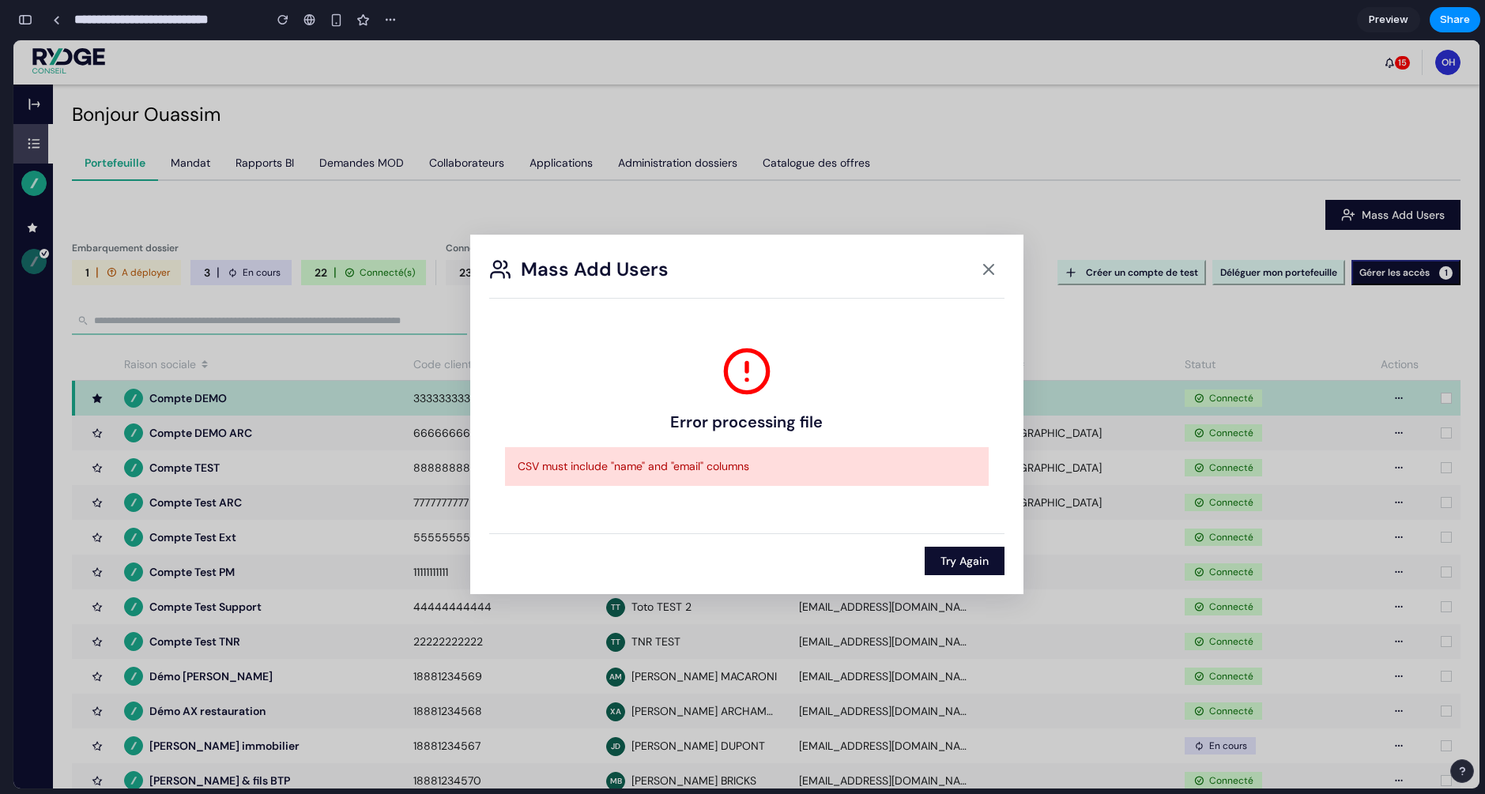
click at [975, 556] on button "Try Again" at bounding box center [965, 561] width 80 height 28
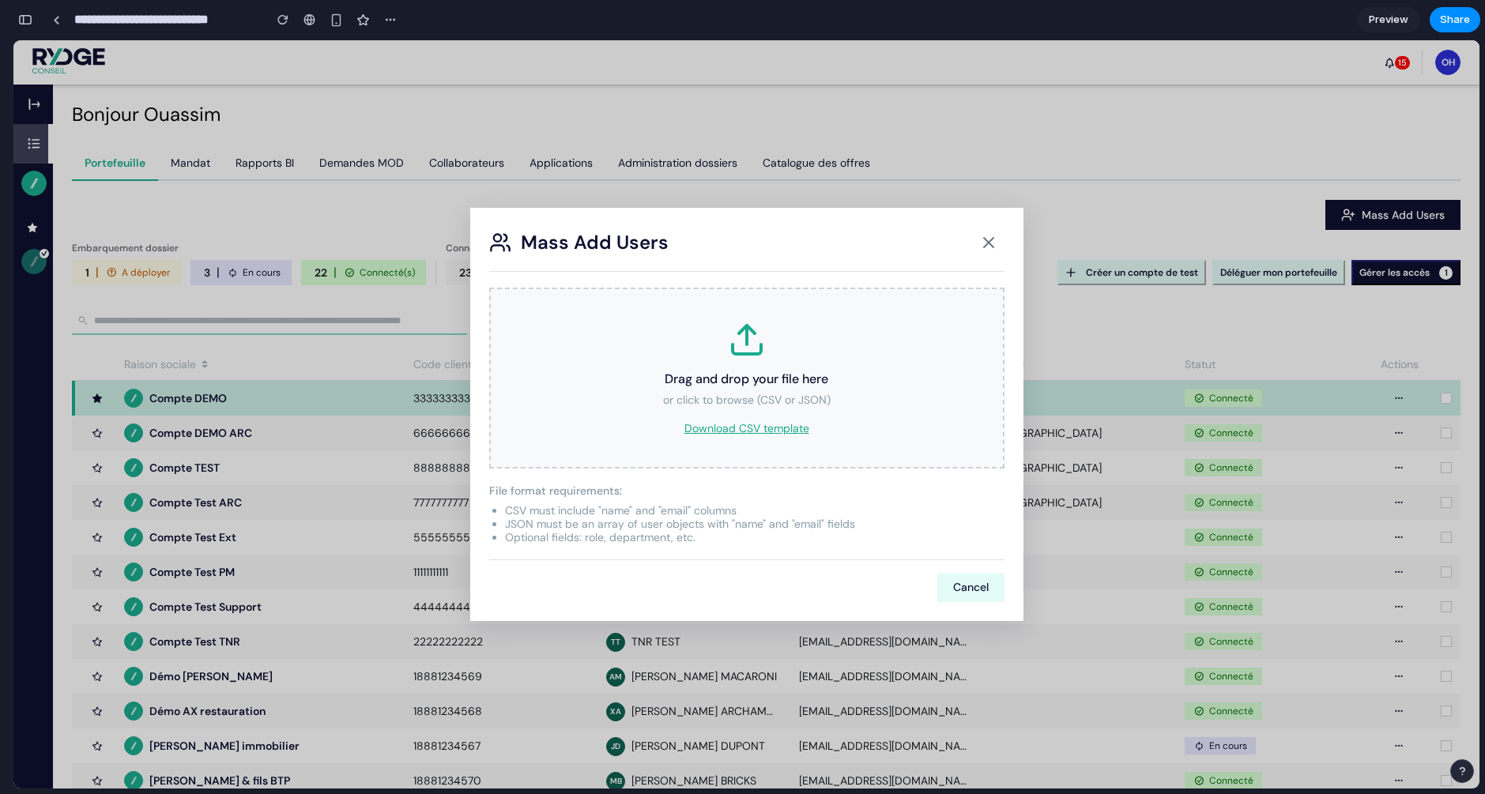
click at [987, 234] on icon at bounding box center [988, 242] width 19 height 19
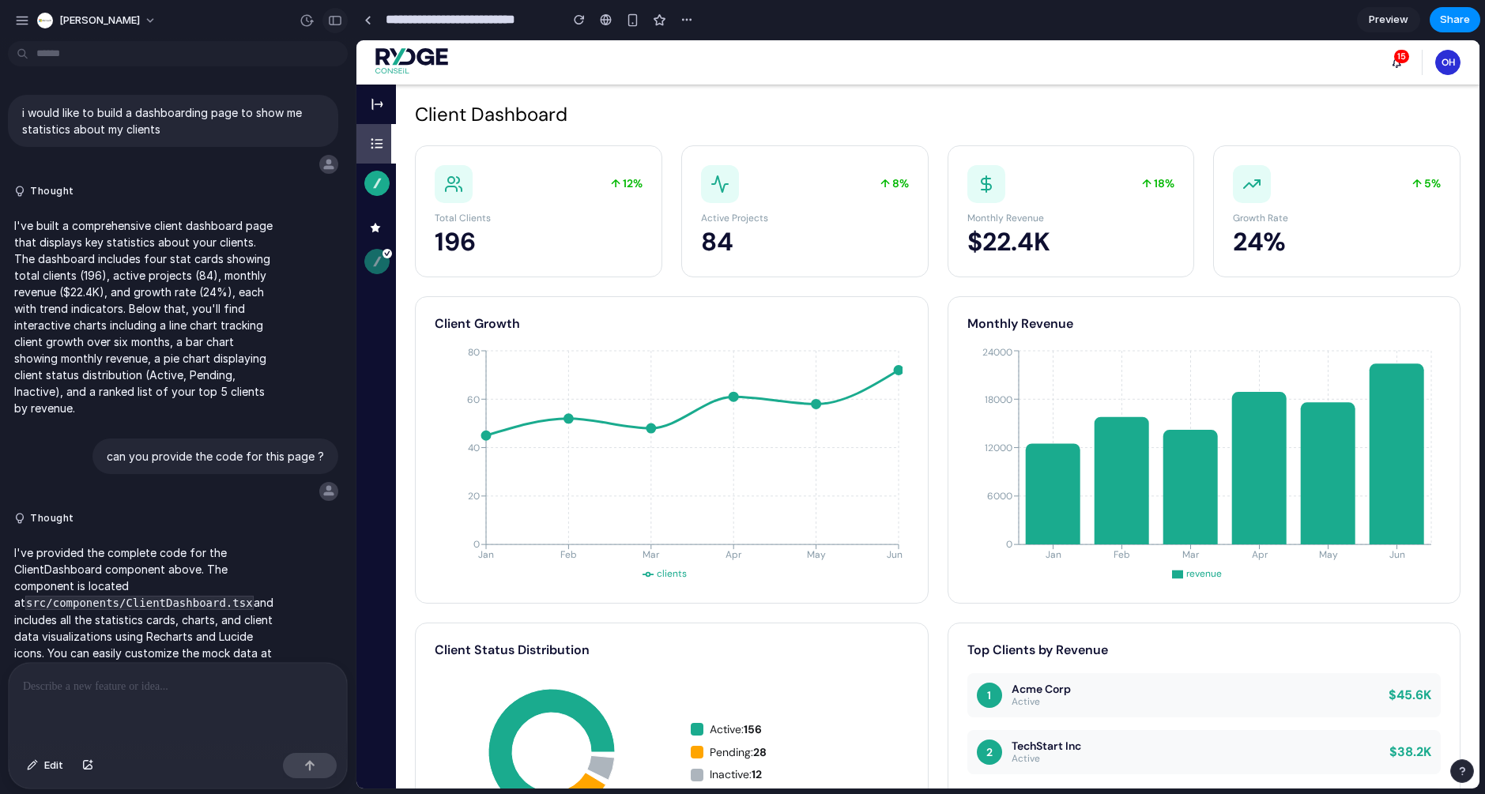
scroll to position [55, 0]
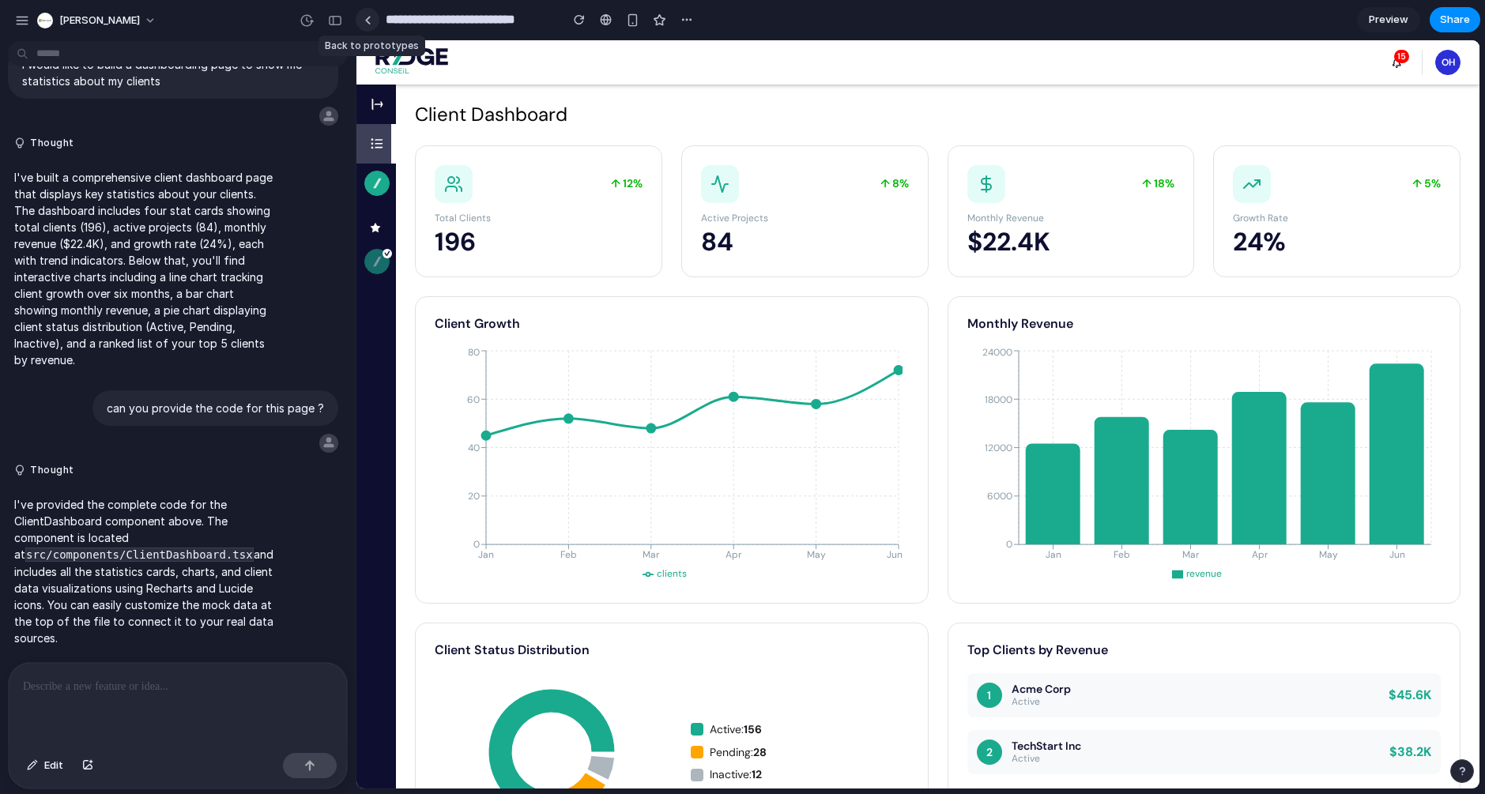
click at [366, 23] on div at bounding box center [367, 20] width 7 height 9
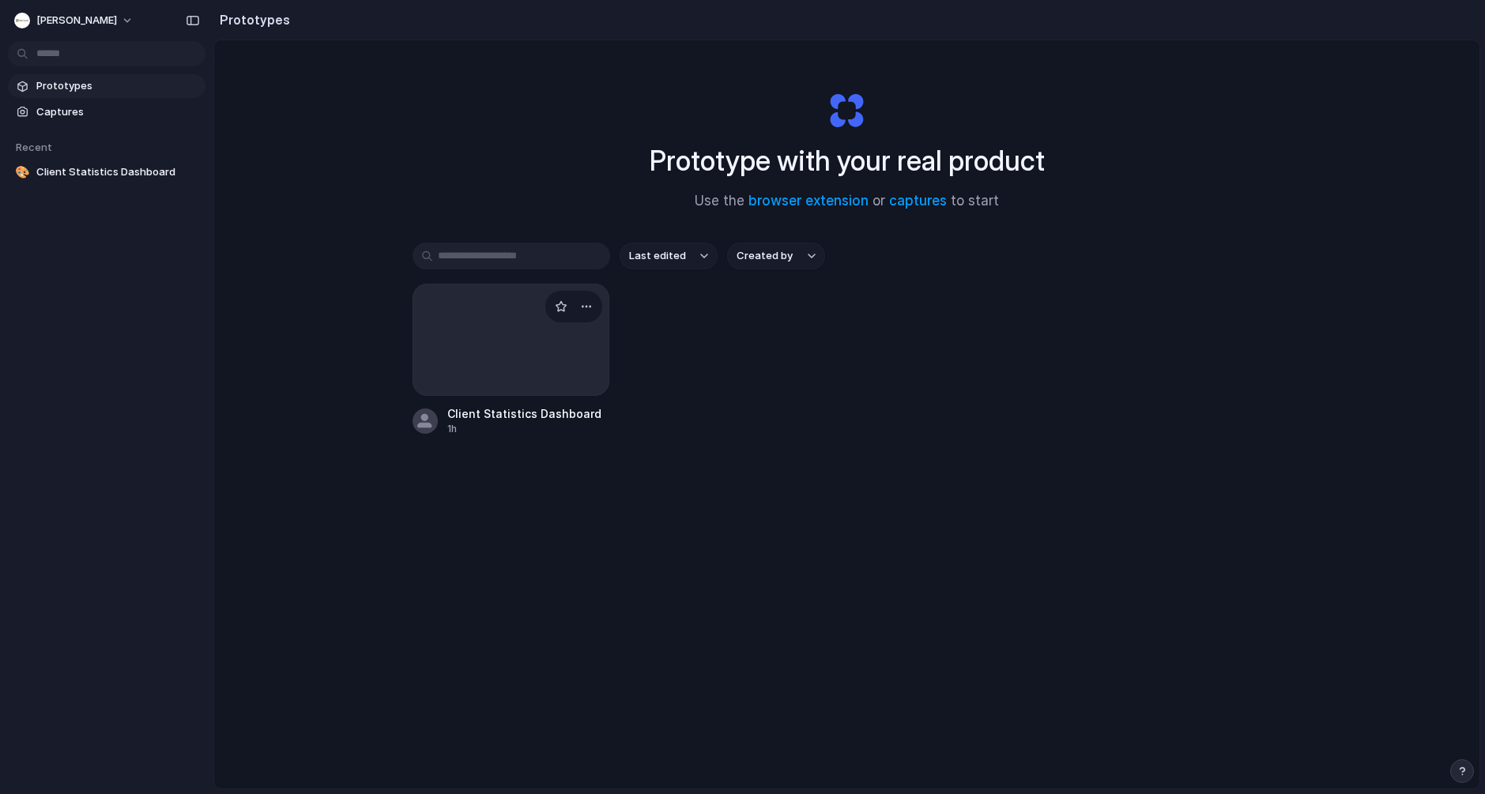
click at [484, 323] on div at bounding box center [512, 340] width 198 height 112
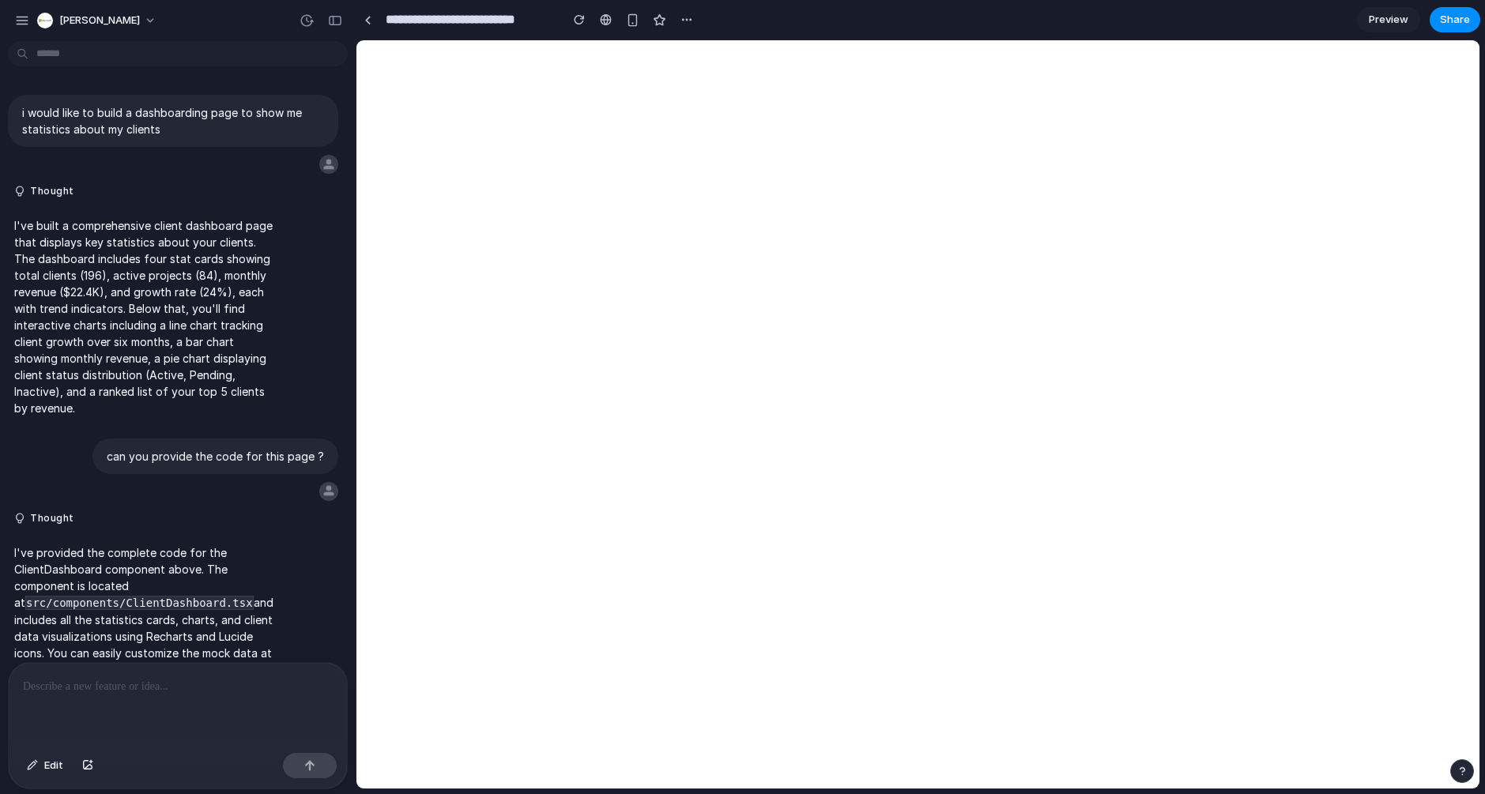
scroll to position [55, 0]
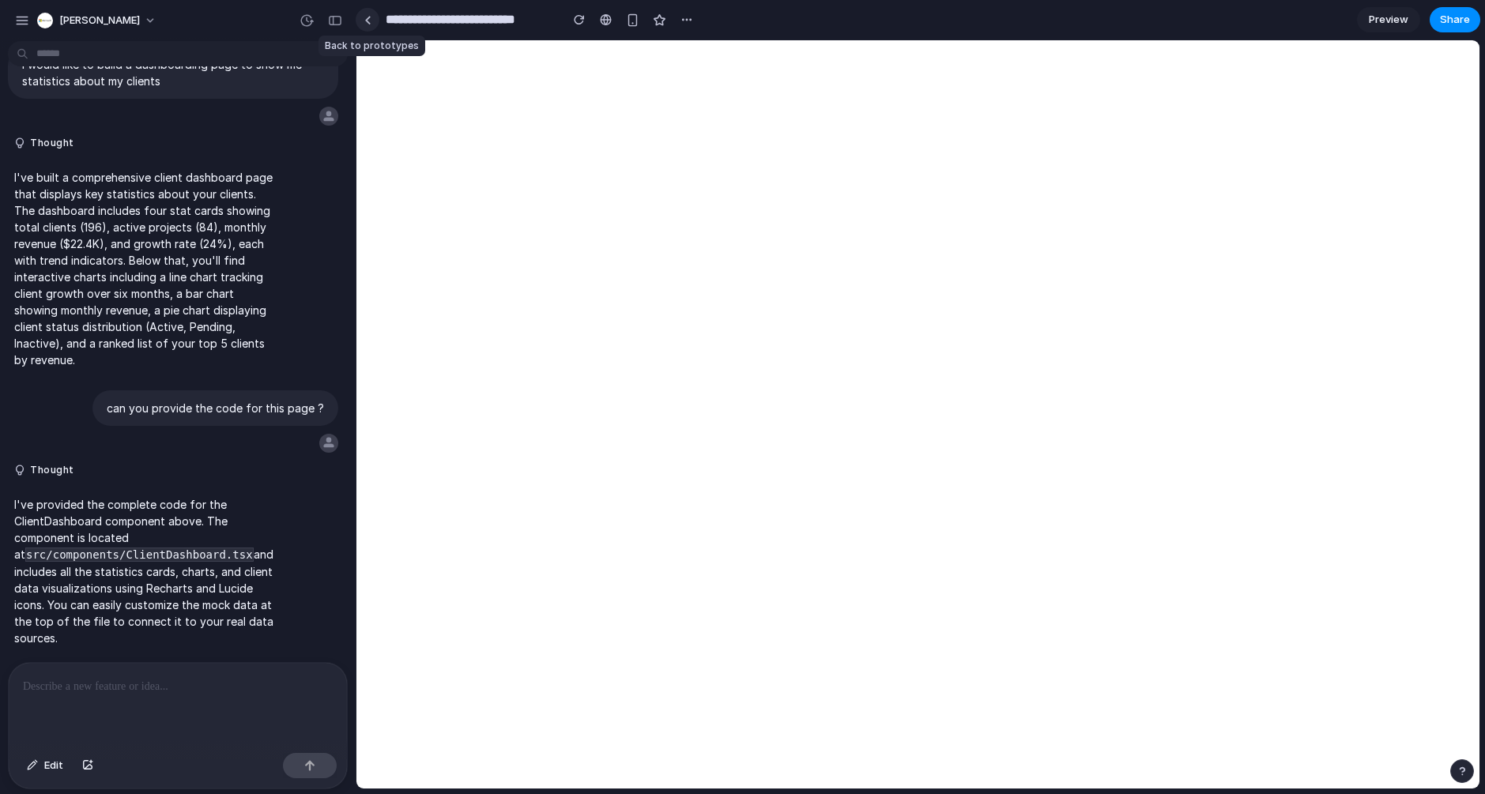
click at [364, 21] on div at bounding box center [367, 20] width 7 height 9
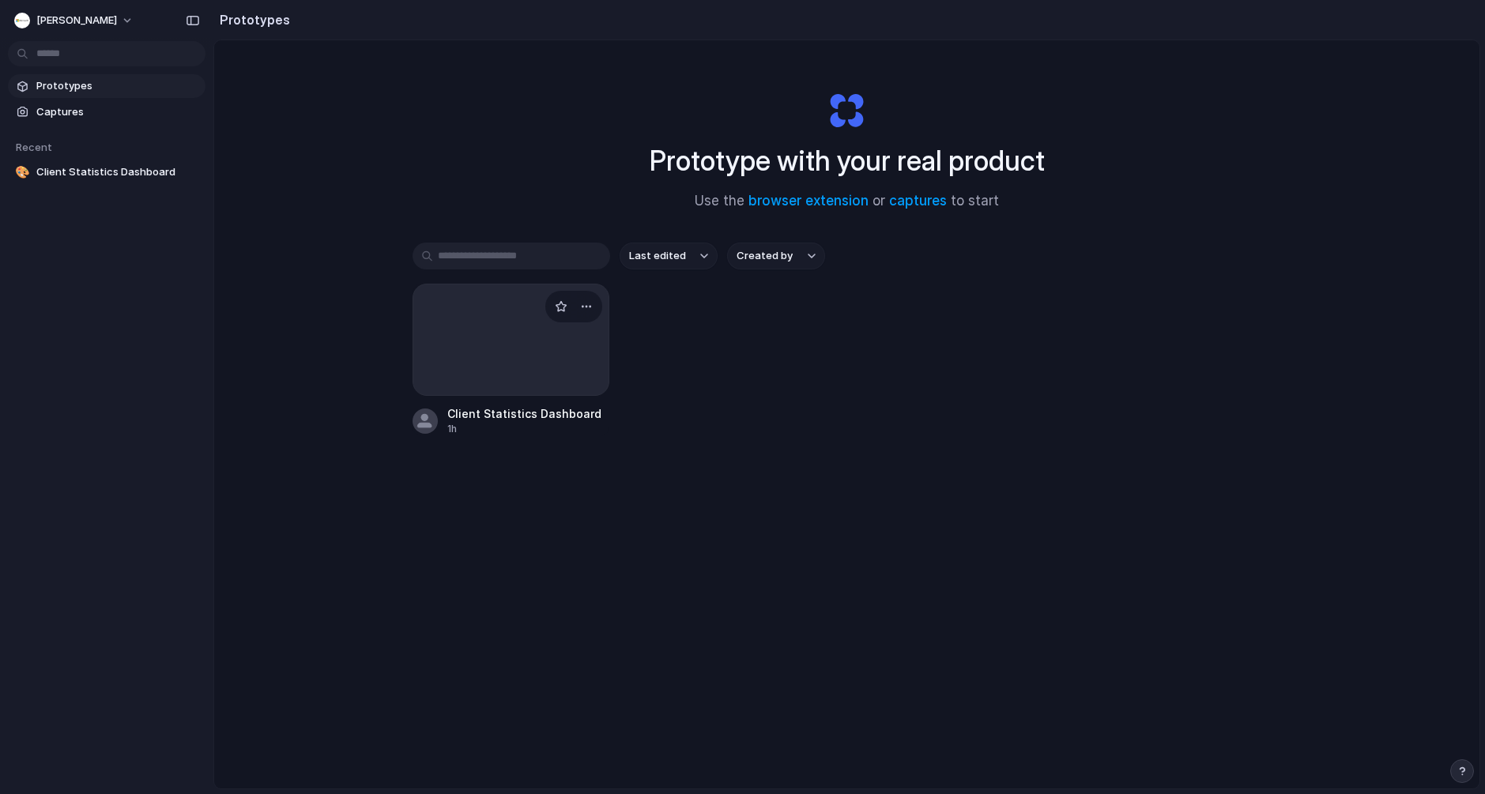
click at [493, 341] on div at bounding box center [512, 340] width 198 height 112
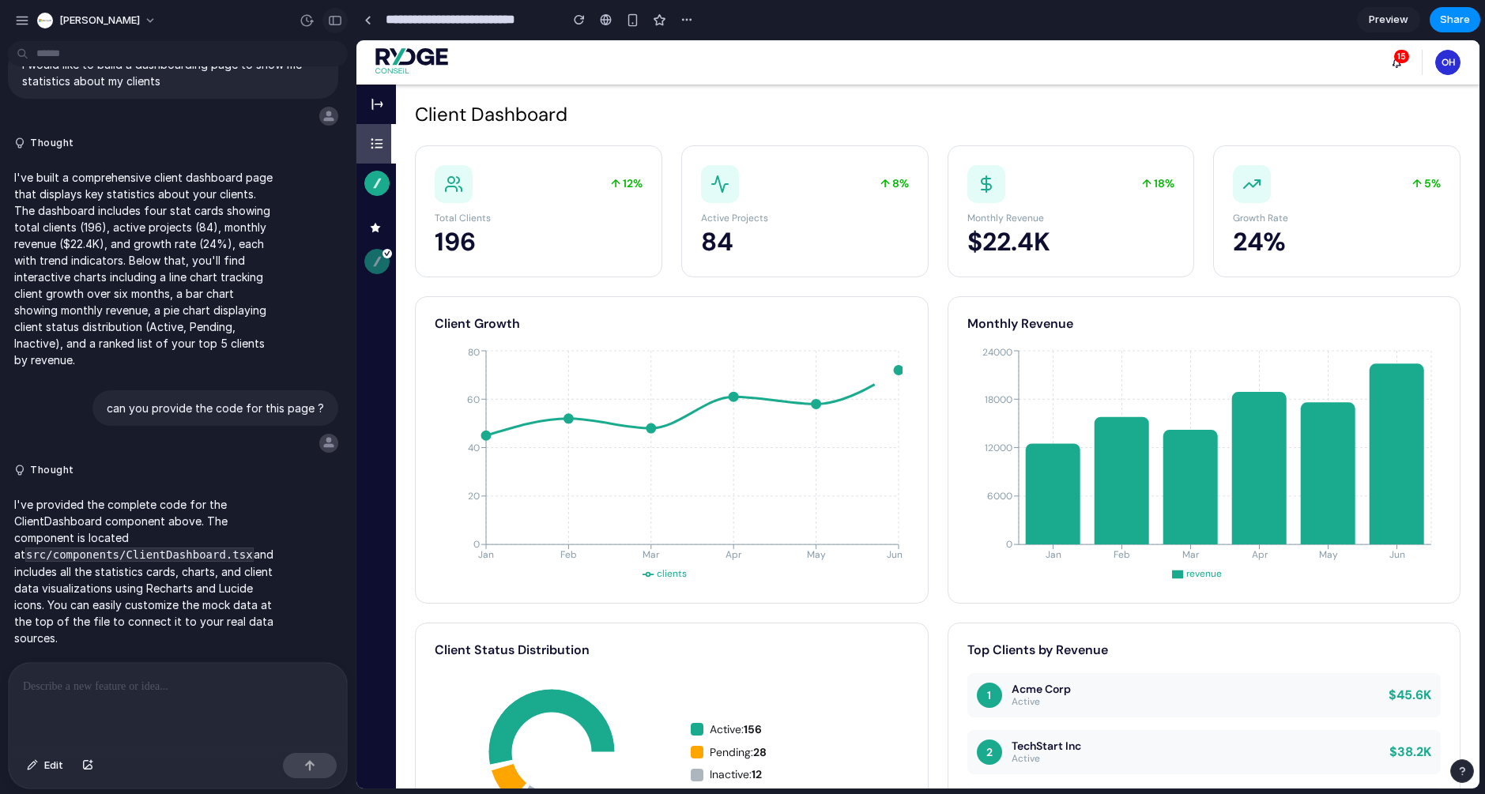
click at [324, 19] on button "button" at bounding box center [334, 20] width 25 height 25
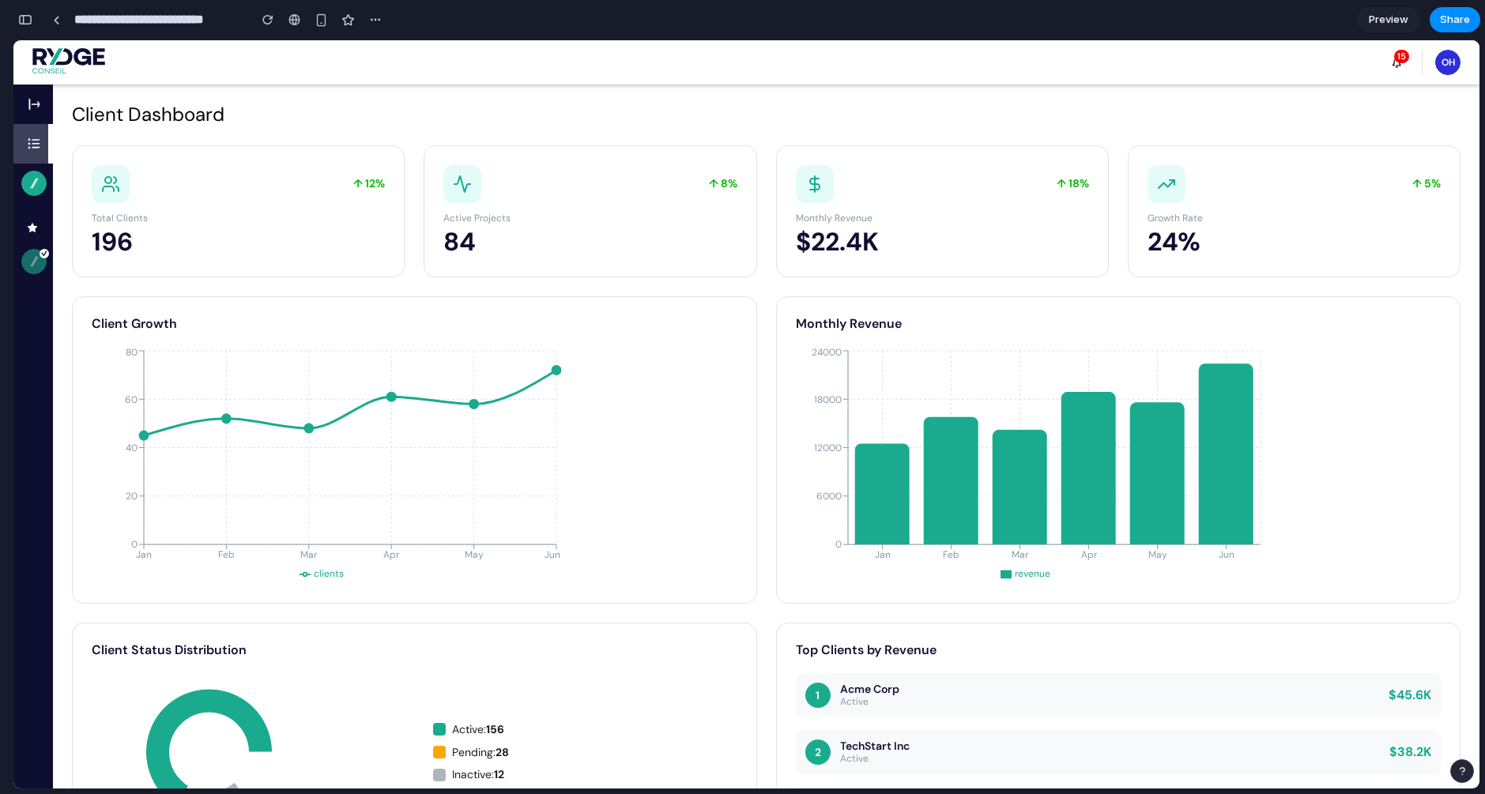
scroll to position [354, 0]
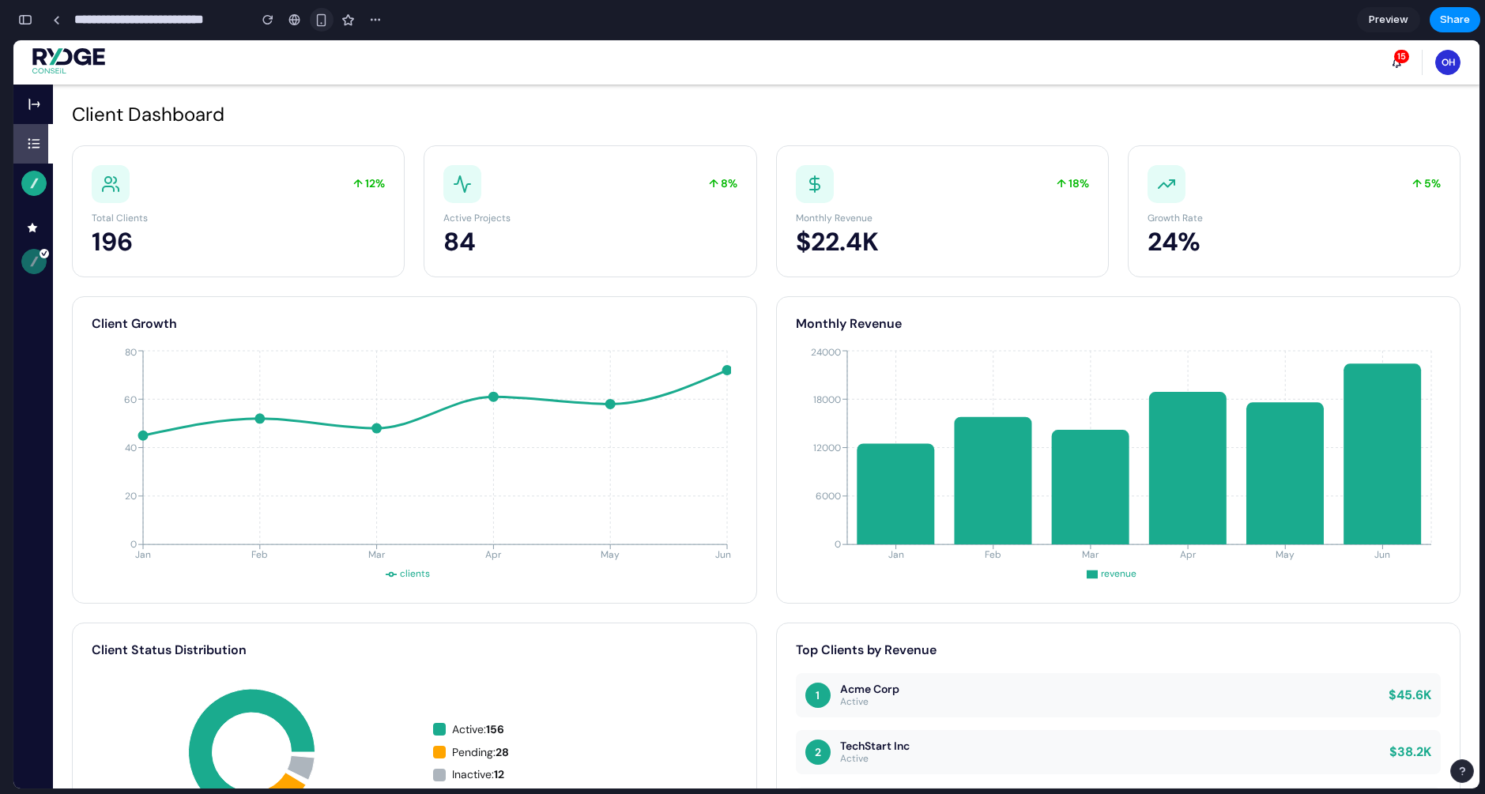
click at [329, 21] on button "button" at bounding box center [322, 20] width 24 height 24
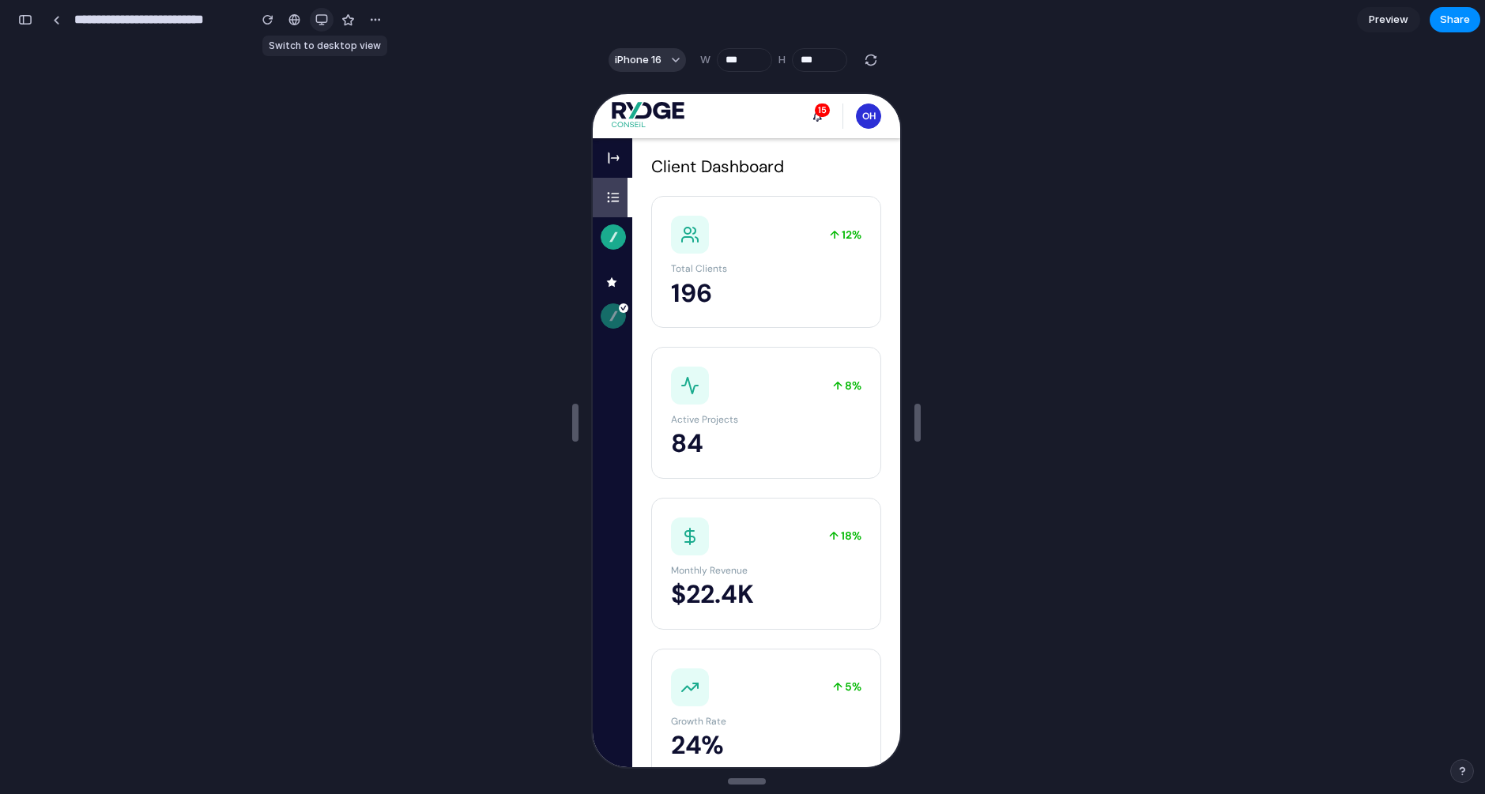
click at [329, 21] on button "button" at bounding box center [322, 20] width 24 height 24
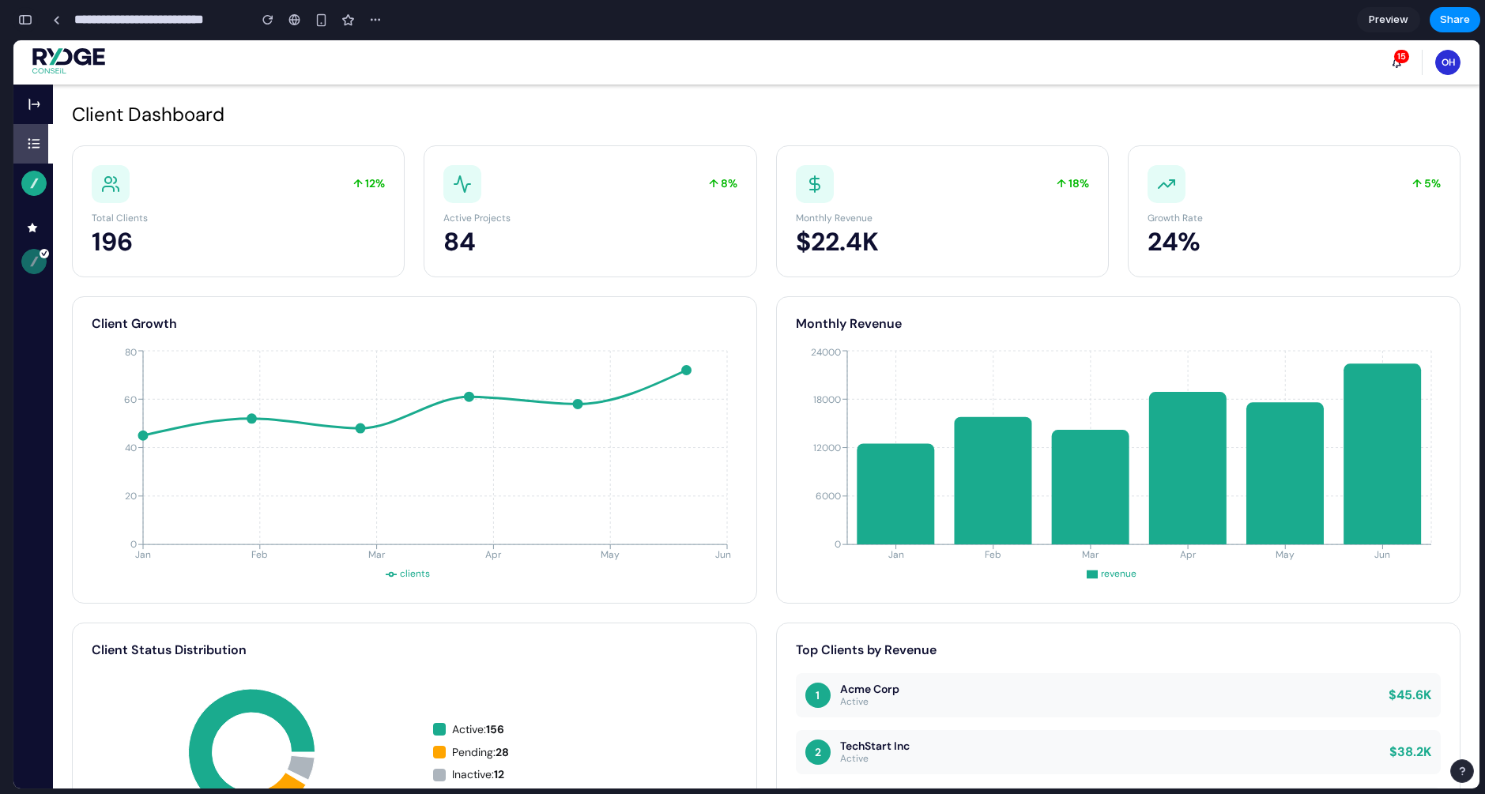
click at [32, 17] on button "button" at bounding box center [25, 19] width 25 height 25
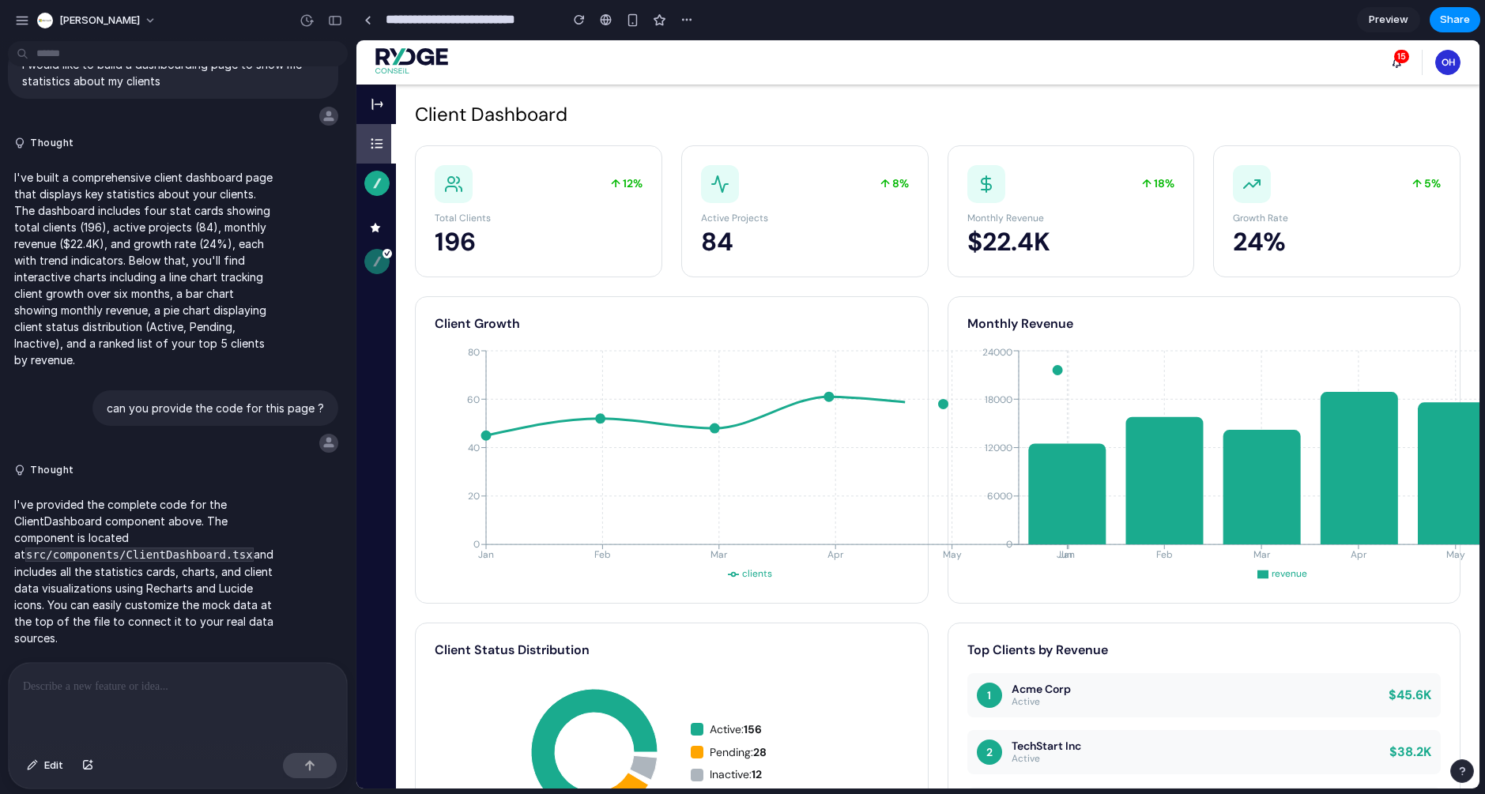
scroll to position [55, 0]
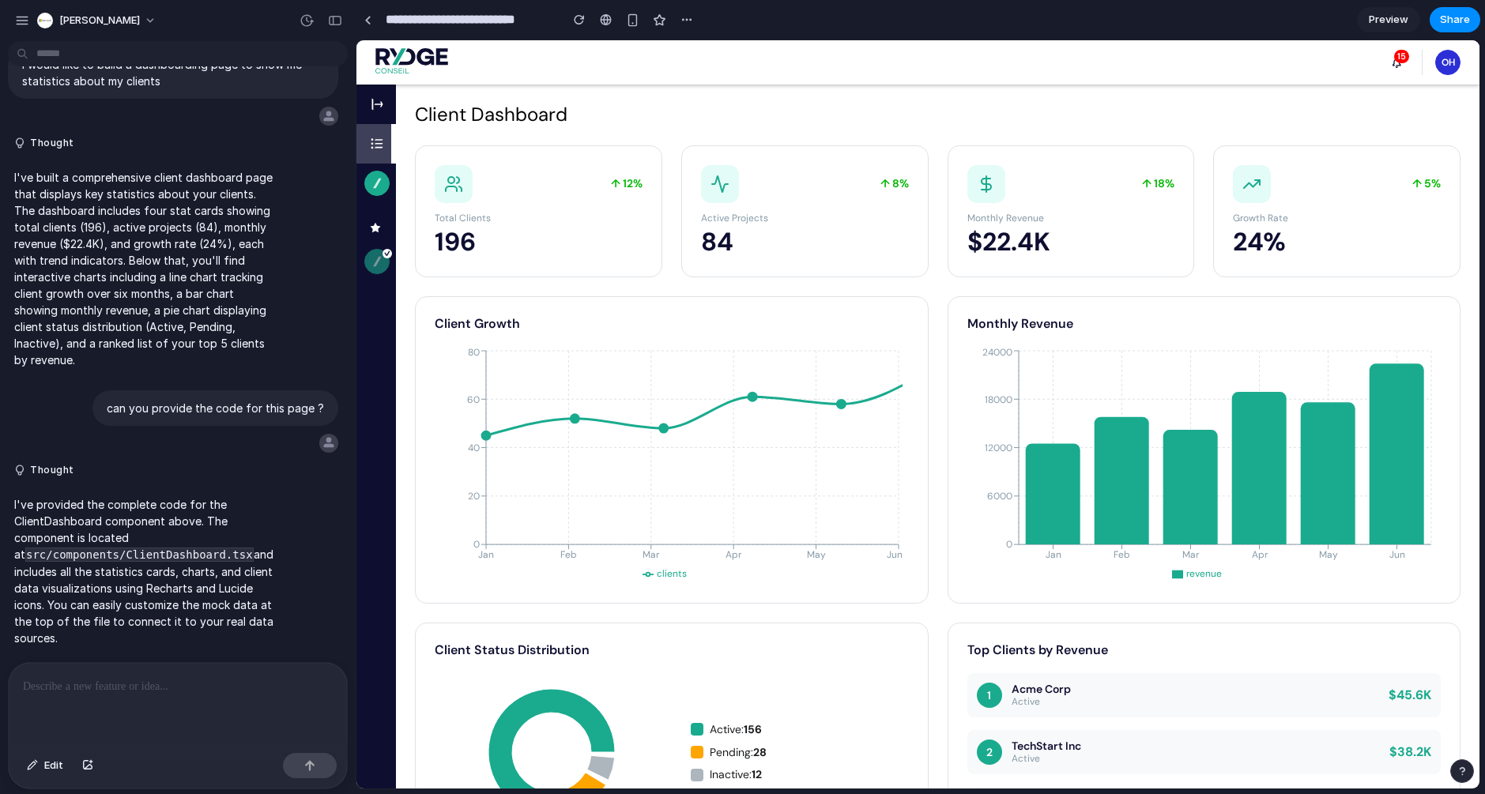
click at [52, 752] on div "Edit" at bounding box center [178, 768] width 338 height 42
click at [46, 765] on span "Edit" at bounding box center [53, 766] width 19 height 16
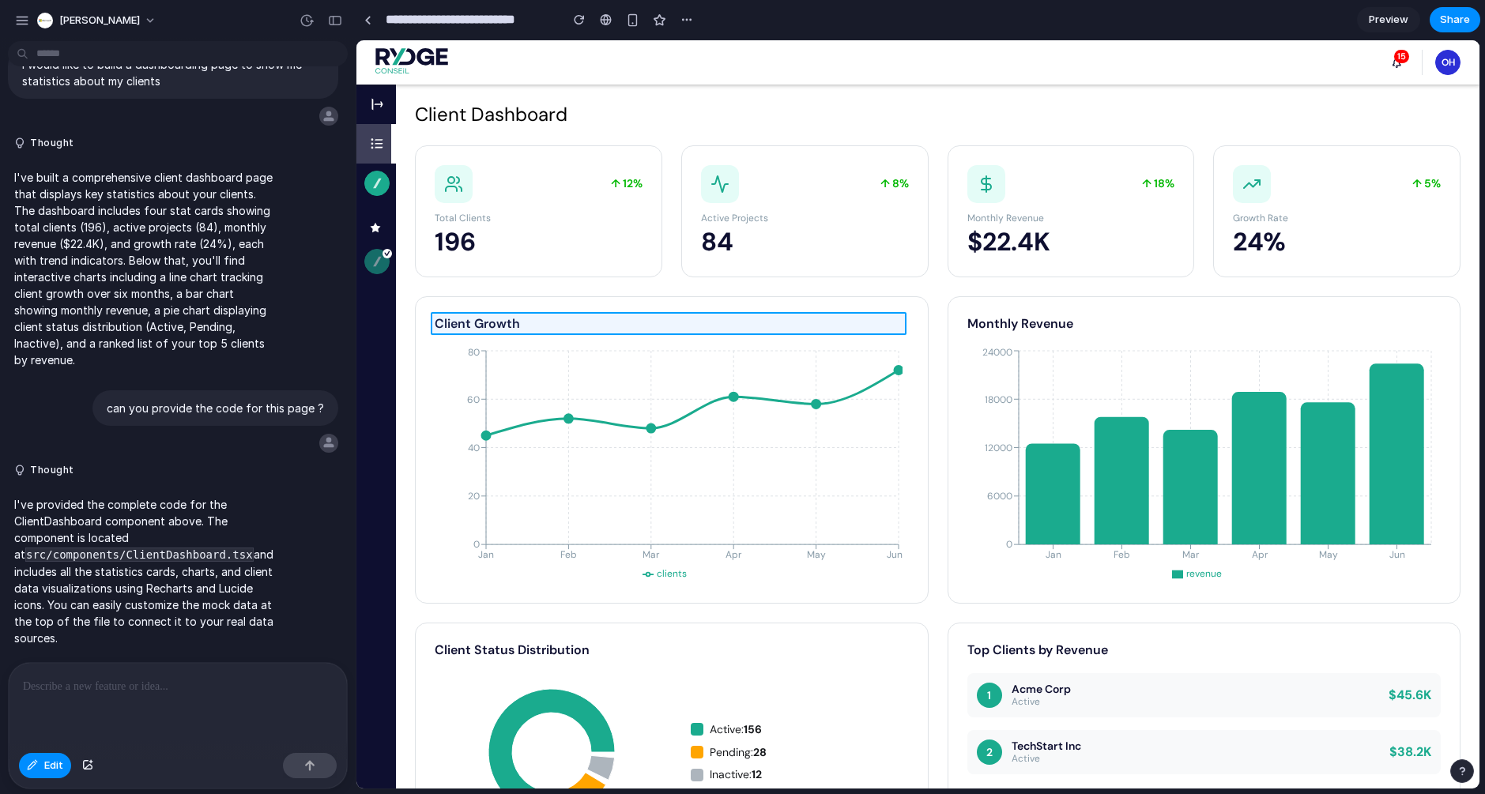
click at [484, 322] on div at bounding box center [917, 414] width 1123 height 748
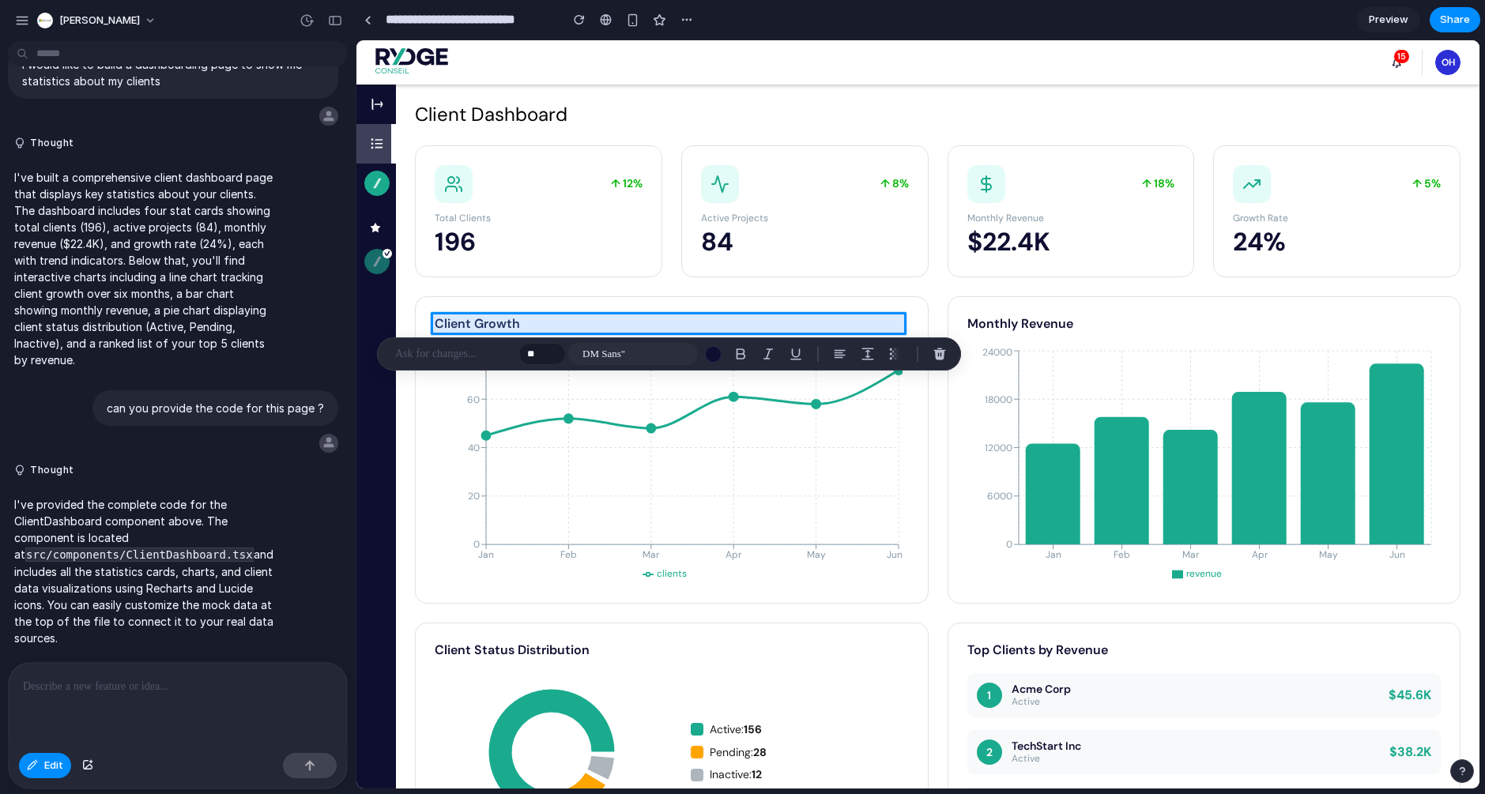
click at [484, 322] on div at bounding box center [917, 414] width 1123 height 748
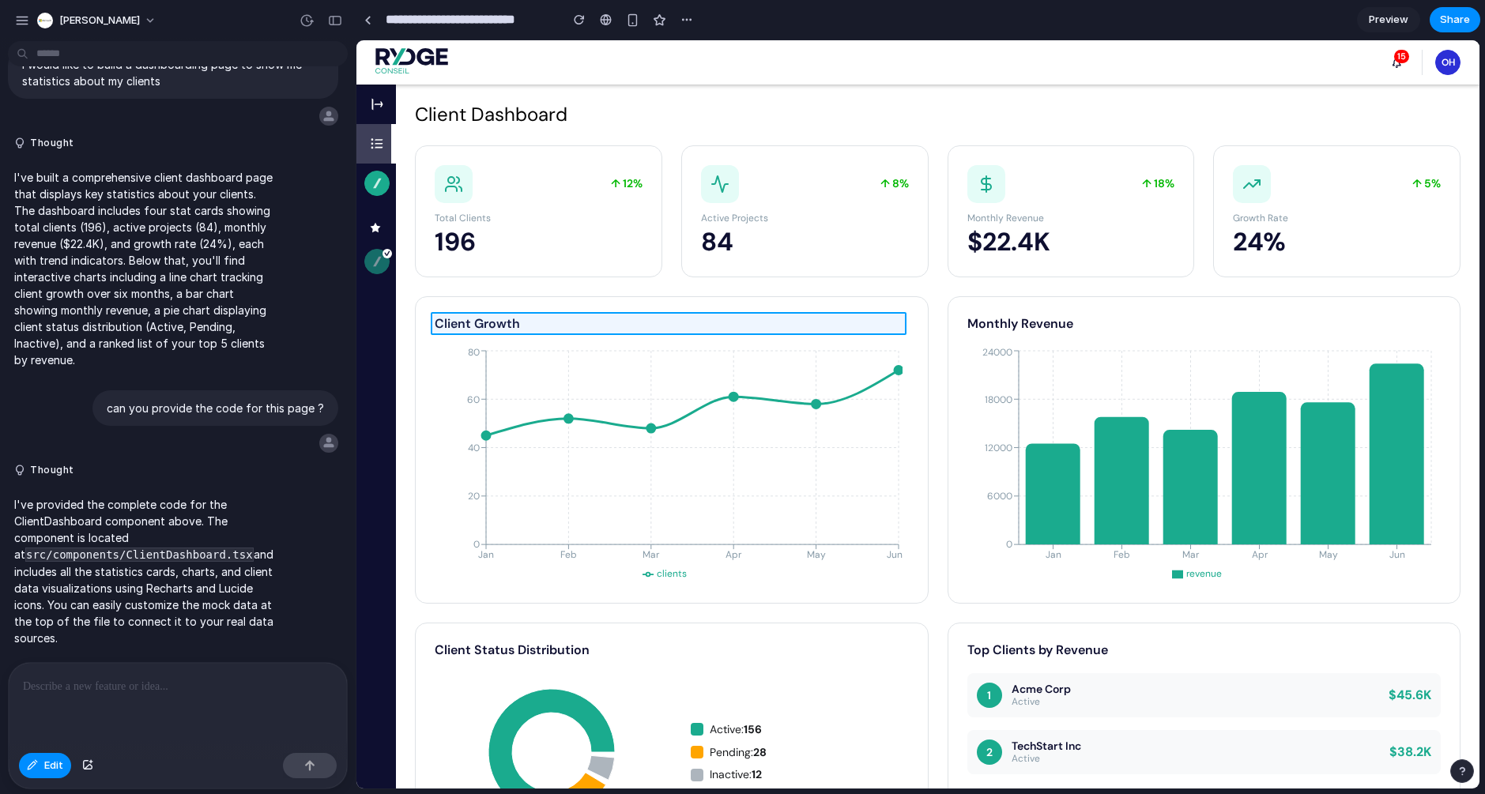
click at [484, 322] on div at bounding box center [917, 414] width 1123 height 748
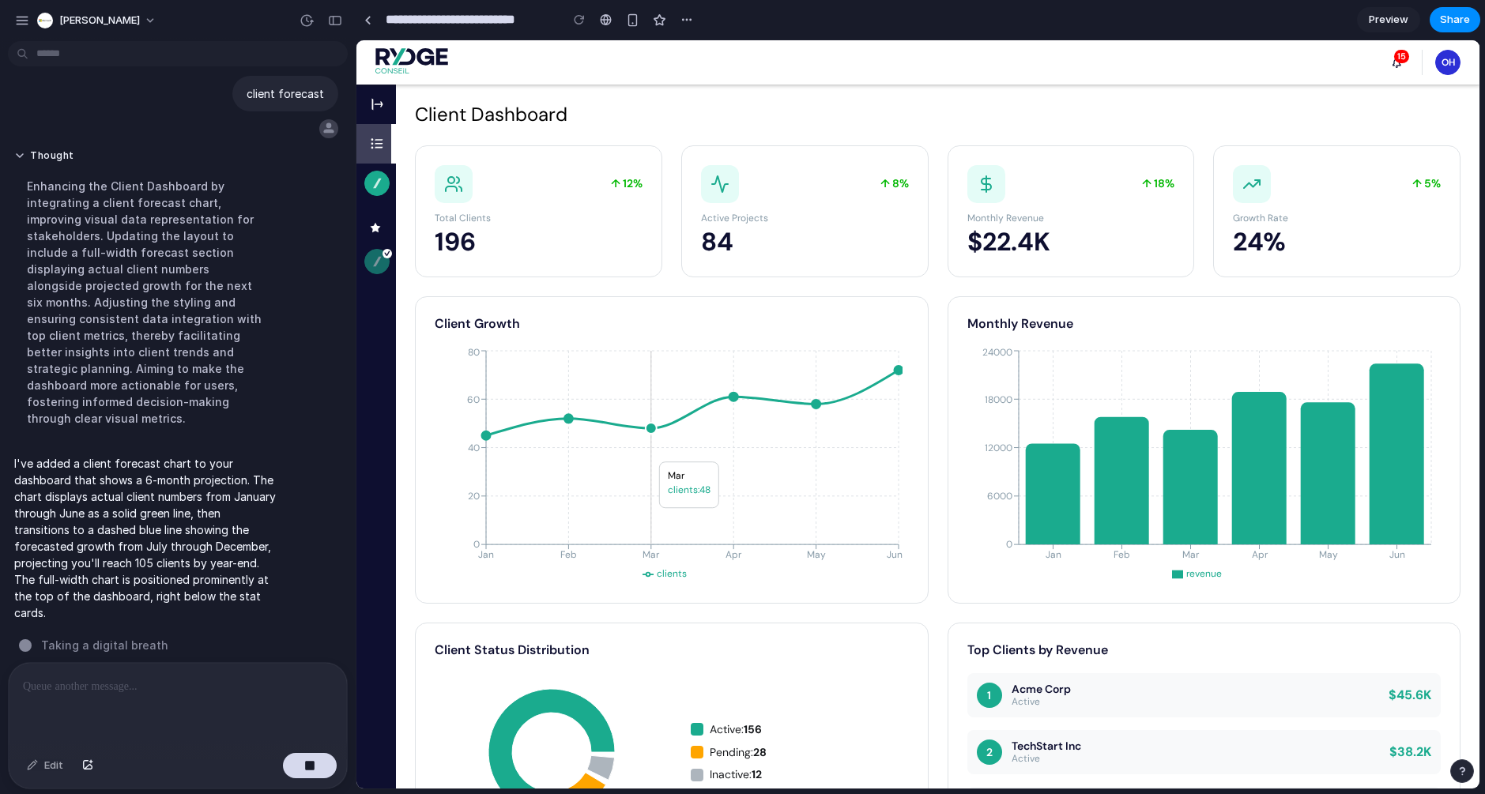
scroll to position [1, 0]
click at [302, 771] on button "button" at bounding box center [310, 765] width 54 height 25
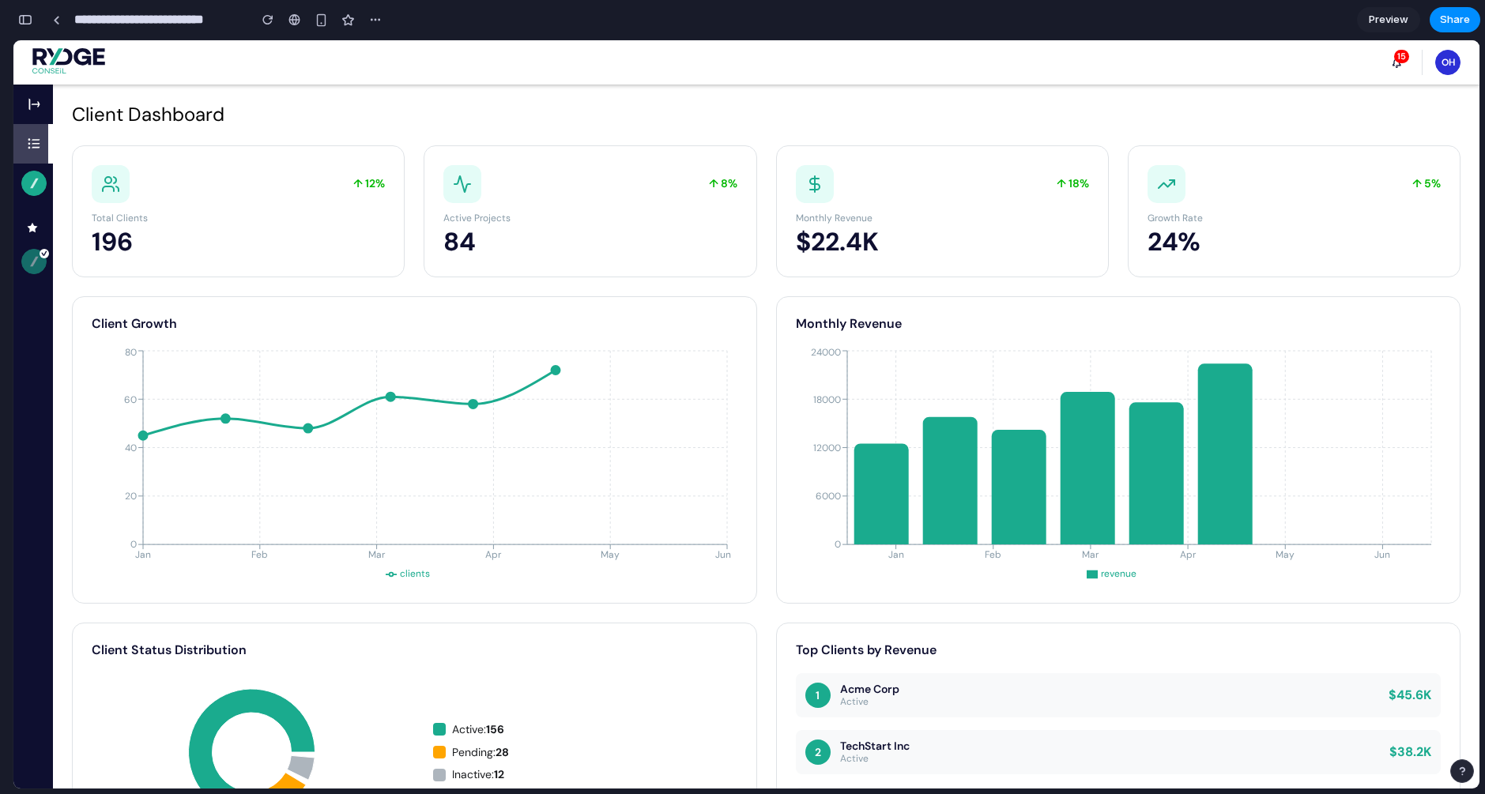
scroll to position [1041, 0]
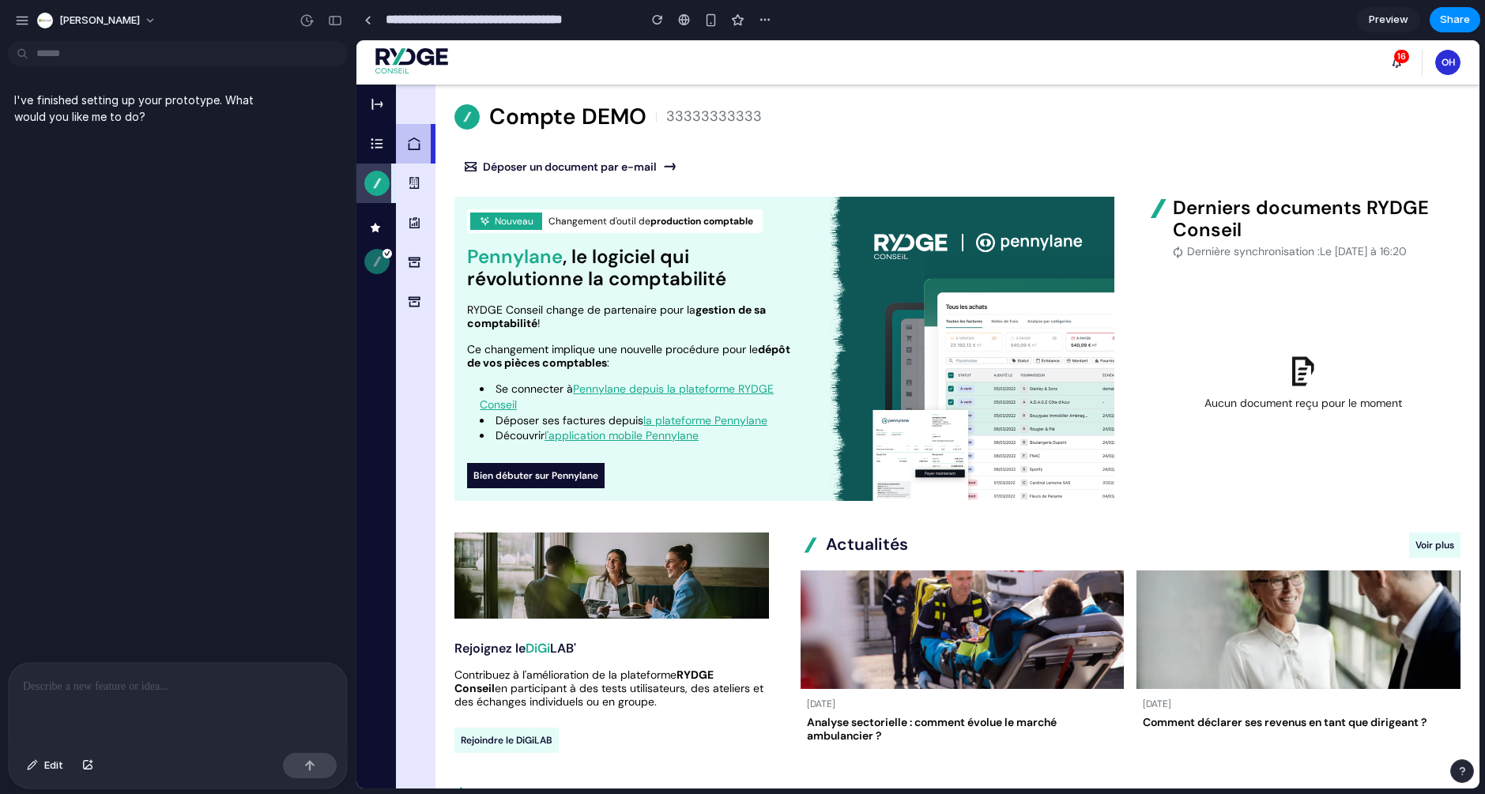
click at [205, 710] on div at bounding box center [178, 705] width 338 height 84
click at [172, 689] on p at bounding box center [178, 686] width 310 height 19
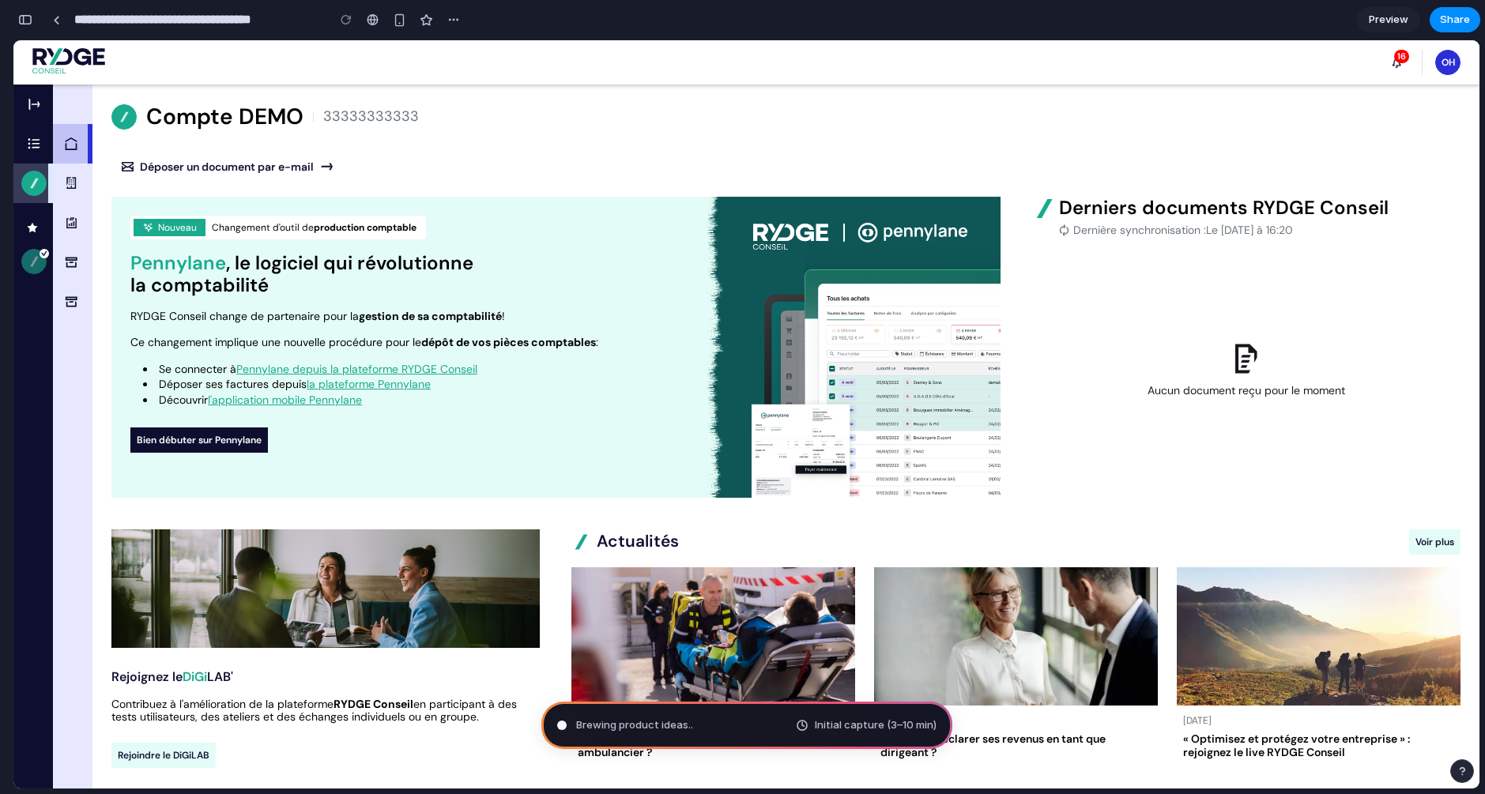
type input "**********"
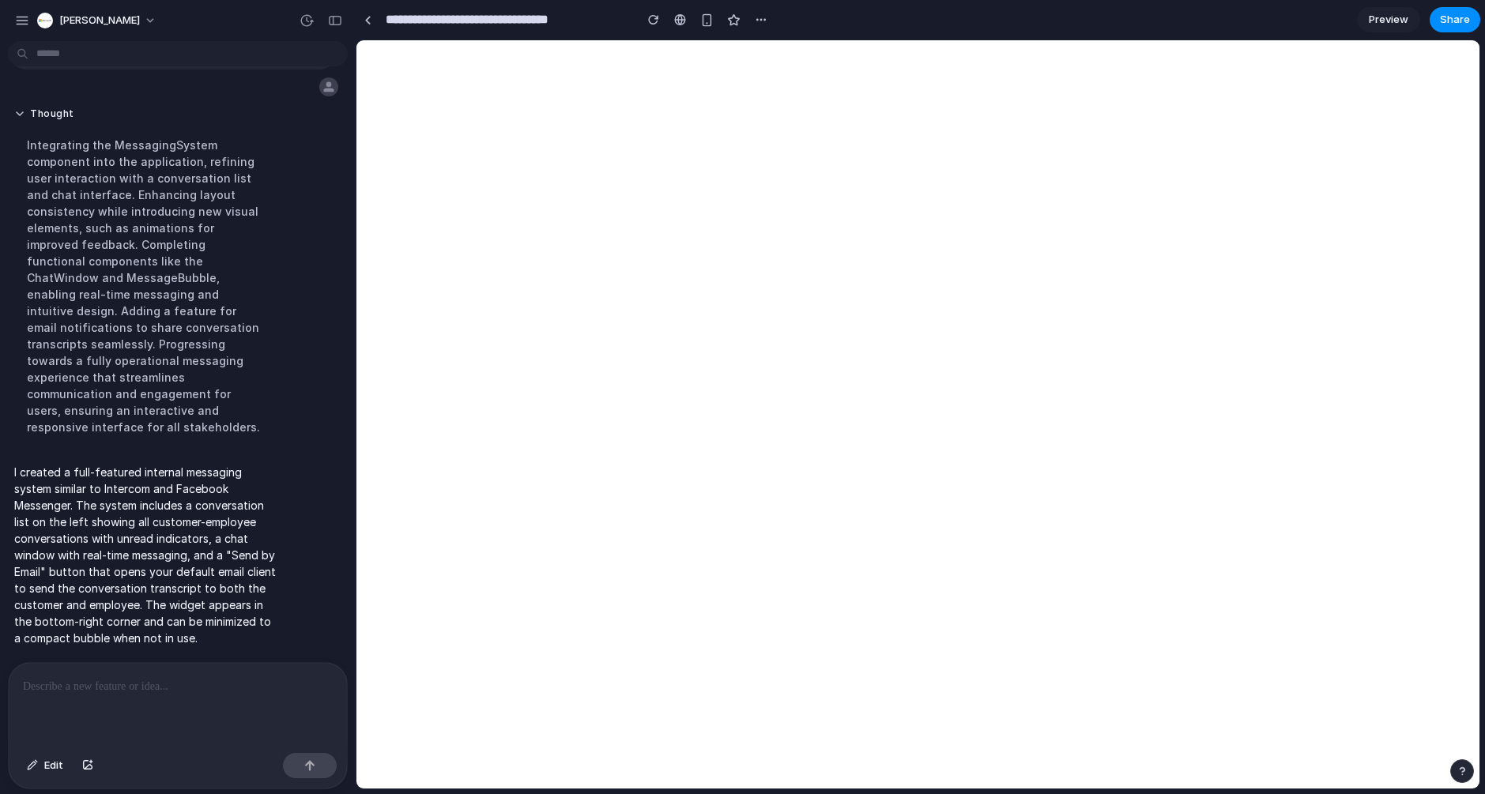
scroll to position [169, 0]
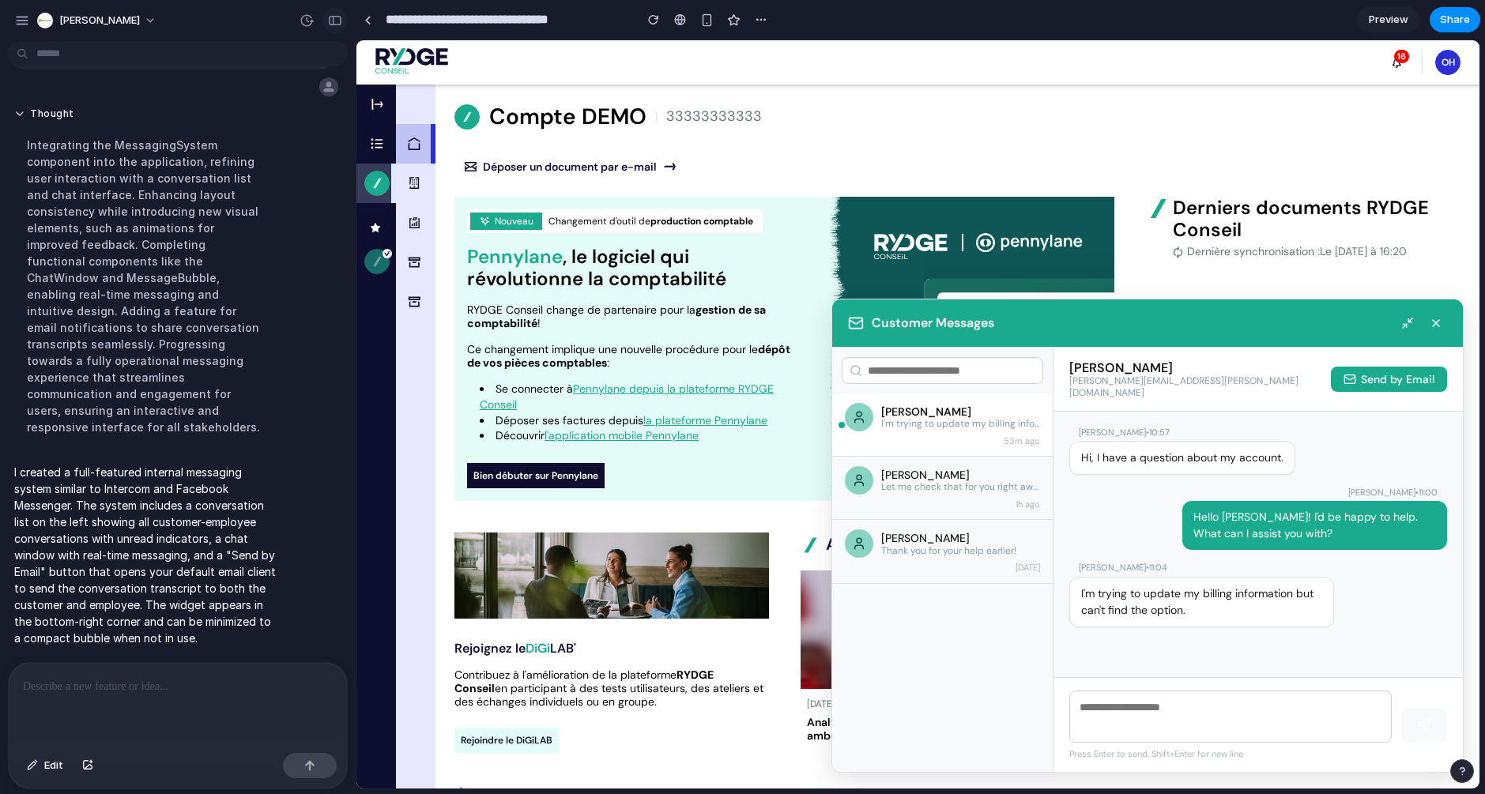
click at [342, 19] on button "button" at bounding box center [334, 20] width 25 height 25
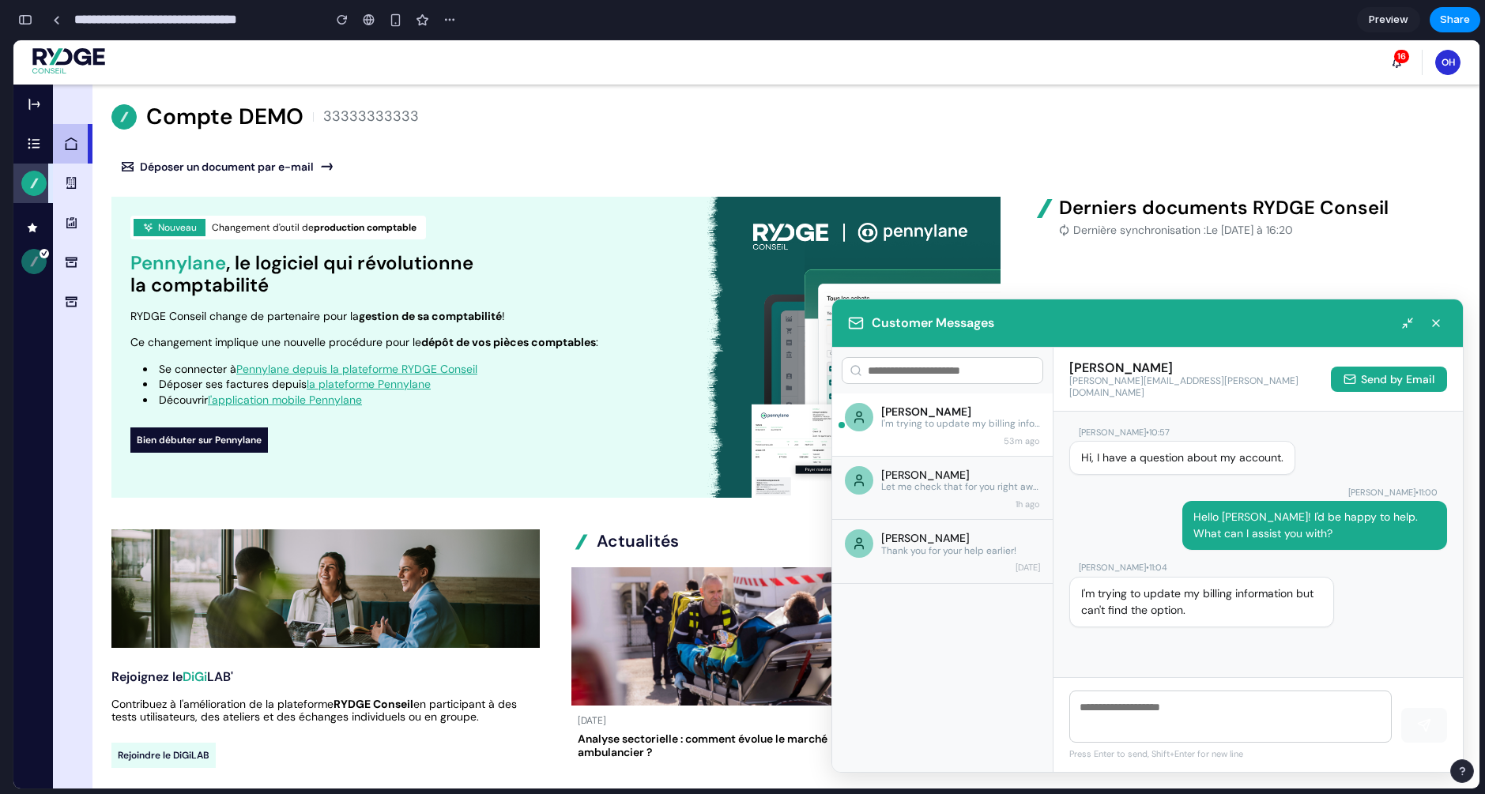
click at [1404, 322] on icon "button" at bounding box center [1407, 323] width 13 height 13
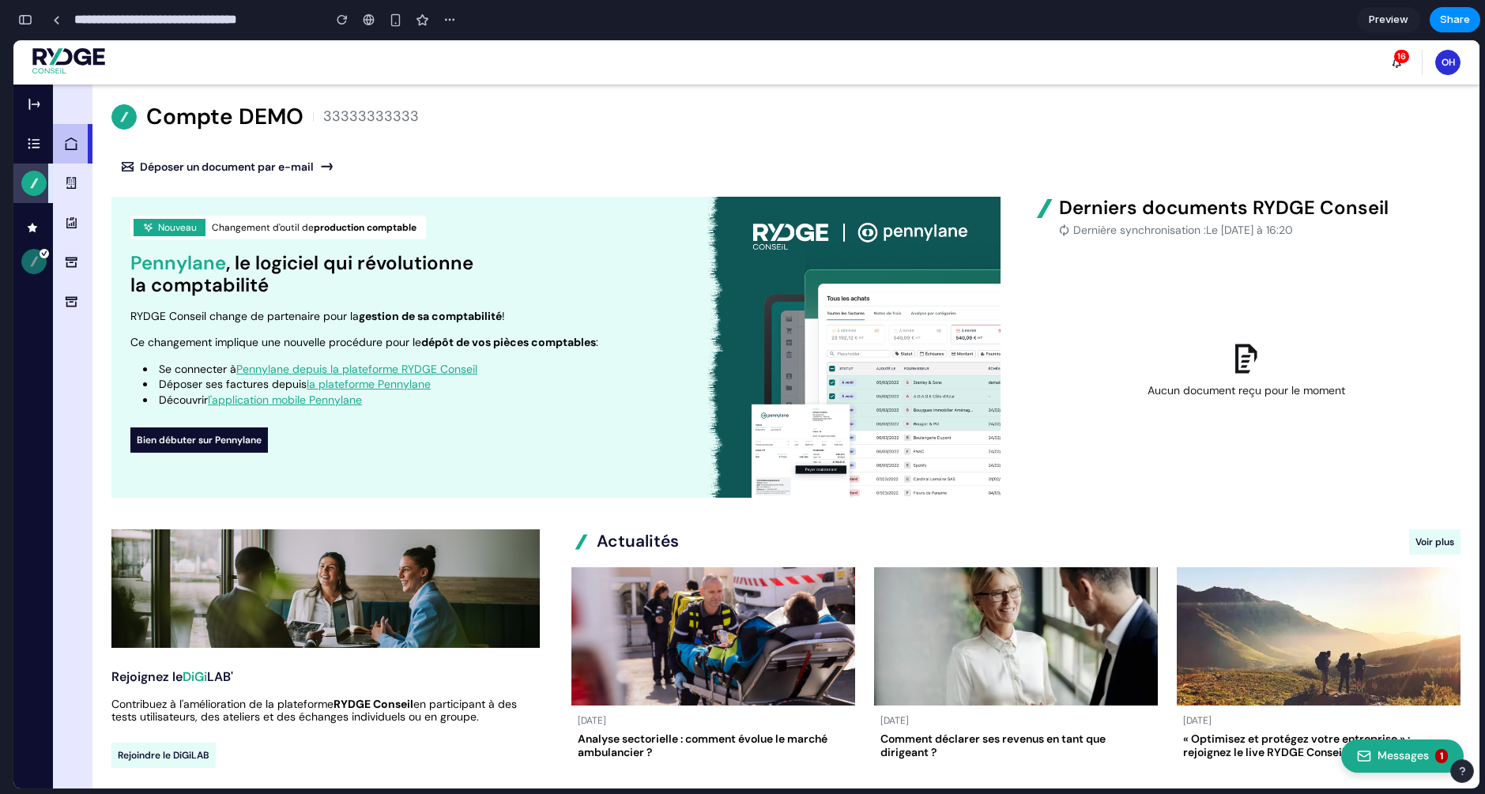
click at [1399, 757] on div "Messages 1" at bounding box center [1402, 756] width 123 height 33
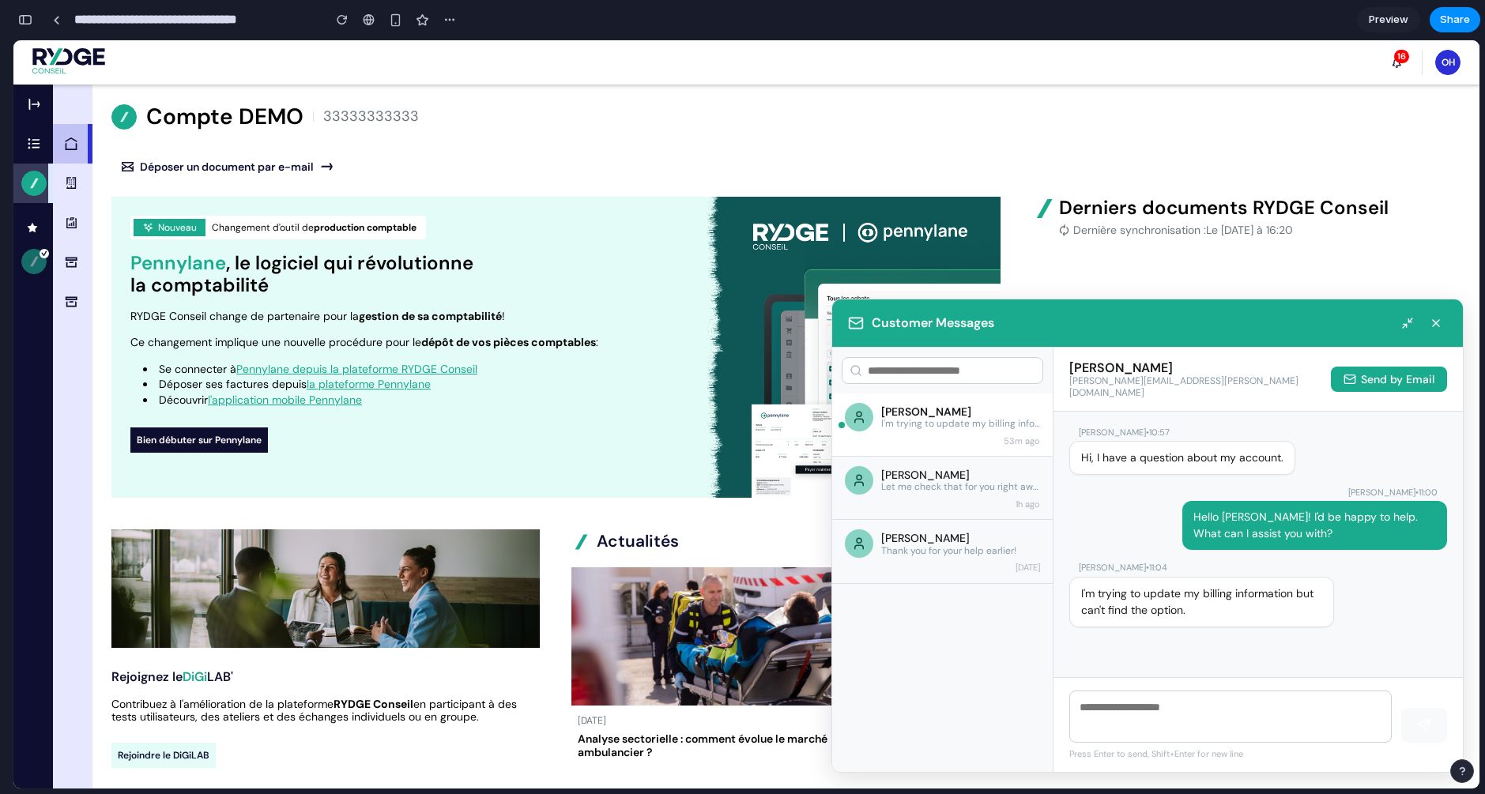
click at [918, 374] on input "text" at bounding box center [943, 370] width 202 height 27
type input "*"
click at [1168, 703] on textarea at bounding box center [1230, 717] width 322 height 52
type textarea "**********"
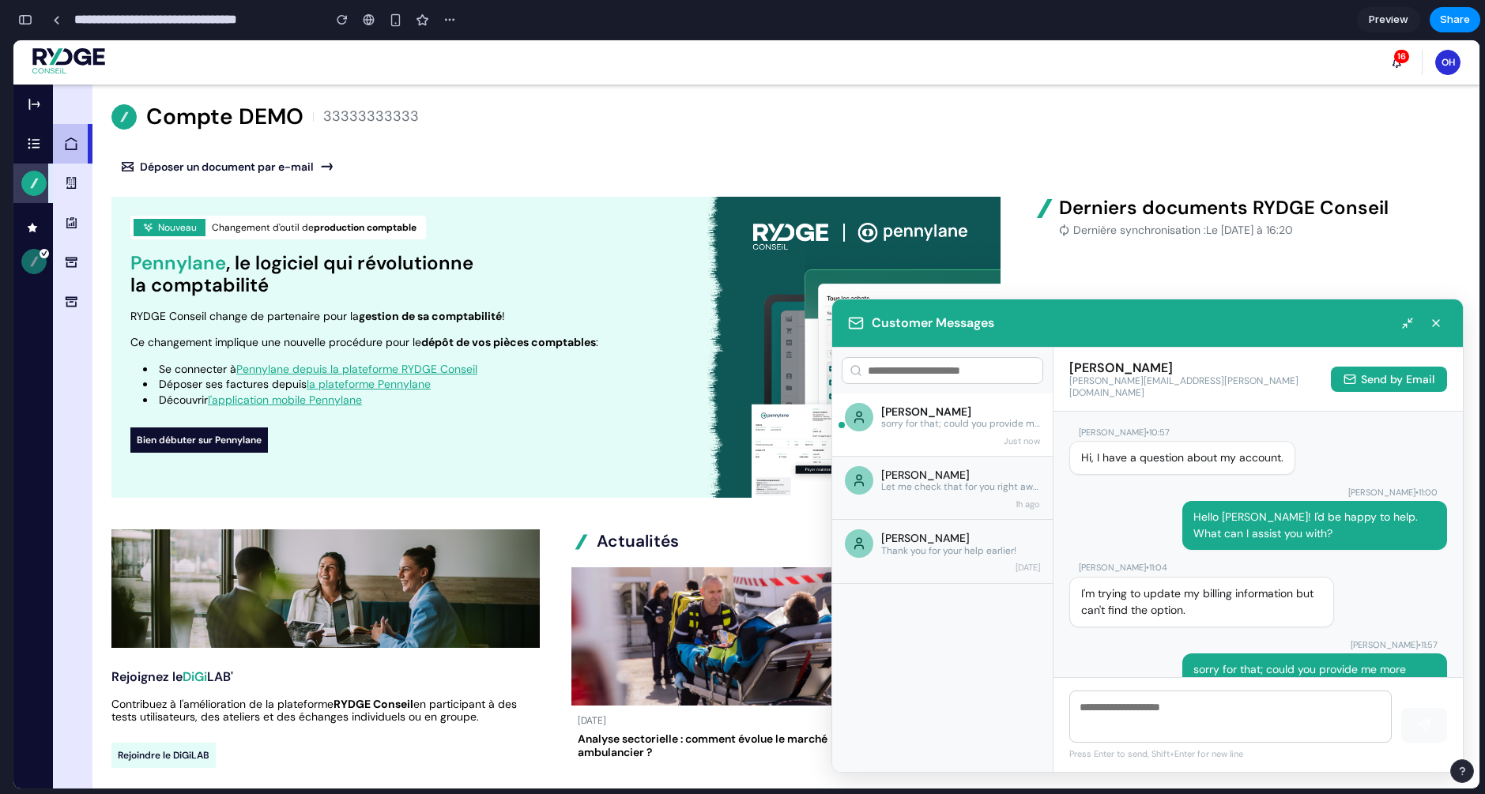
scroll to position [42, 0]
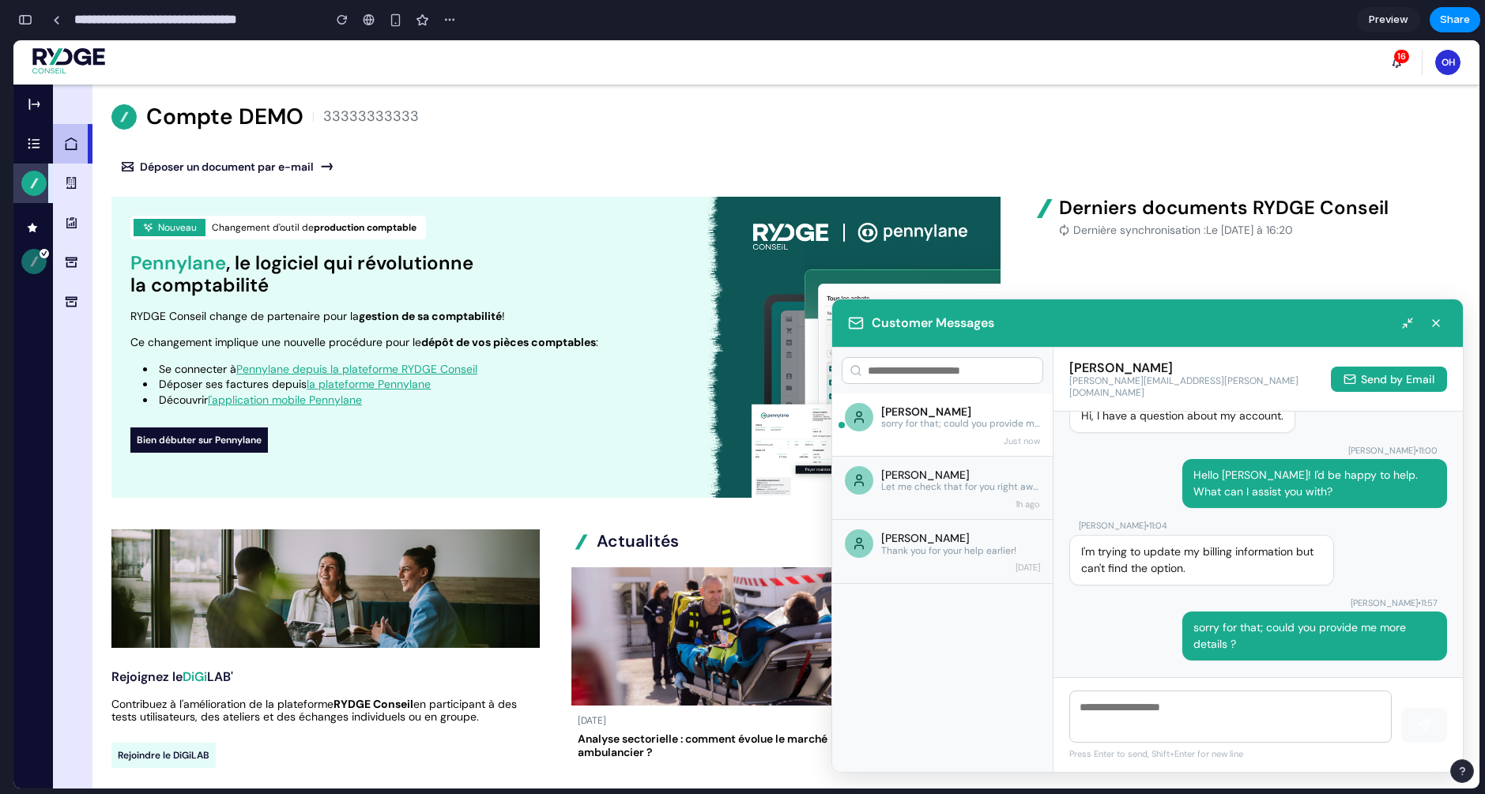
click at [957, 488] on div "Let me check that for you right away." at bounding box center [960, 486] width 159 height 11
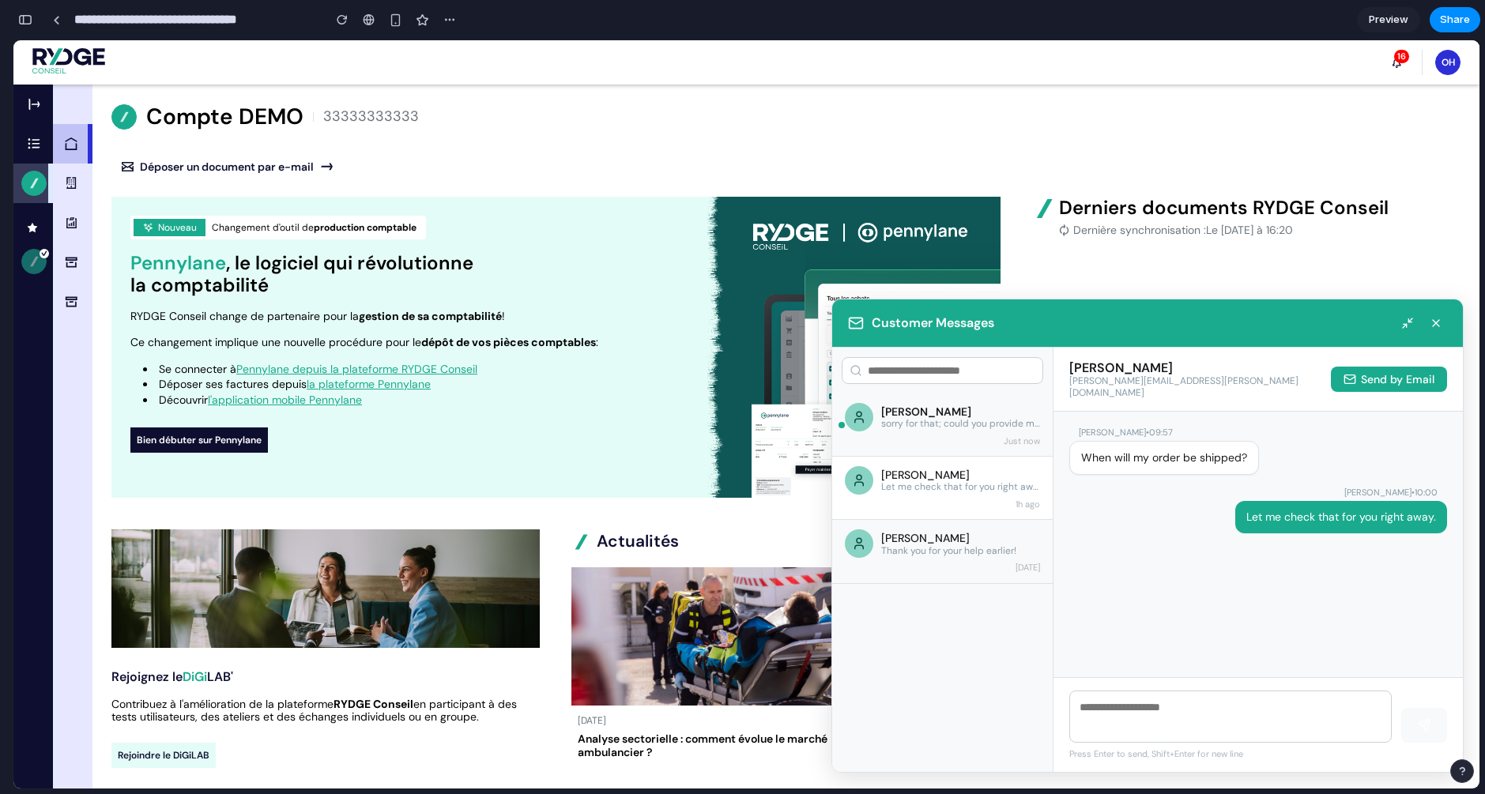
click at [947, 538] on div "[PERSON_NAME]" at bounding box center [960, 538] width 159 height 13
click at [962, 422] on div "sorry for that; could you provide me more details ?" at bounding box center [960, 423] width 159 height 11
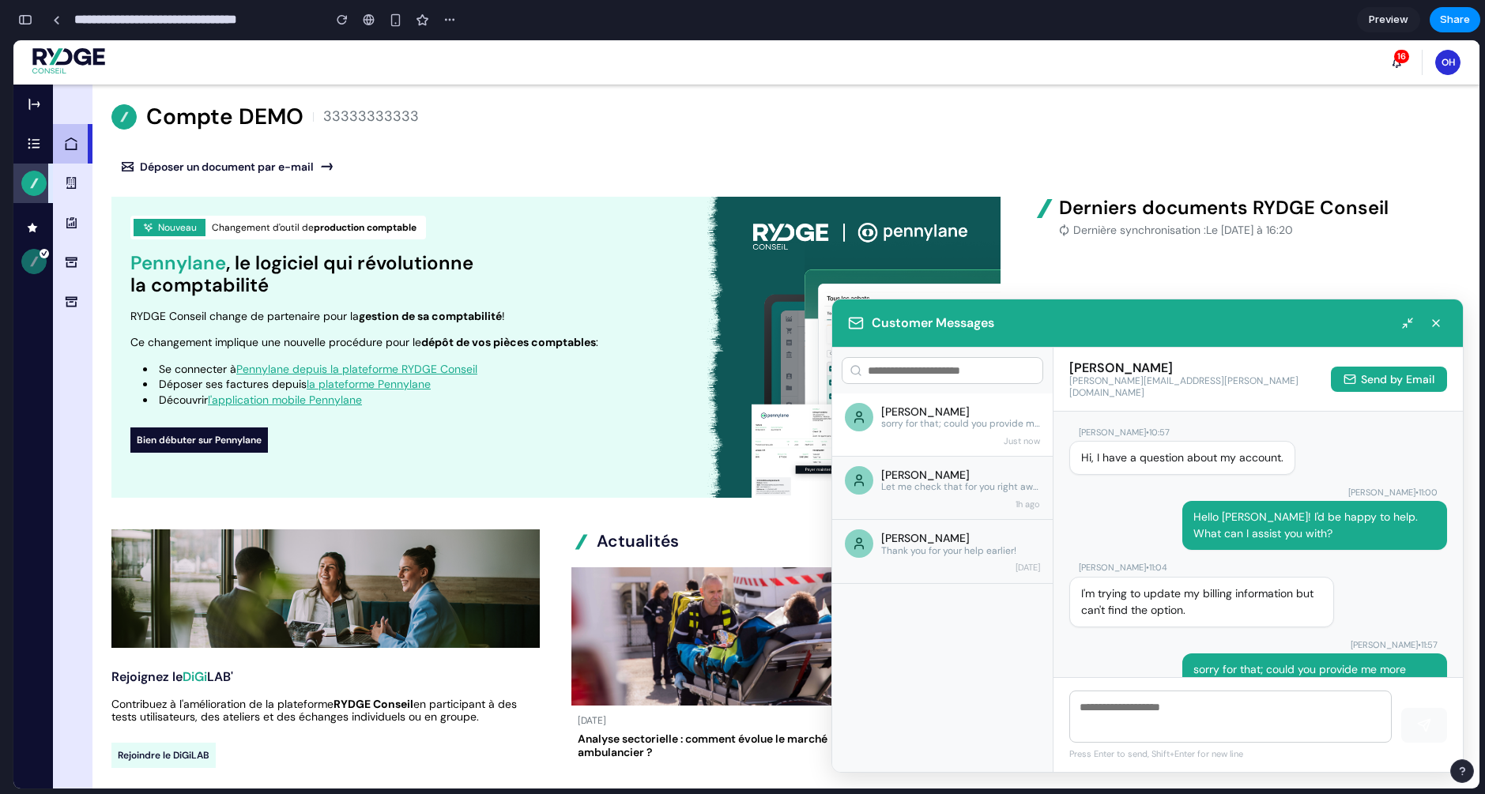
scroll to position [42, 0]
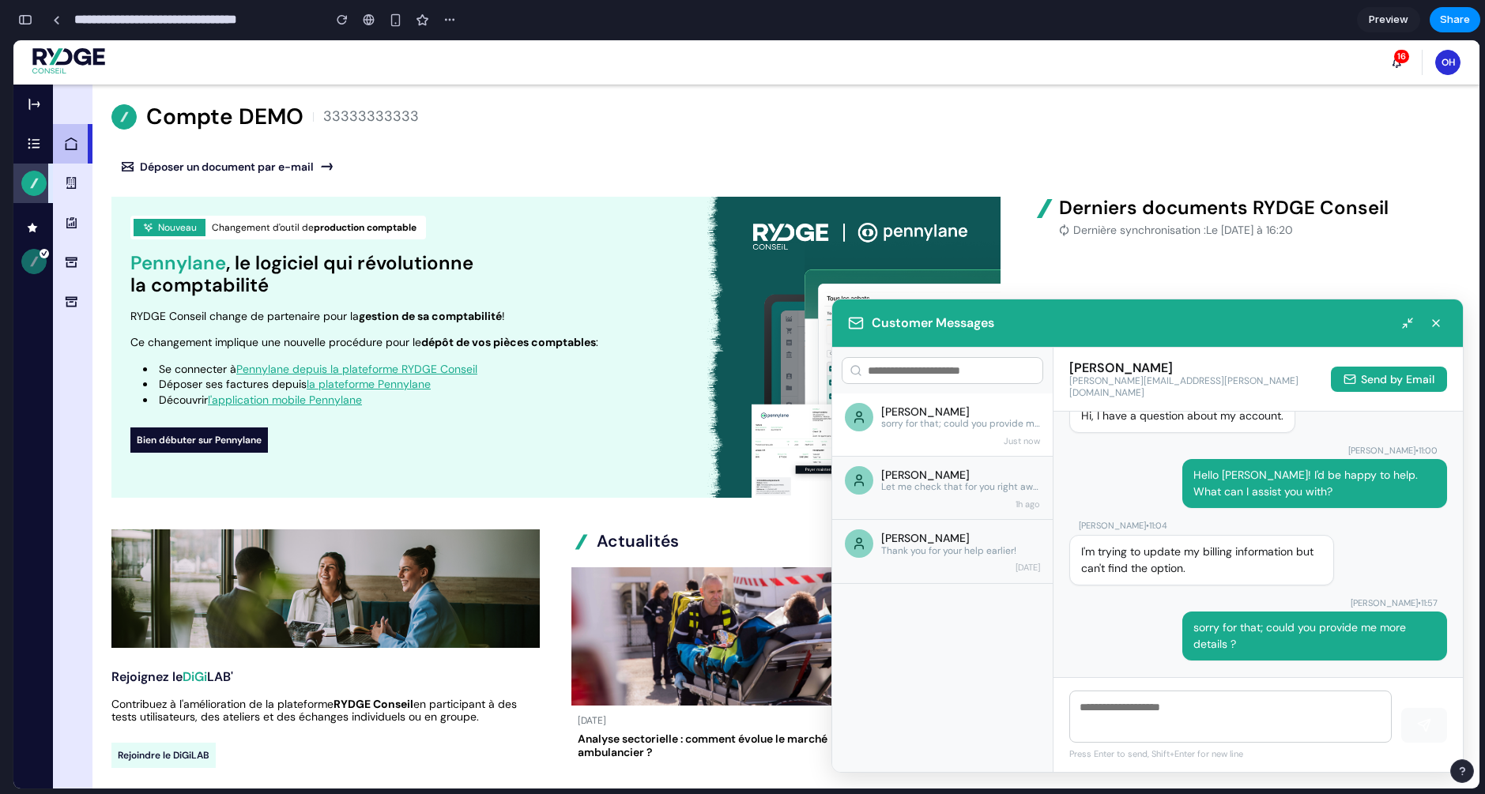
click at [920, 424] on div "sorry for that; could you provide me more details ?" at bounding box center [960, 423] width 159 height 11
click at [1393, 373] on span "Send by Email" at bounding box center [1398, 379] width 74 height 13
click at [1392, 375] on span "Send by Email" at bounding box center [1398, 379] width 74 height 13
click at [1391, 375] on span "Send by Email" at bounding box center [1398, 379] width 74 height 13
